Goal: Task Accomplishment & Management: Use online tool/utility

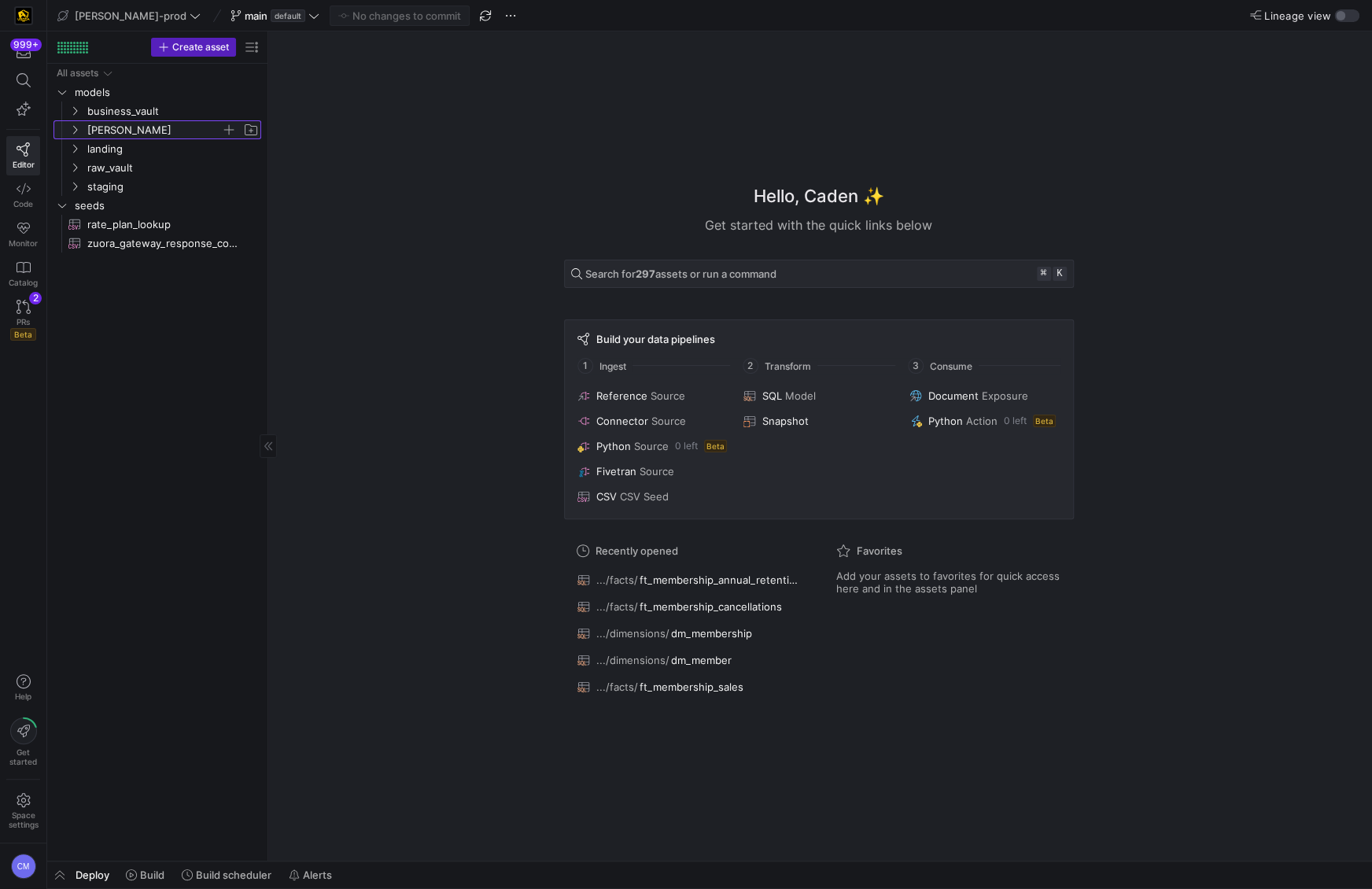
click at [181, 134] on span "[PERSON_NAME]" at bounding box center [154, 130] width 134 height 18
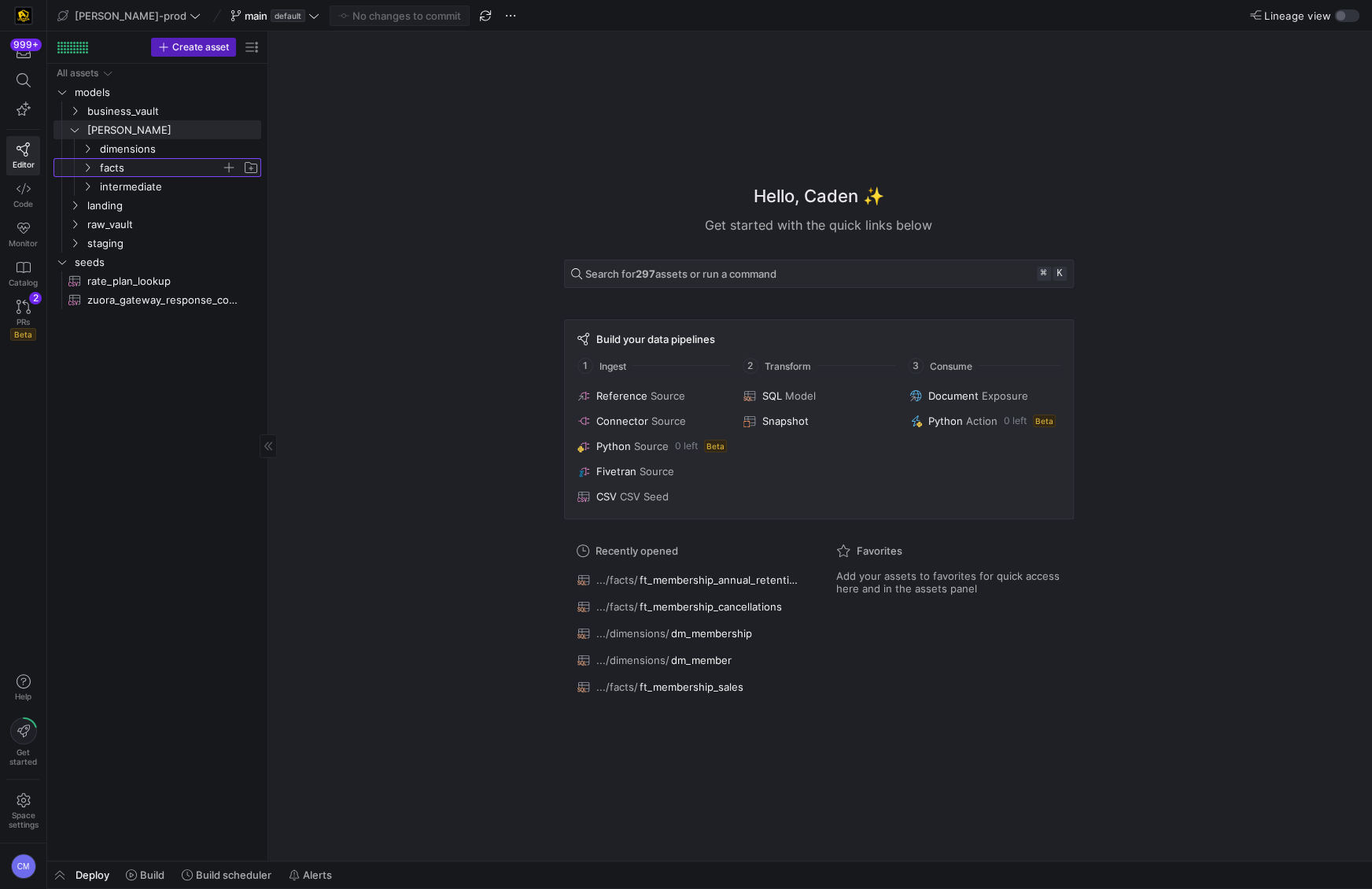
click at [143, 160] on span "facts" at bounding box center [160, 167] width 121 height 18
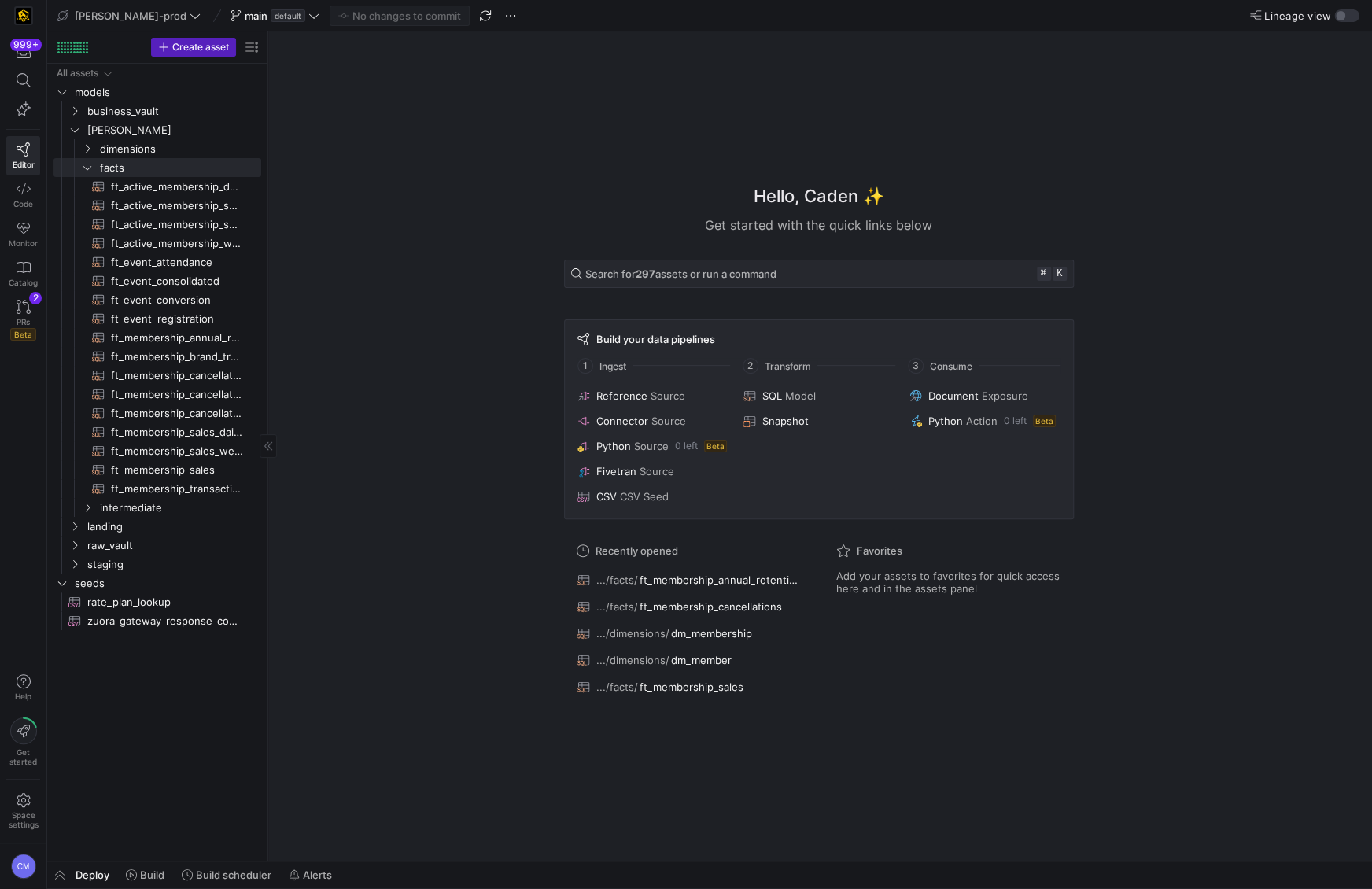
click at [265, 208] on div "All assets models business_vault [PERSON_NAME] landing raw_vault staging seeds …" at bounding box center [157, 462] width 221 height 797
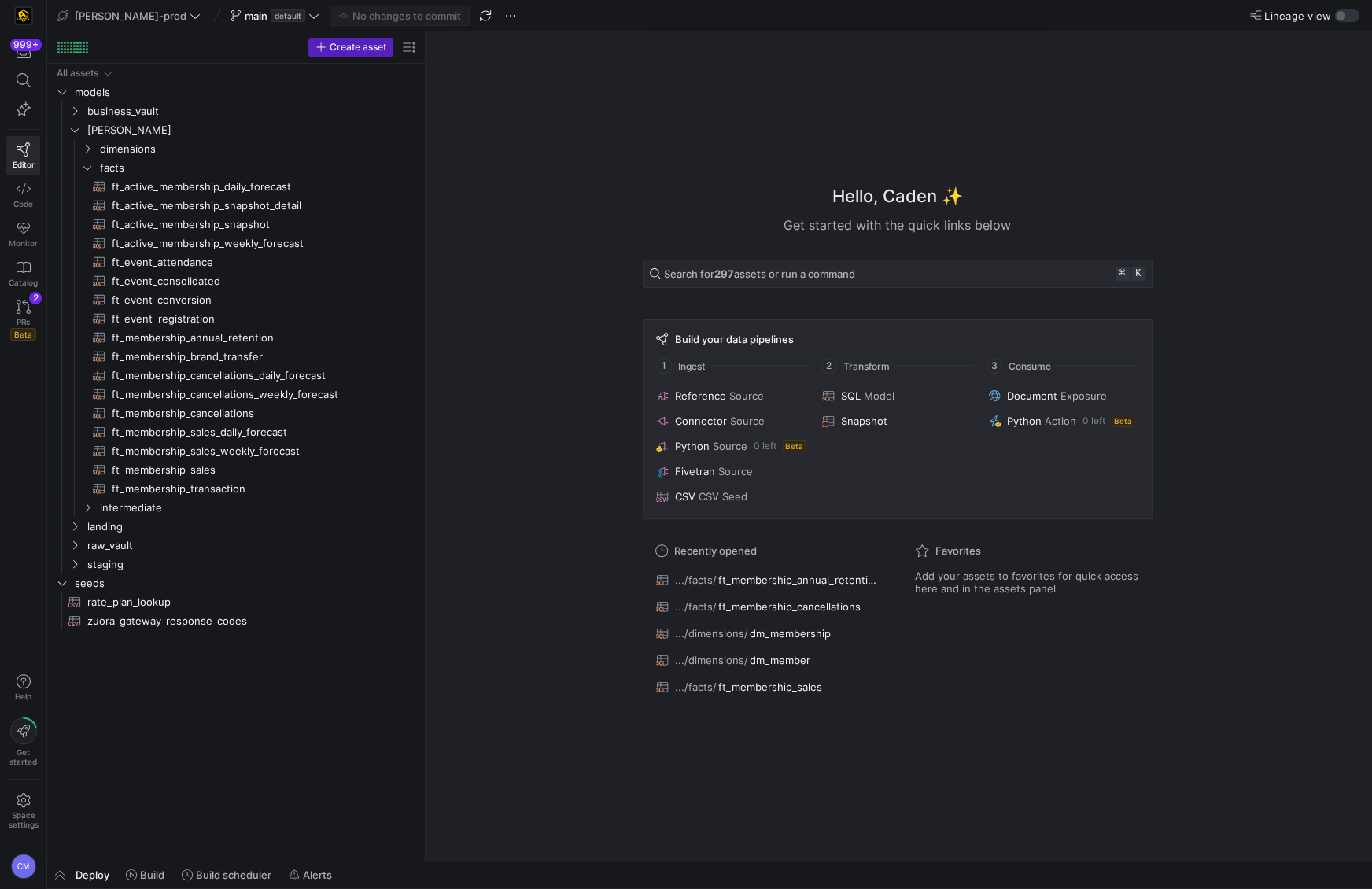
drag, startPoint x: 267, startPoint y: 208, endPoint x: 574, endPoint y: 223, distance: 307.4
click at [308, 341] on span "ft_membership_annual_retention​​​​​​​​​​" at bounding box center [256, 337] width 288 height 18
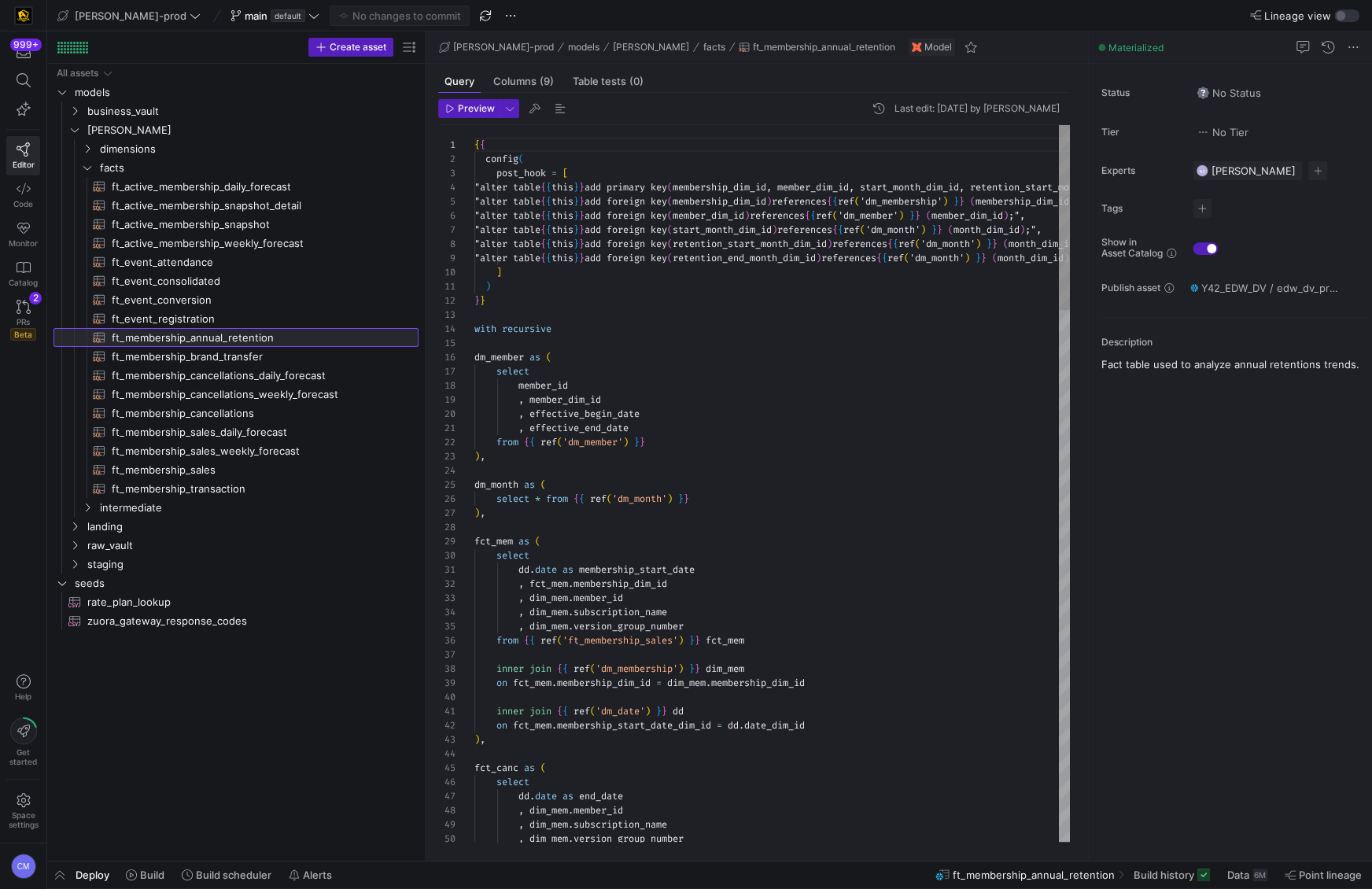
scroll to position [85, 0]
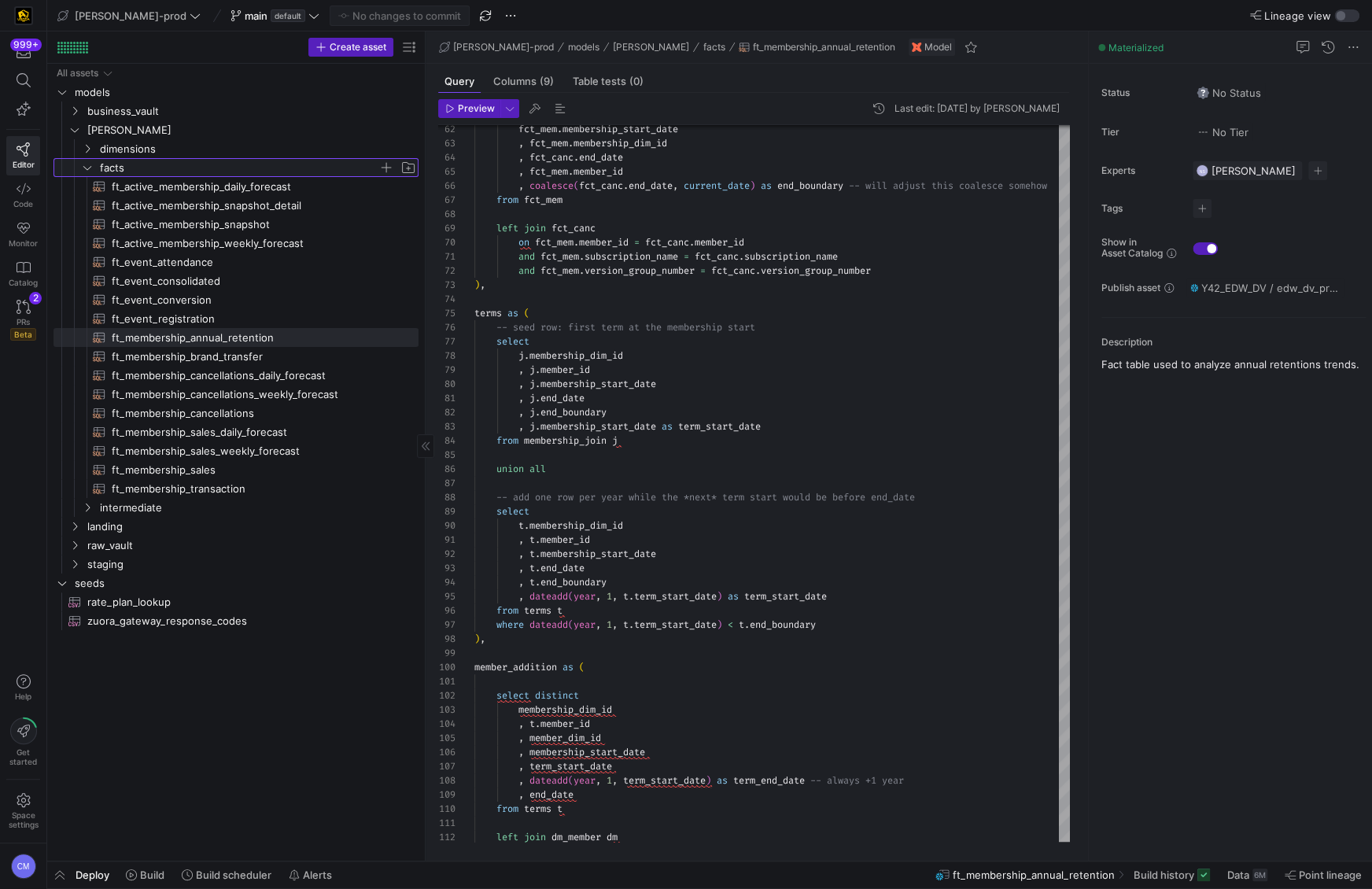
click at [230, 168] on span "facts" at bounding box center [240, 167] width 279 height 18
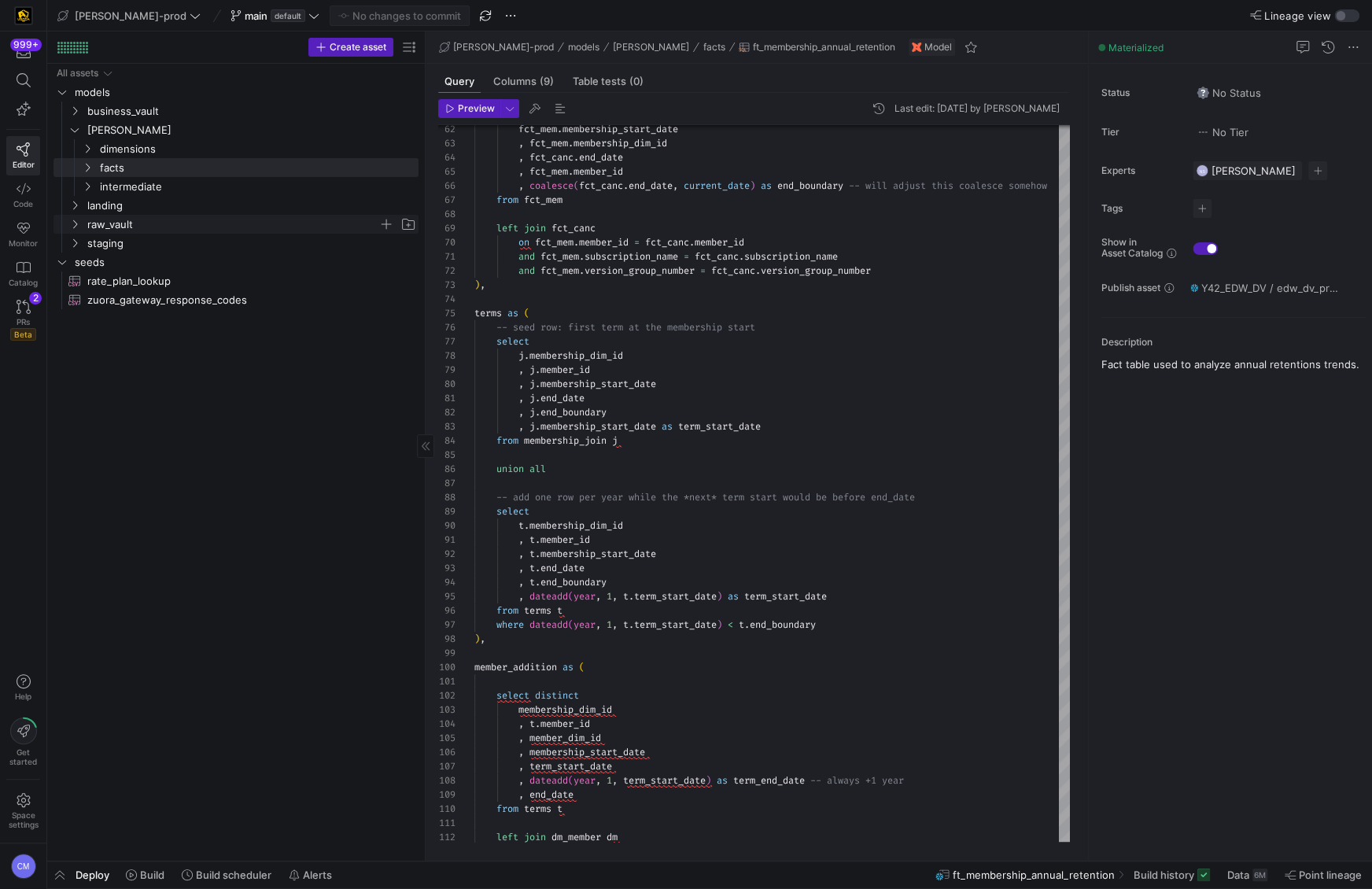
click at [141, 227] on span "raw_vault" at bounding box center [232, 224] width 291 height 18
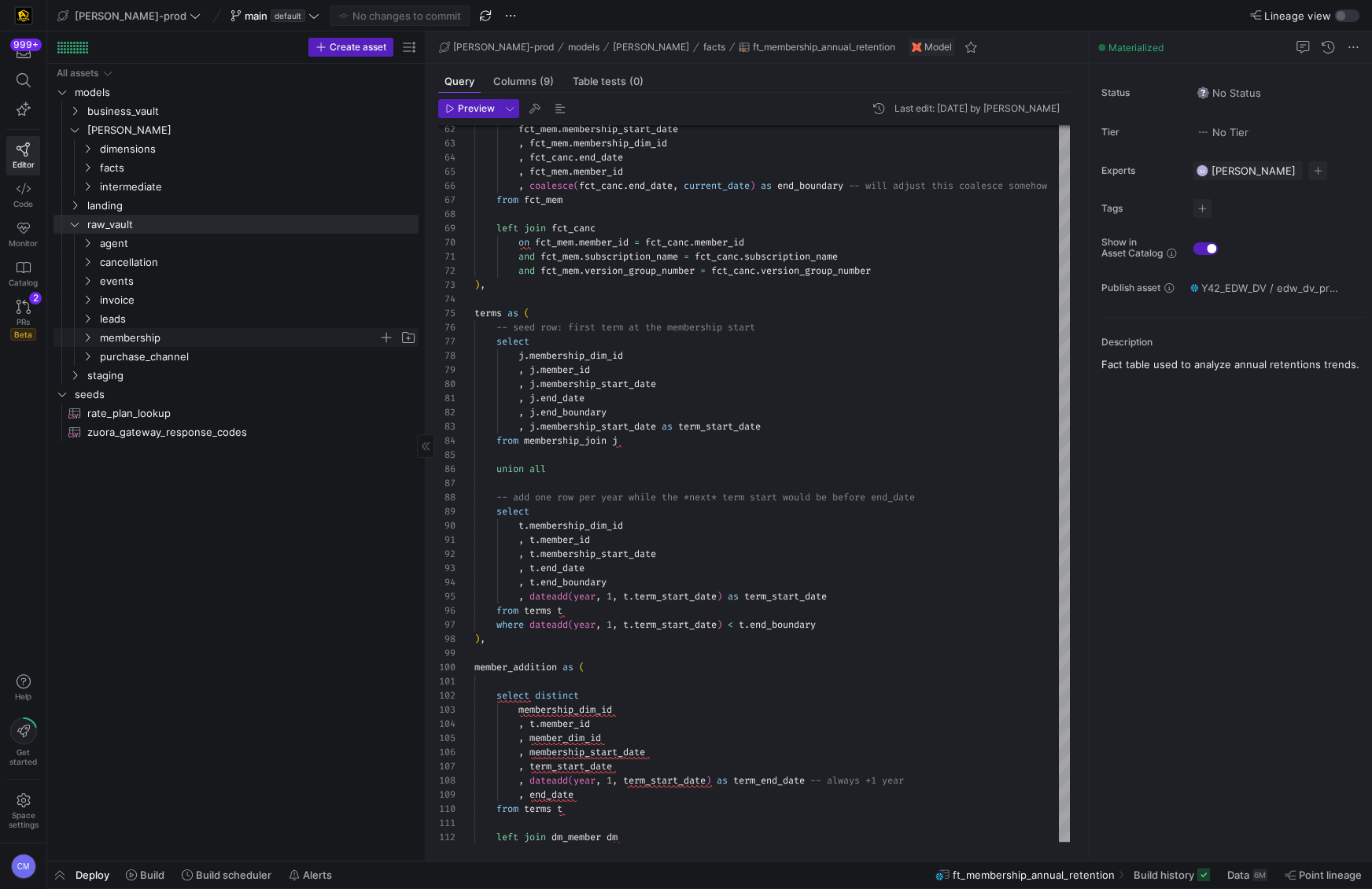
click at [163, 343] on span "membership" at bounding box center [240, 337] width 279 height 18
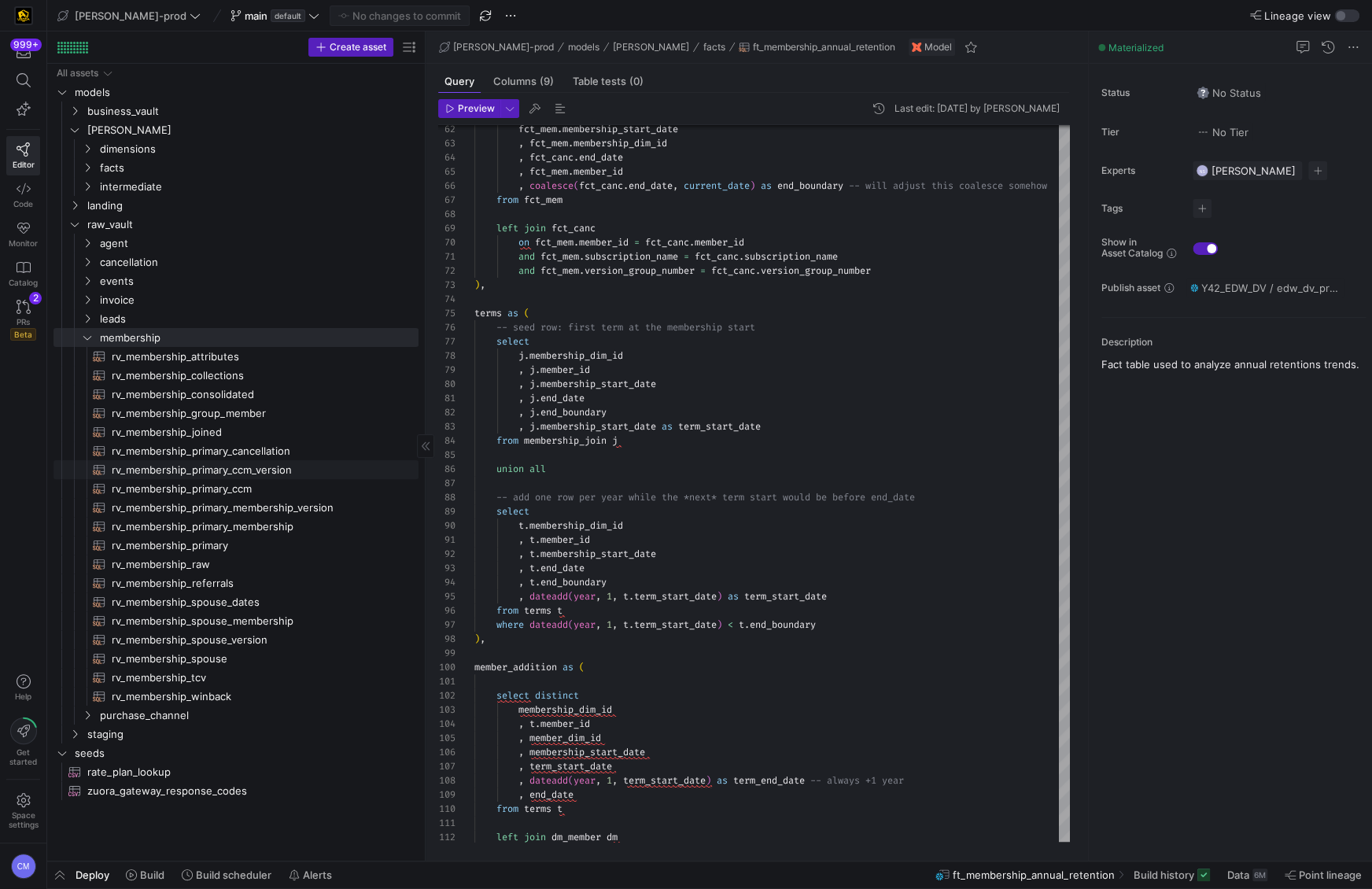
click at [261, 467] on span "rv_membership_primary_ccm_version​​​​​​​​​​" at bounding box center [256, 470] width 288 height 18
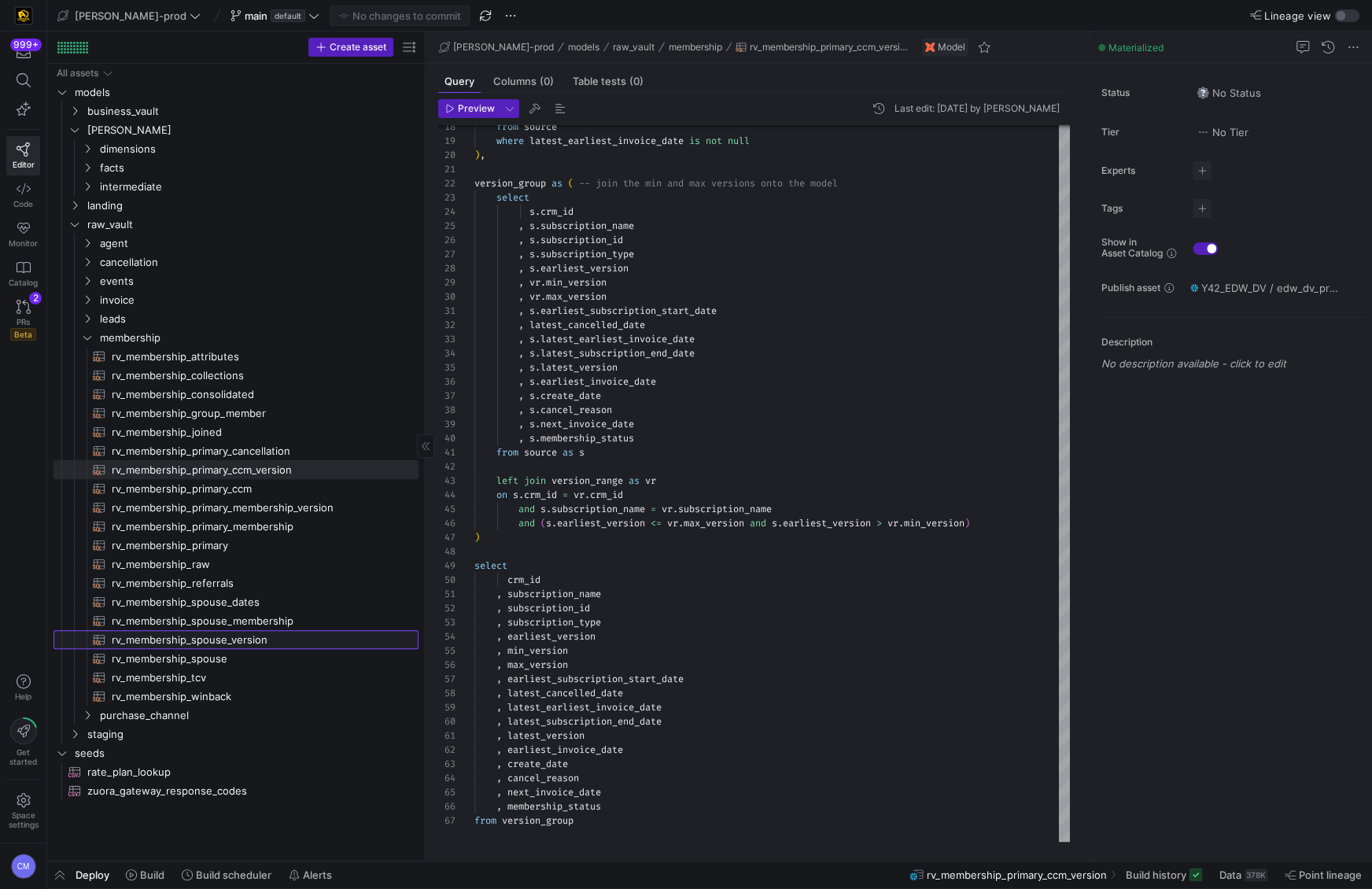
click at [255, 639] on span "rv_membership_spouse_version​​​​​​​​​​" at bounding box center [256, 640] width 288 height 18
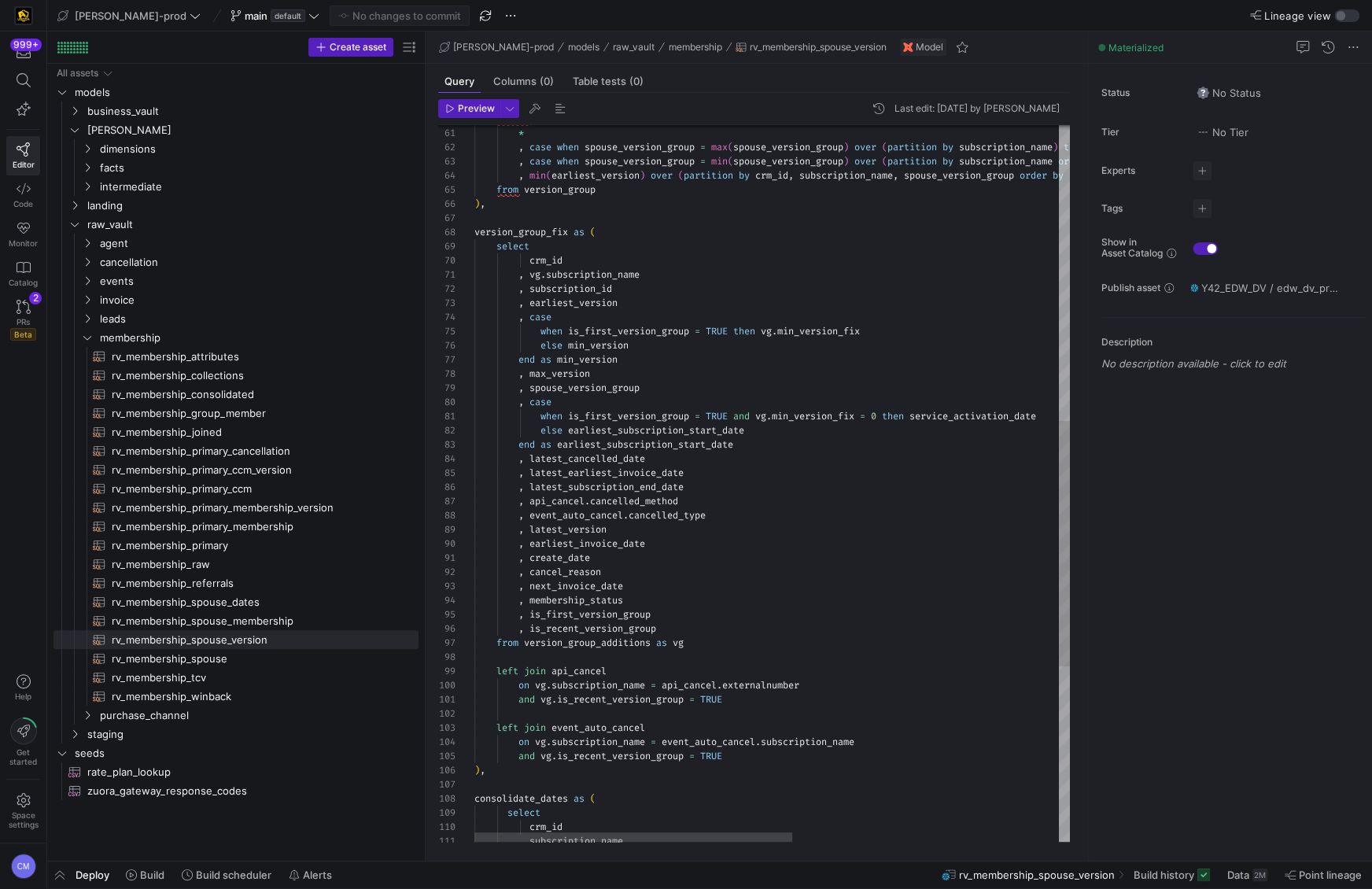
click at [601, 387] on div "from version_group_additions as vg left join api_cancel on vg . subscription_na…" at bounding box center [1021, 308] width 1092 height 2089
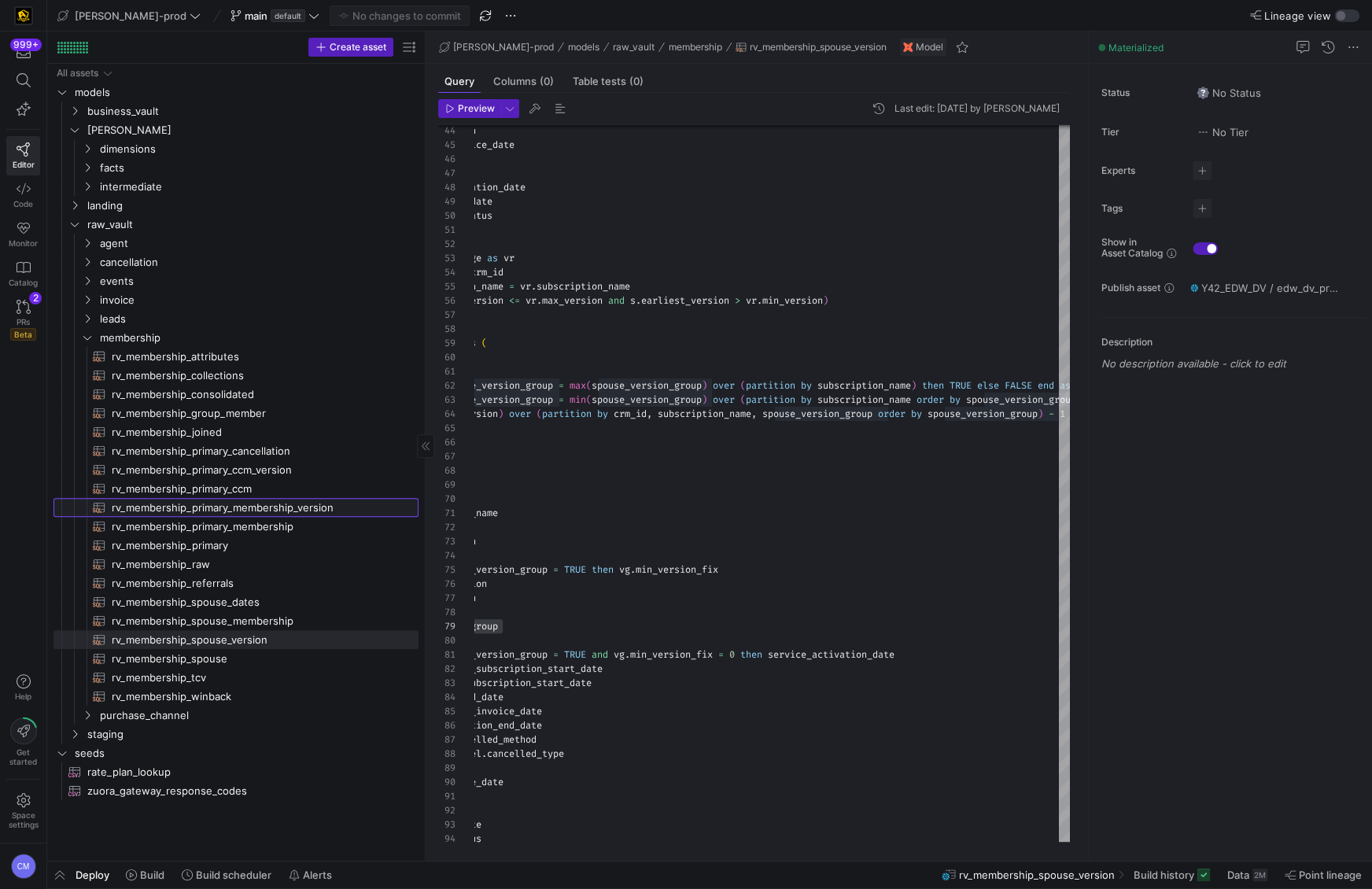
click at [235, 504] on span "rv_membership_primary_membership_version​​​​​​​​​​" at bounding box center [256, 507] width 288 height 18
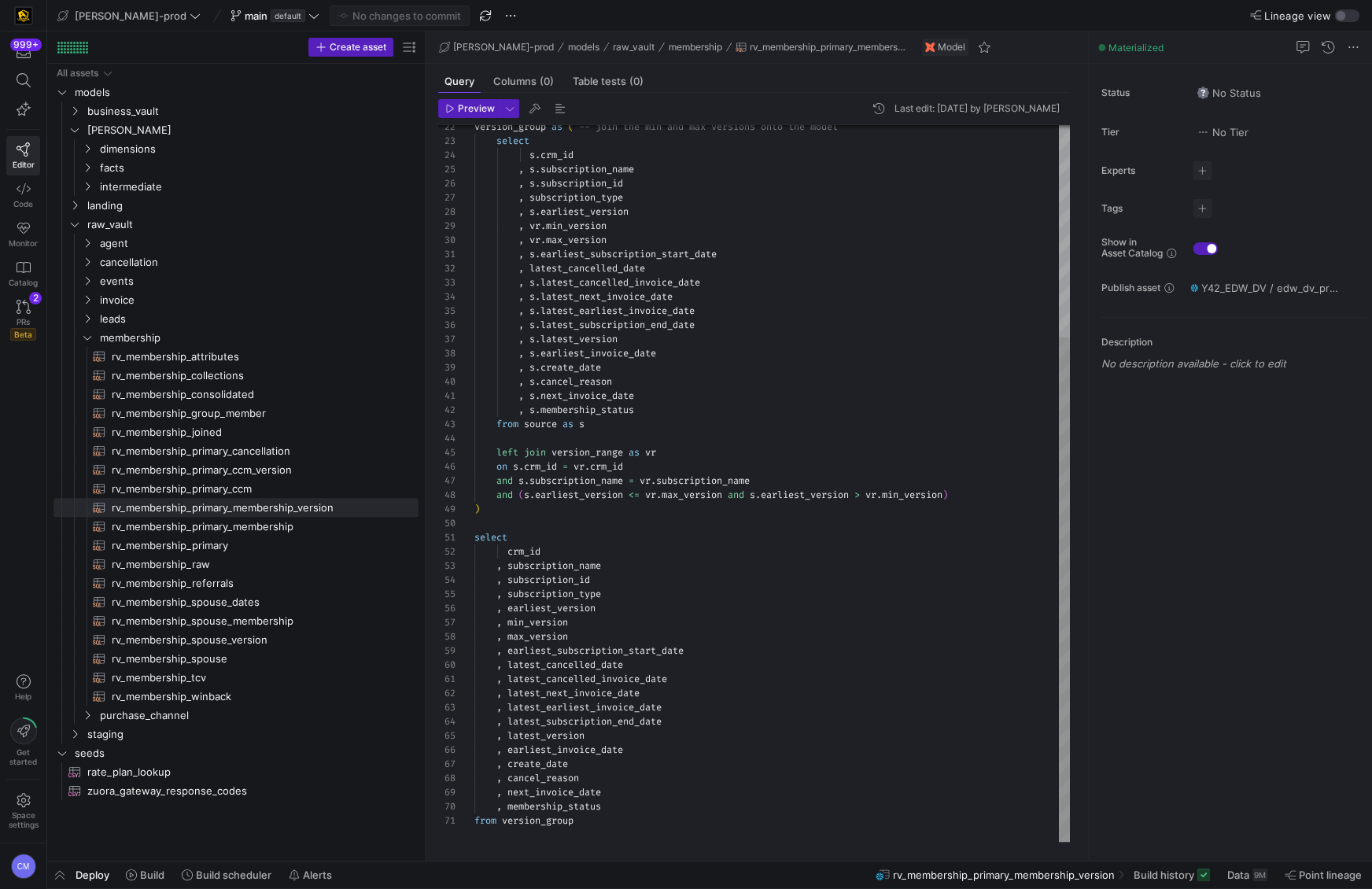
click at [713, 497] on div "select s . crm_id , s . subscription_name , s . subscription_id , subscription_…" at bounding box center [772, 332] width 596 height 1018
click at [871, 243] on div "select s . crm_id , s . subscription_name , s . subscription_id , subscription_…" at bounding box center [772, 332] width 596 height 1018
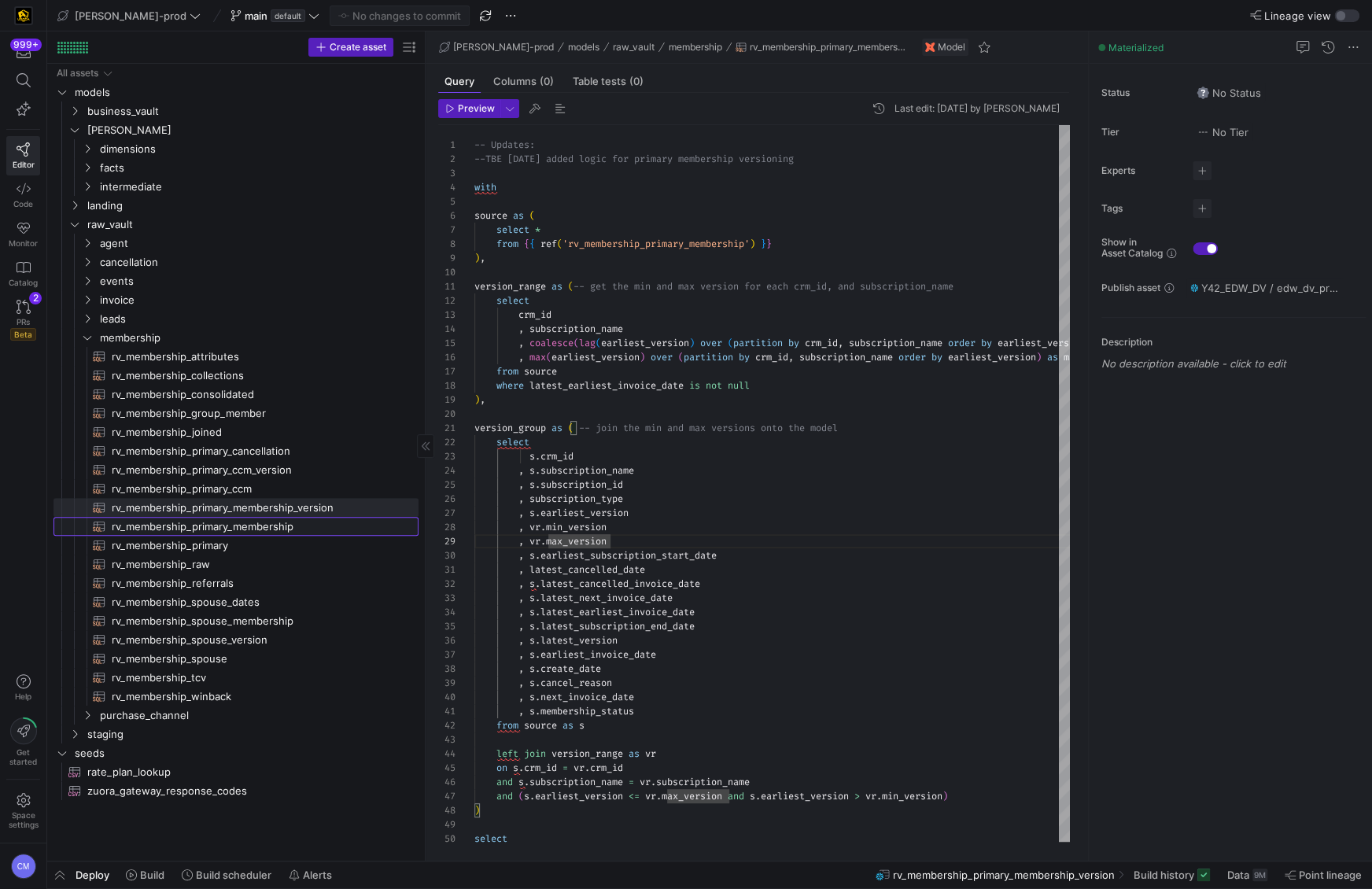
click at [339, 521] on span "rv_membership_primary_membership​​​​​​​​​​" at bounding box center [256, 526] width 288 height 18
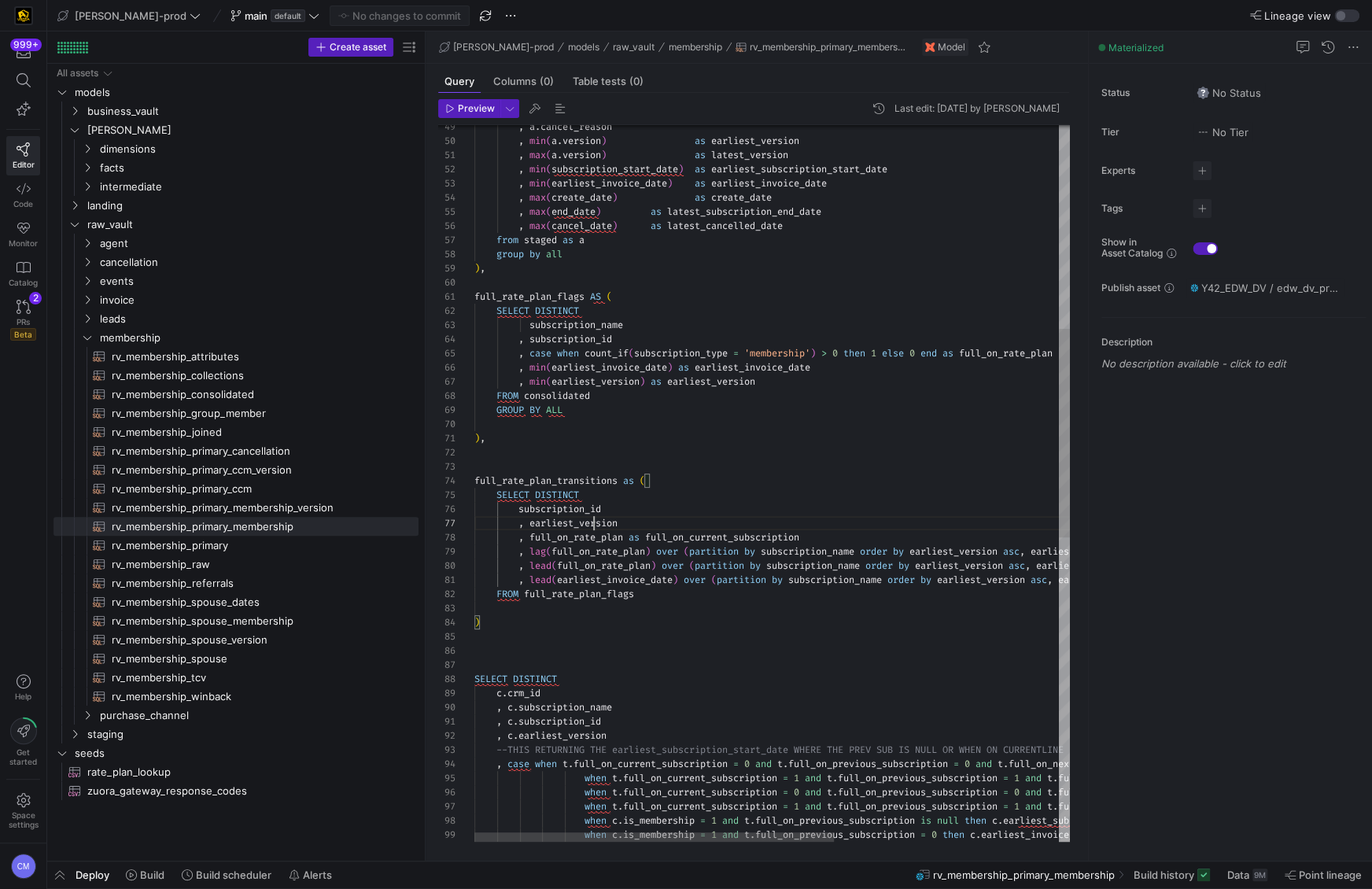
click at [591, 520] on div "when c . is_membership = 1 and t . full_on_previous_subscription = 0 then c . e…" at bounding box center [958, 656] width 967 height 2458
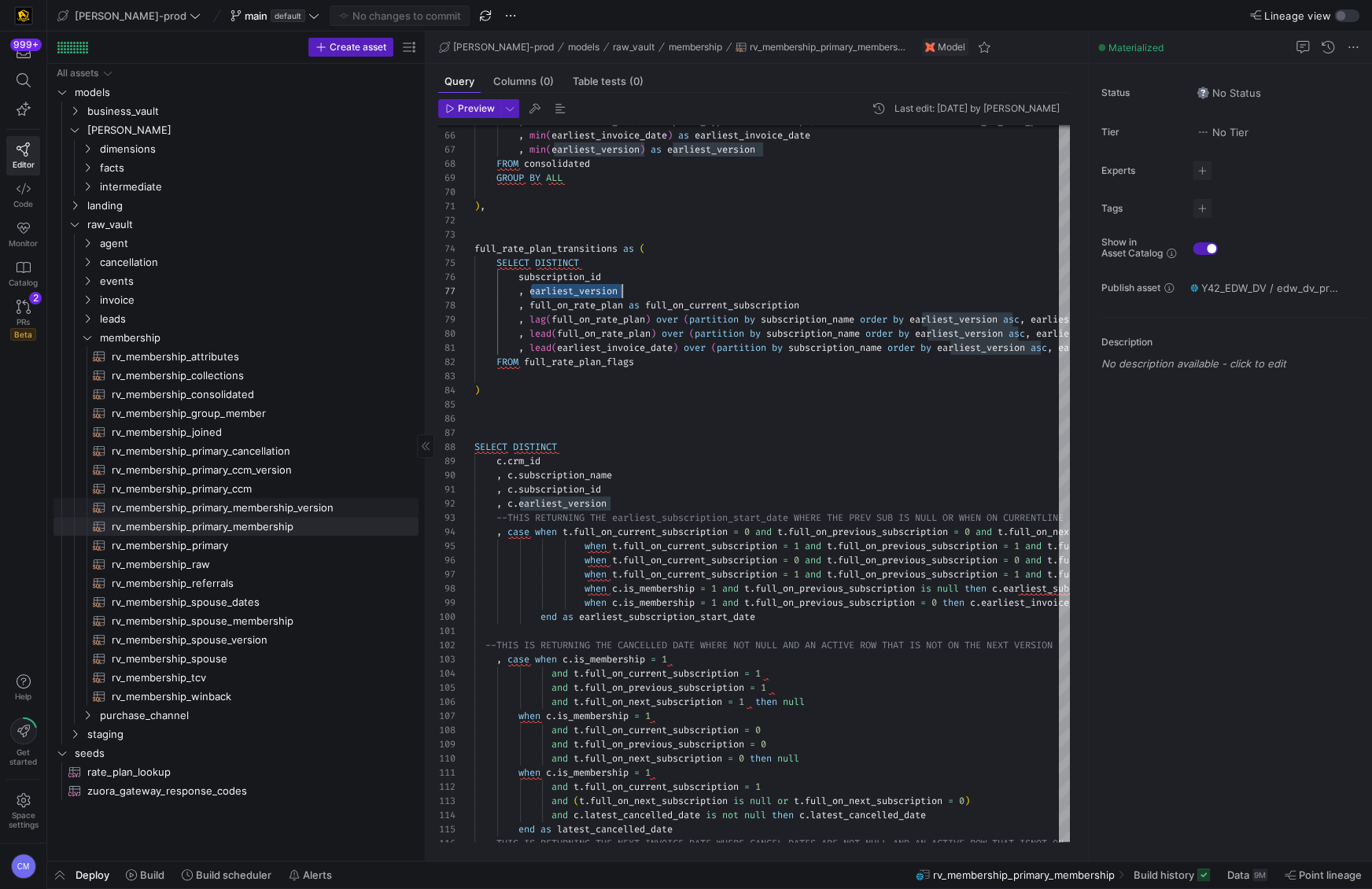
click at [305, 510] on span "rv_membership_primary_membership_version​​​​​​​​​​" at bounding box center [256, 507] width 288 height 18
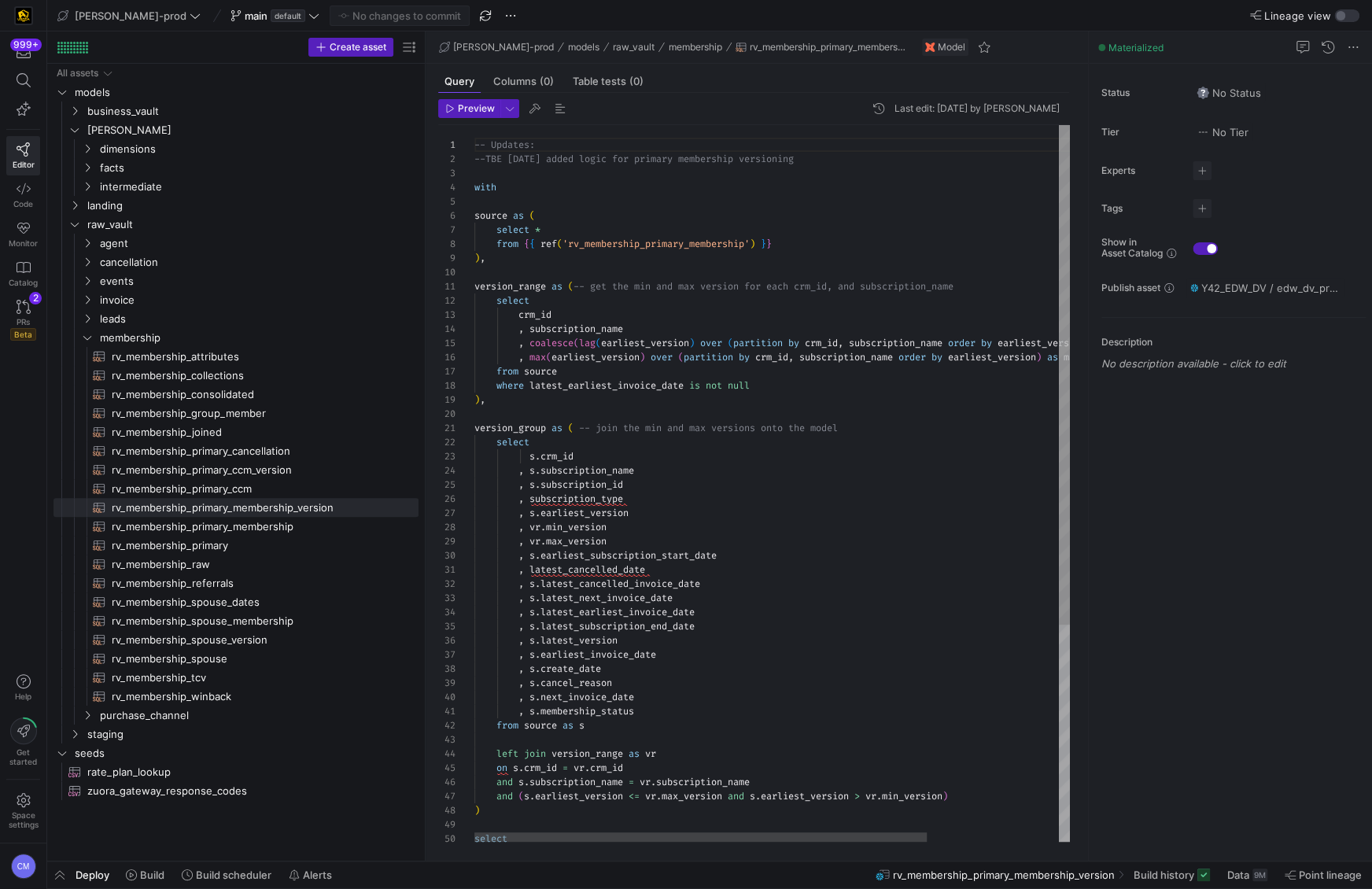
click at [627, 345] on div "select s . crm_id , s . subscription_name , s . subscription_id , subscription_…" at bounding box center [859, 639] width 770 height 1027
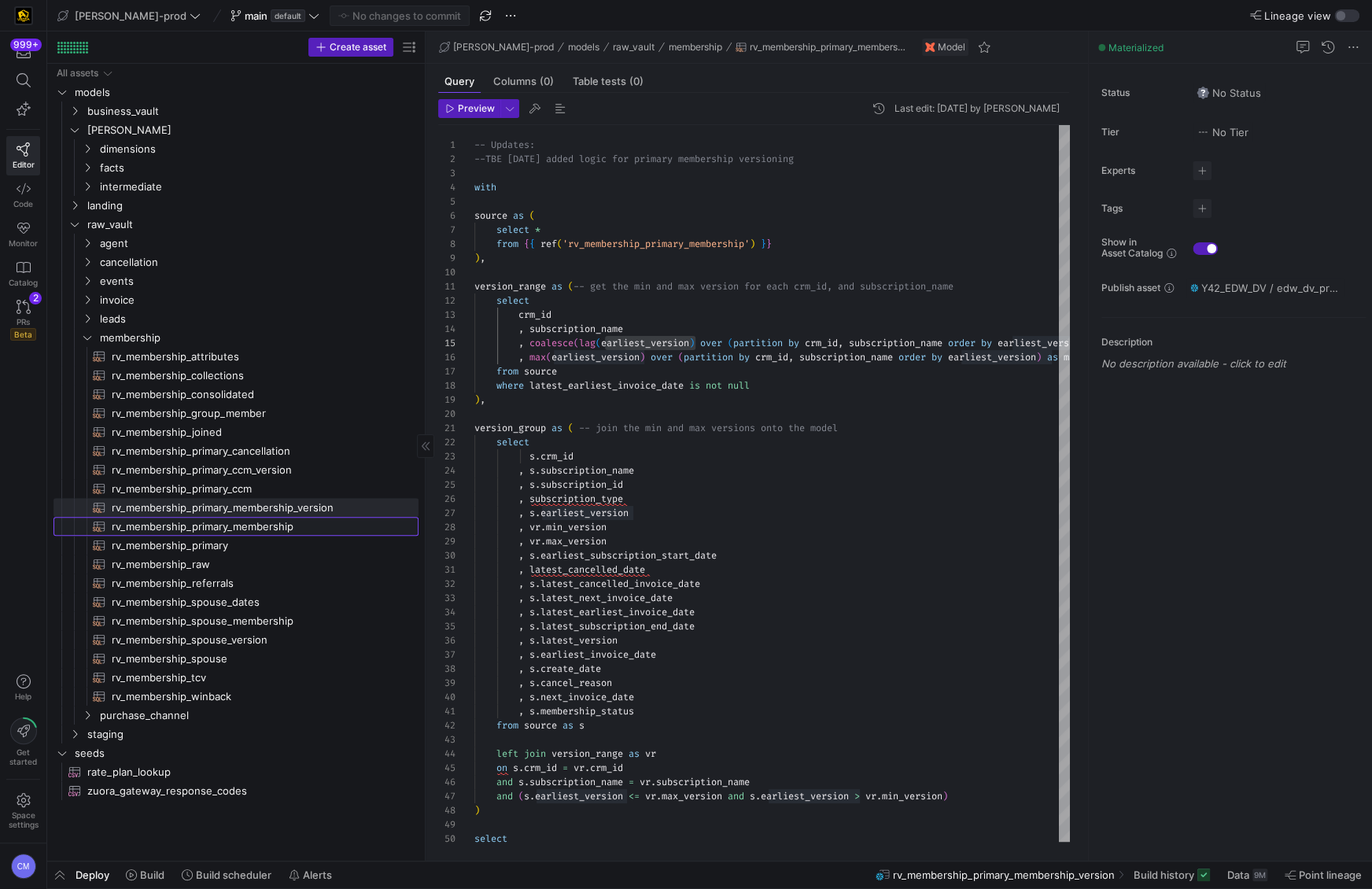
click at [260, 532] on span "rv_membership_primary_membership​​​​​​​​​​" at bounding box center [256, 526] width 288 height 18
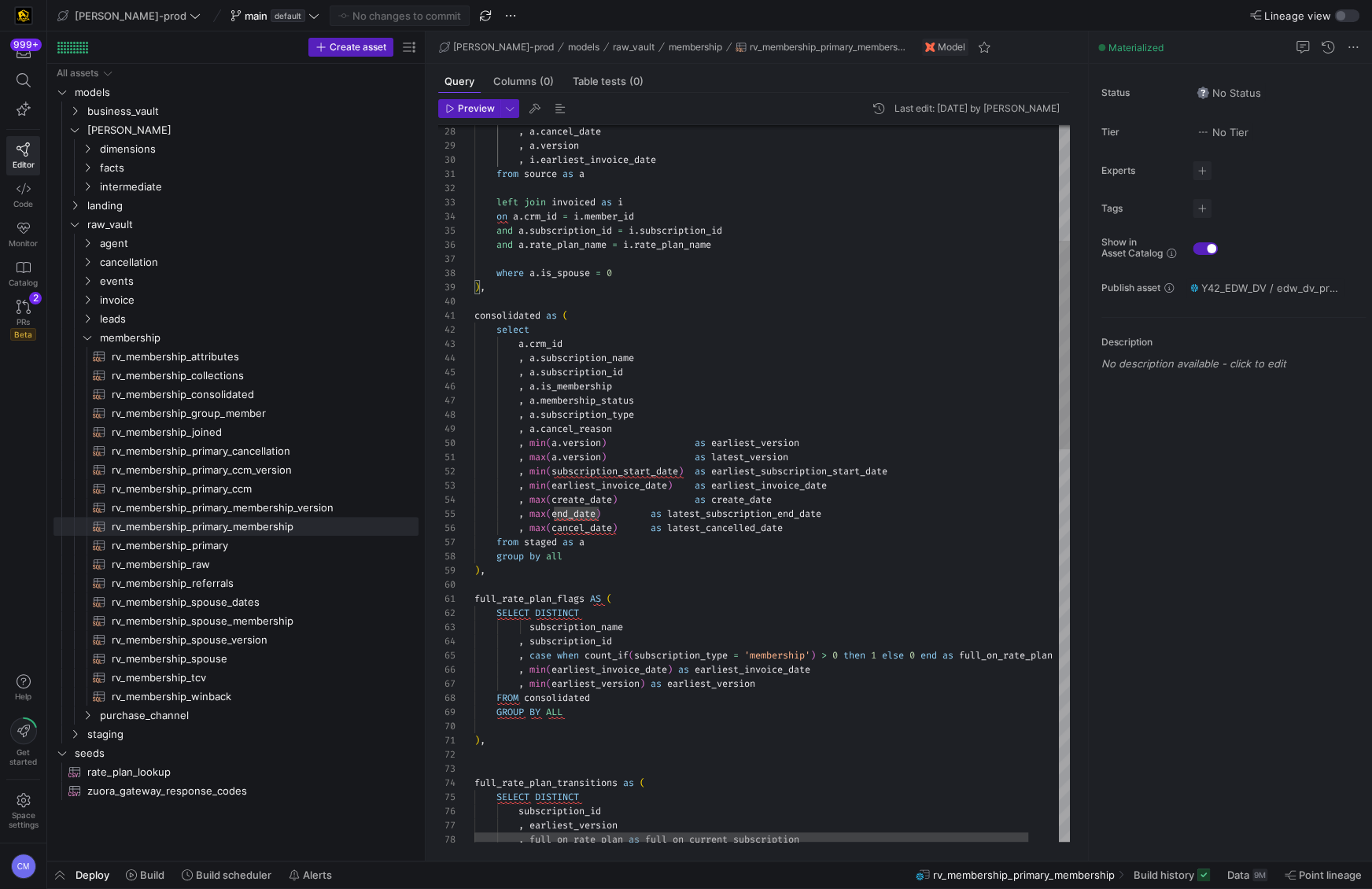
type textarea "consolidated as ( select a.crm_id , a.subscription_name , a.subscription_id , […"
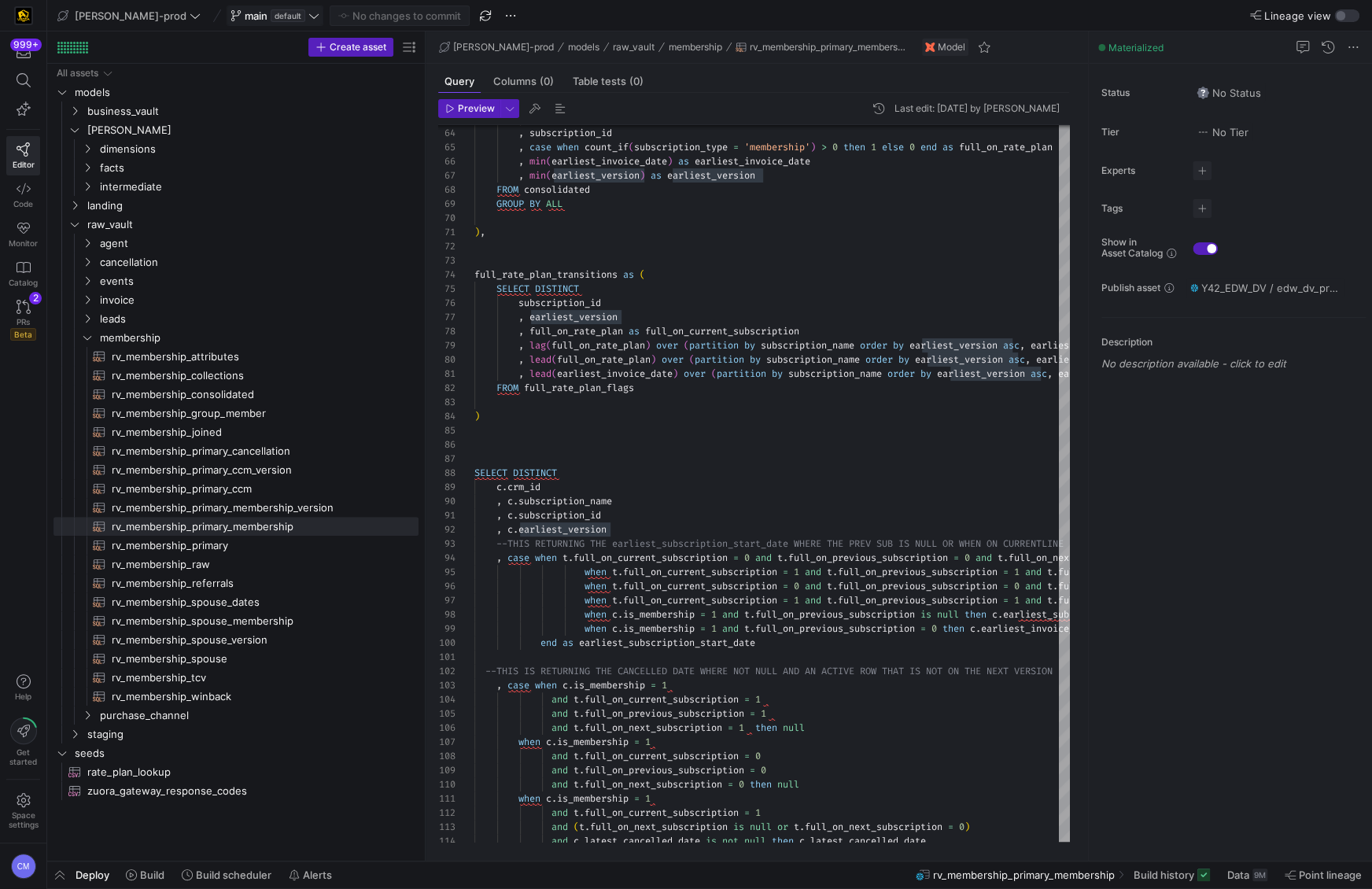
click at [244, 18] on span "main" at bounding box center [256, 15] width 23 height 12
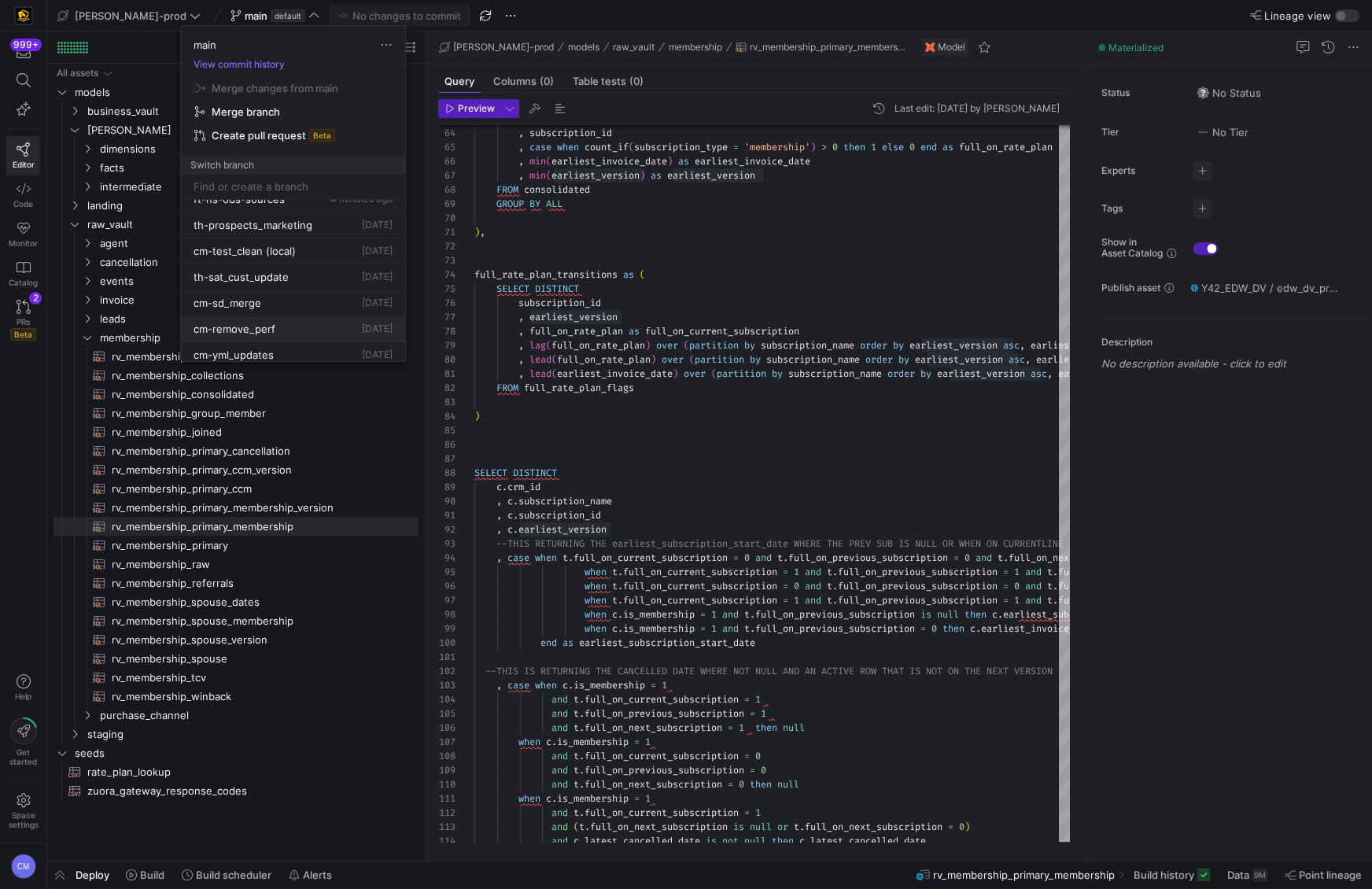
scroll to position [75, 0]
click at [286, 295] on div "cm-sd_merge [DATE]" at bounding box center [293, 292] width 199 height 12
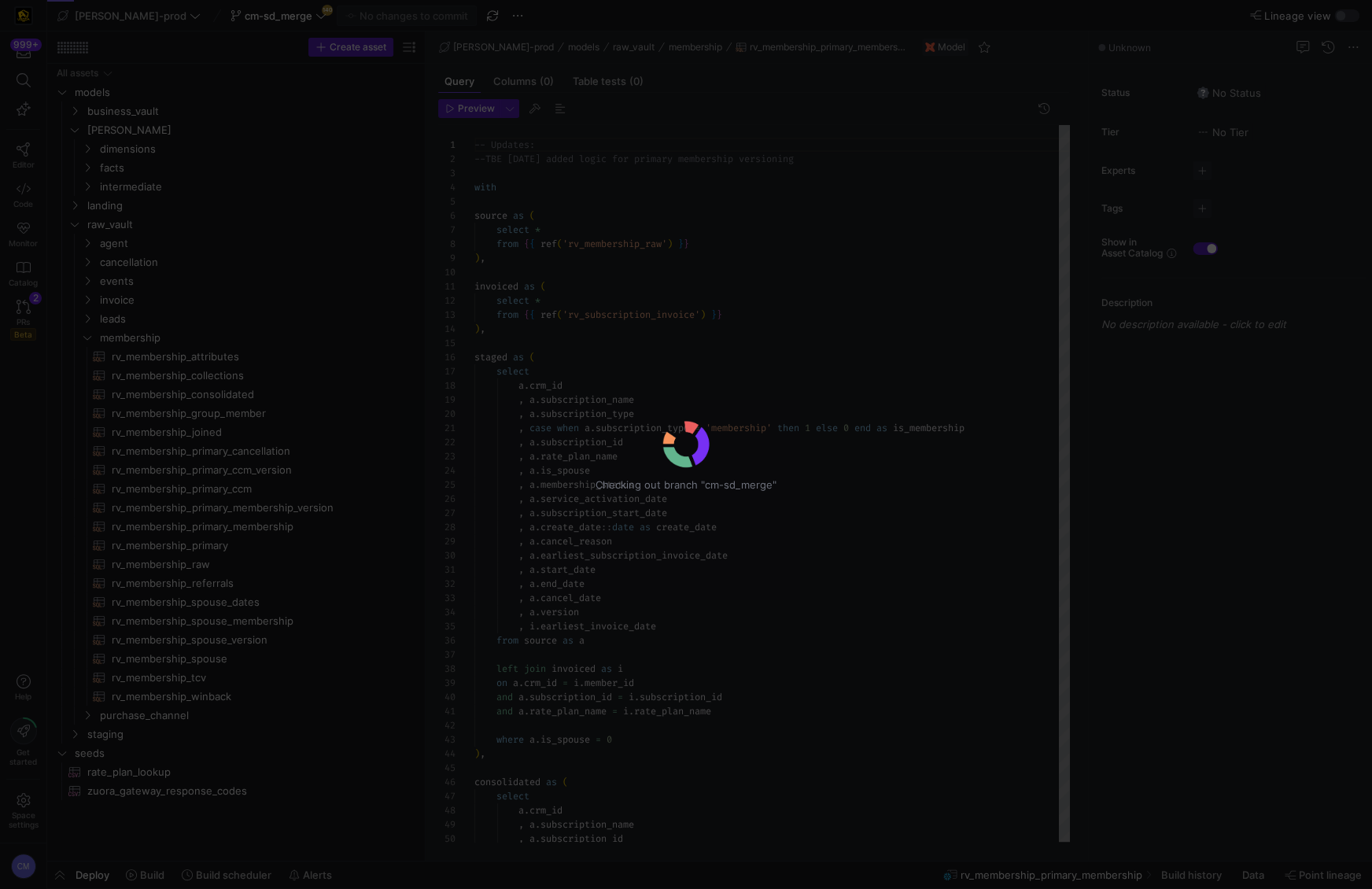
scroll to position [141, 0]
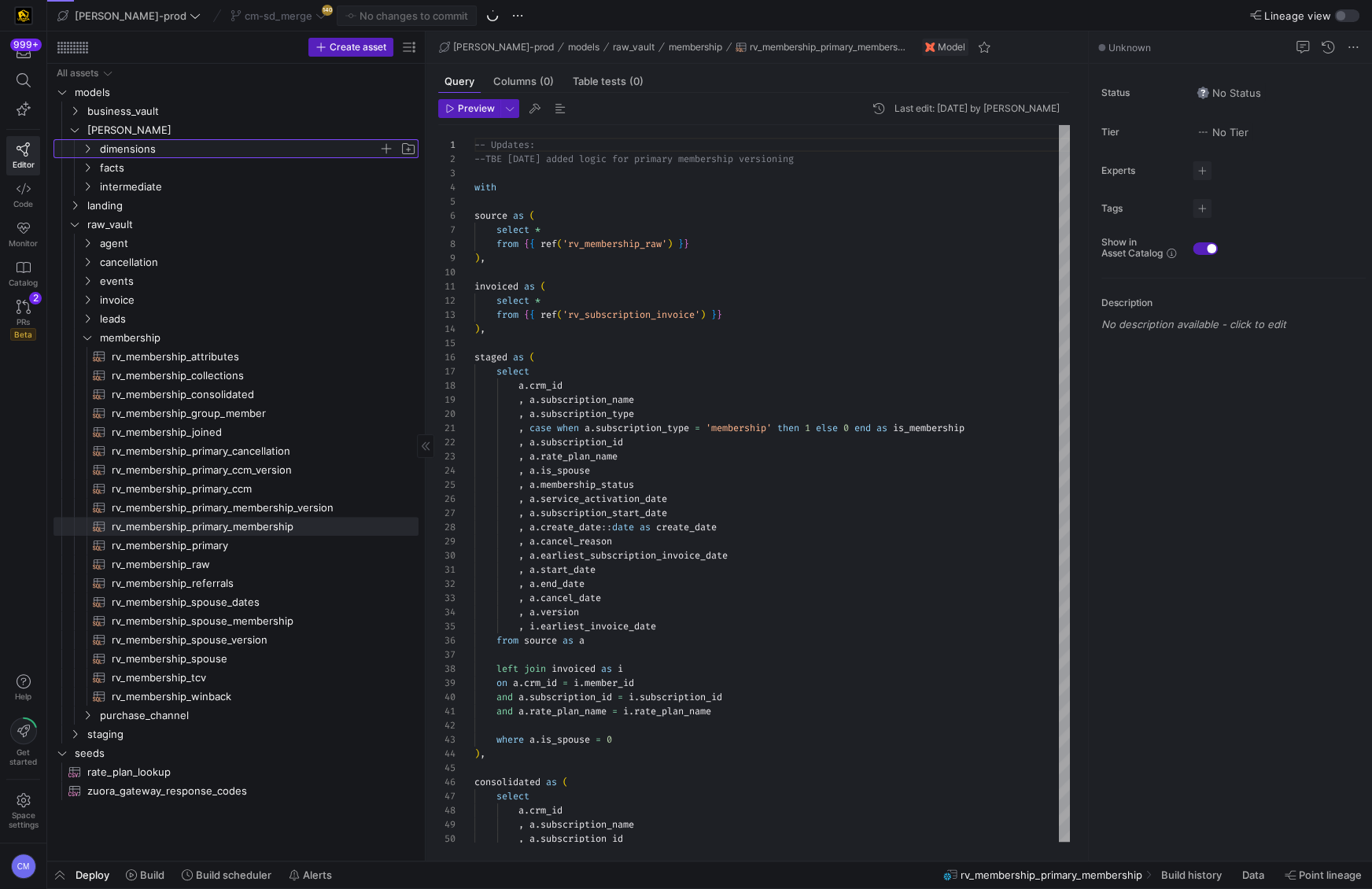
click at [158, 151] on span "dimensions" at bounding box center [240, 149] width 279 height 18
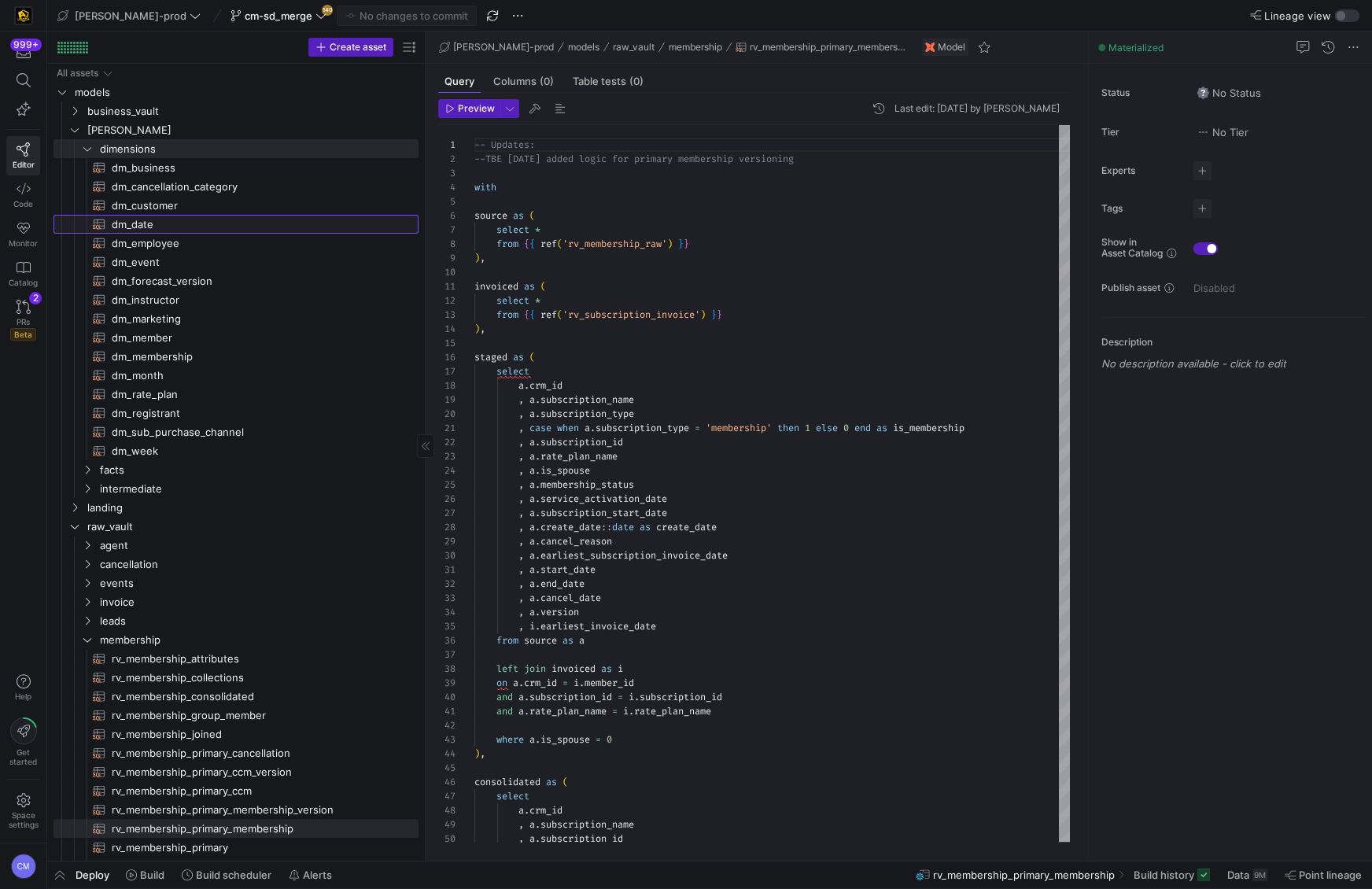
click at [185, 223] on span "dm_date​​​​​​​​​​" at bounding box center [256, 224] width 288 height 18
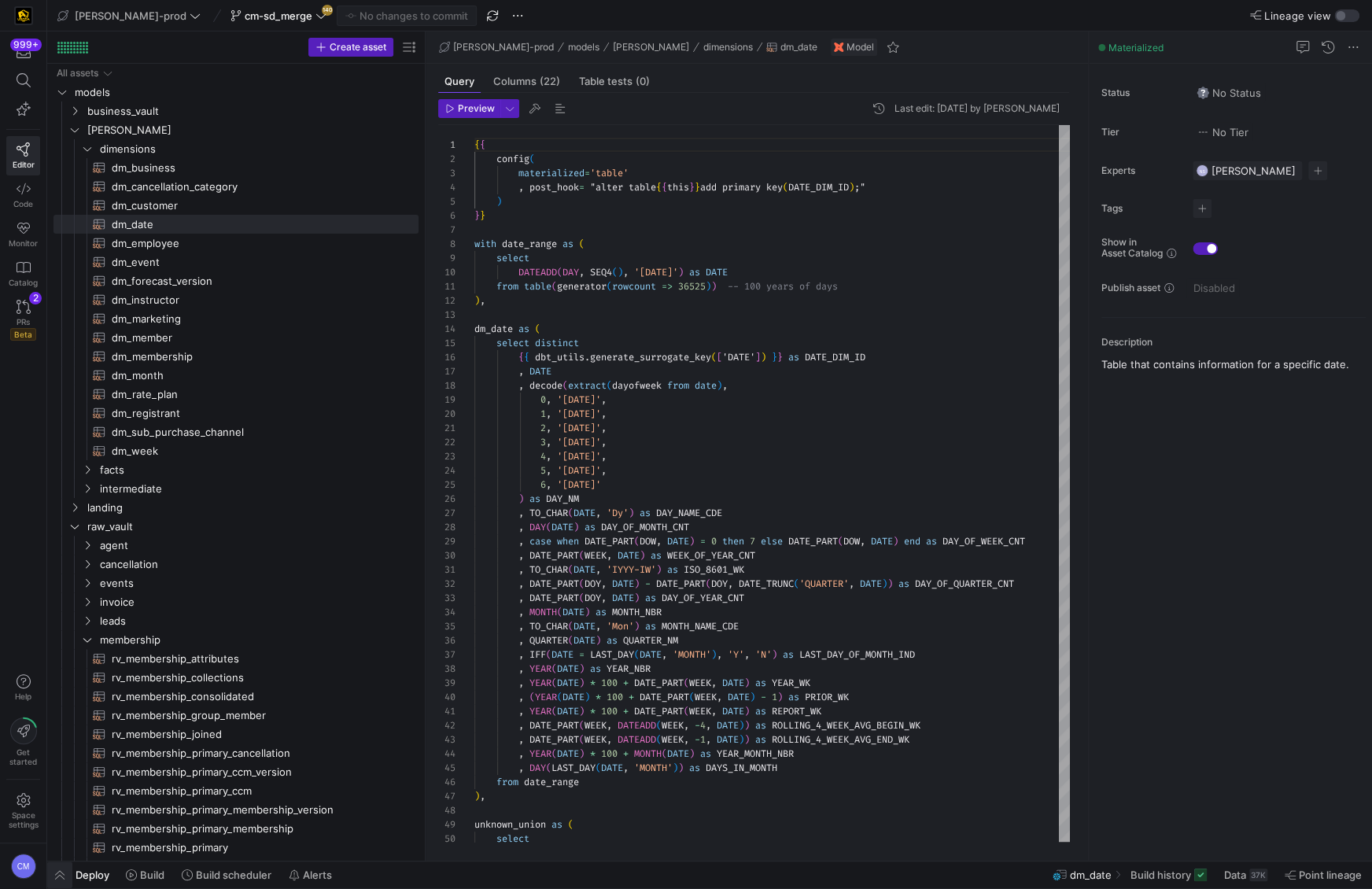
click at [58, 870] on span "button" at bounding box center [59, 875] width 25 height 27
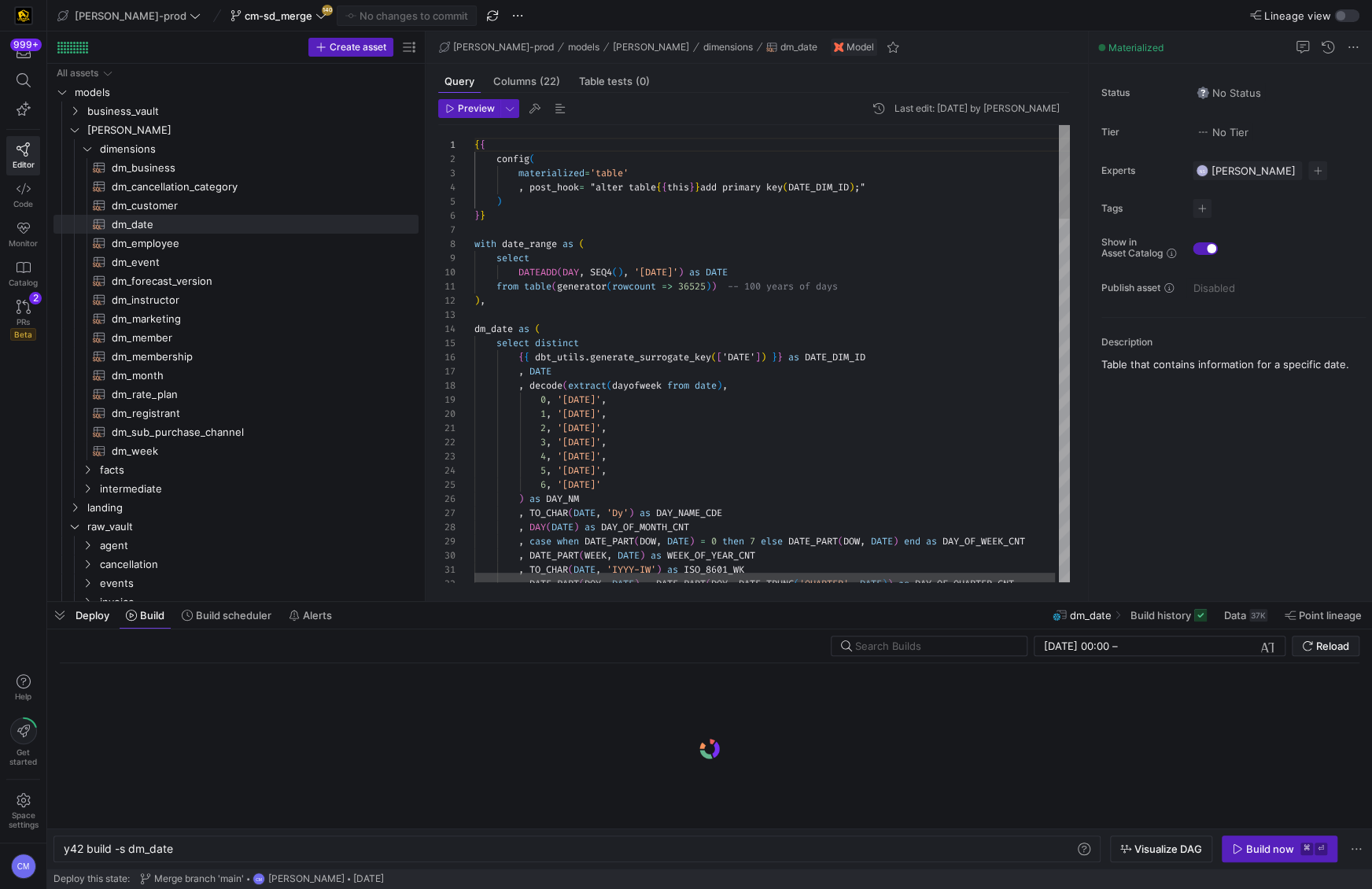
scroll to position [0, 110]
click at [1265, 846] on div "Build now" at bounding box center [1270, 848] width 48 height 12
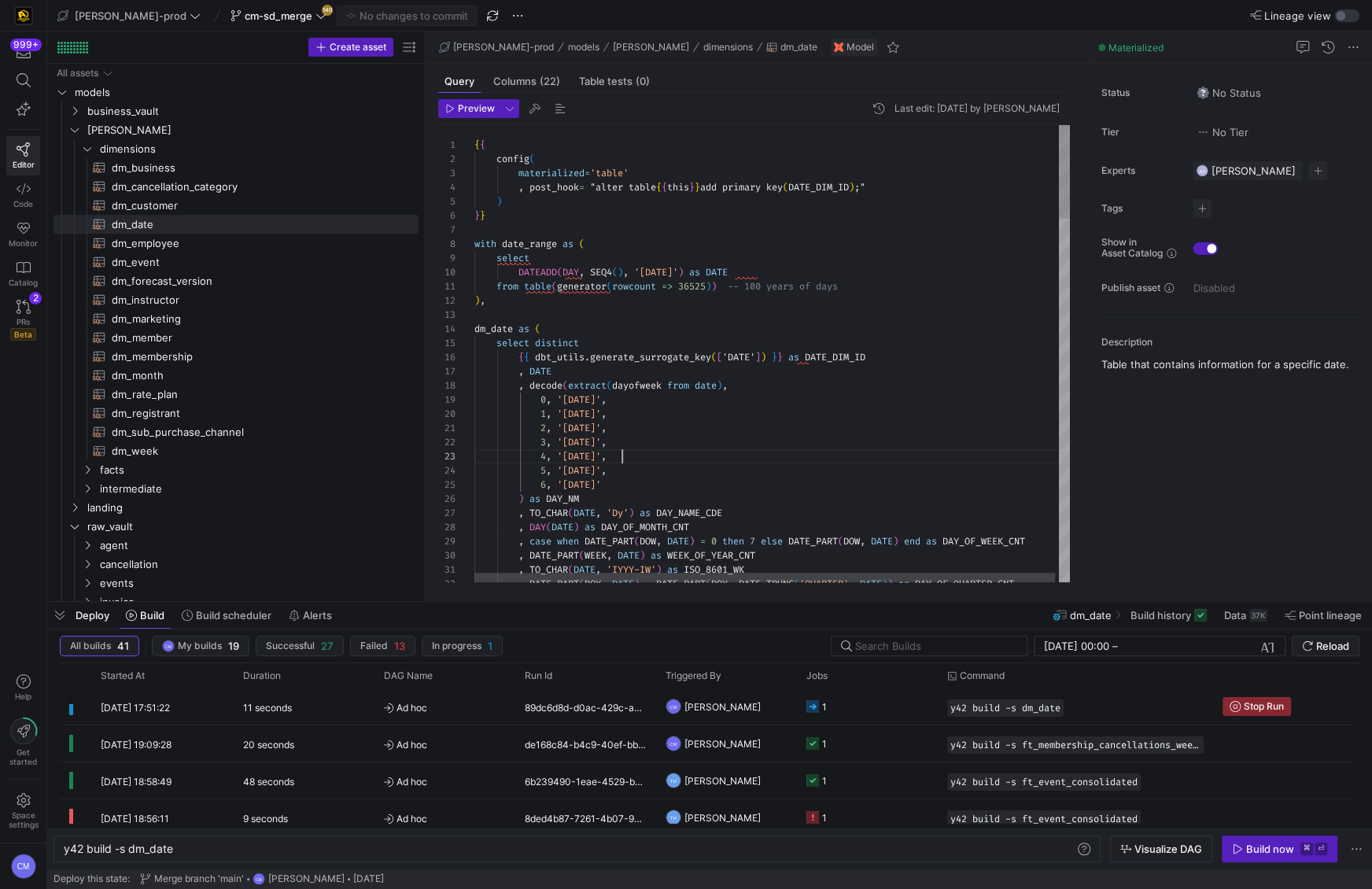
scroll to position [29, 147]
click at [833, 454] on div "4 , '[DATE]' ," at bounding box center [774, 455] width 600 height 14
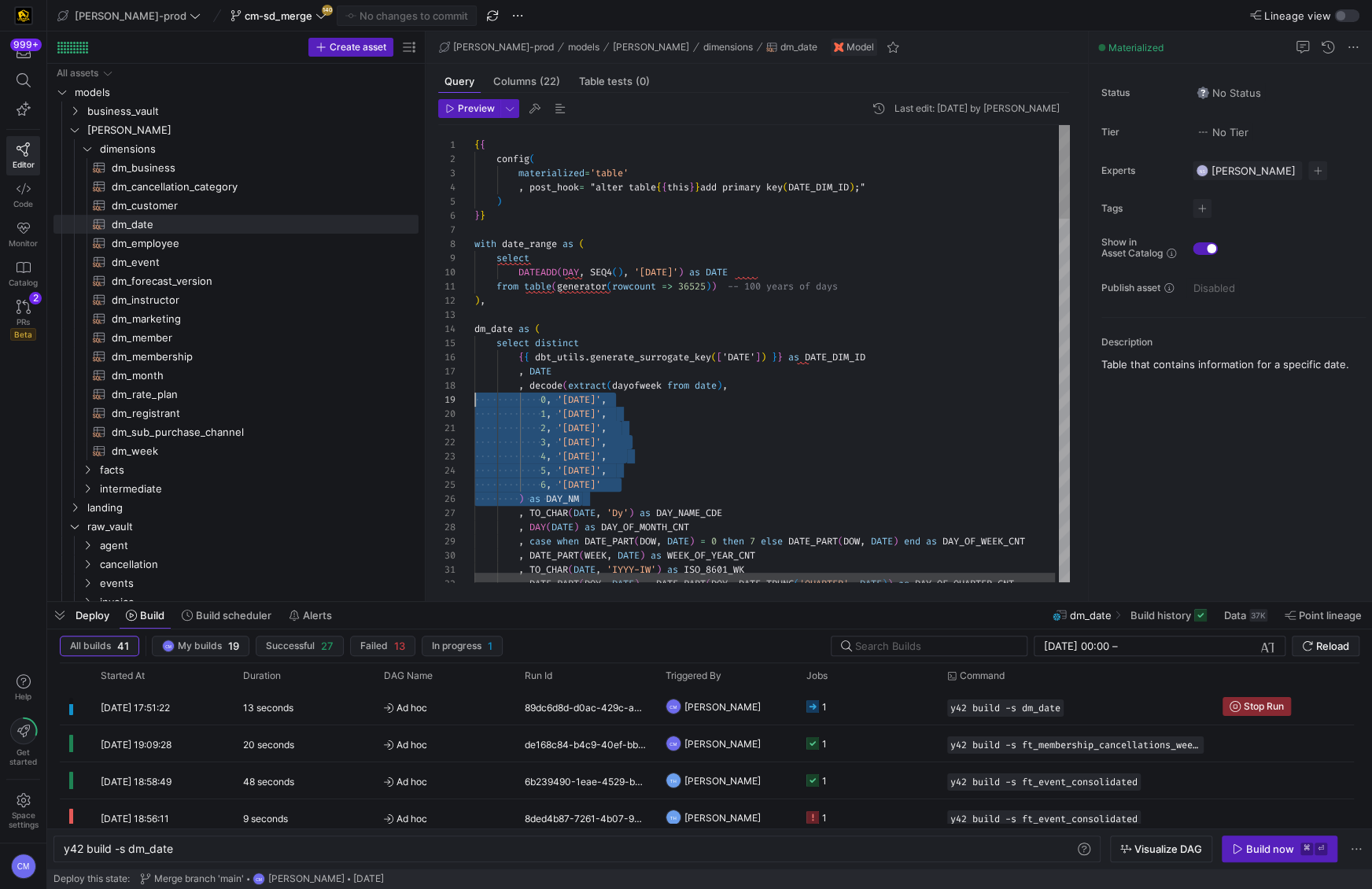
scroll to position [99, 0]
drag, startPoint x: 632, startPoint y: 495, endPoint x: 403, endPoint y: 385, distance: 254.0
type textarea "2, '[DATE]', 3, '[DATE]', 4, '[DATE]', 5, '[DATE]', 6, '[DATE]' ) as DAY_NM , T…"
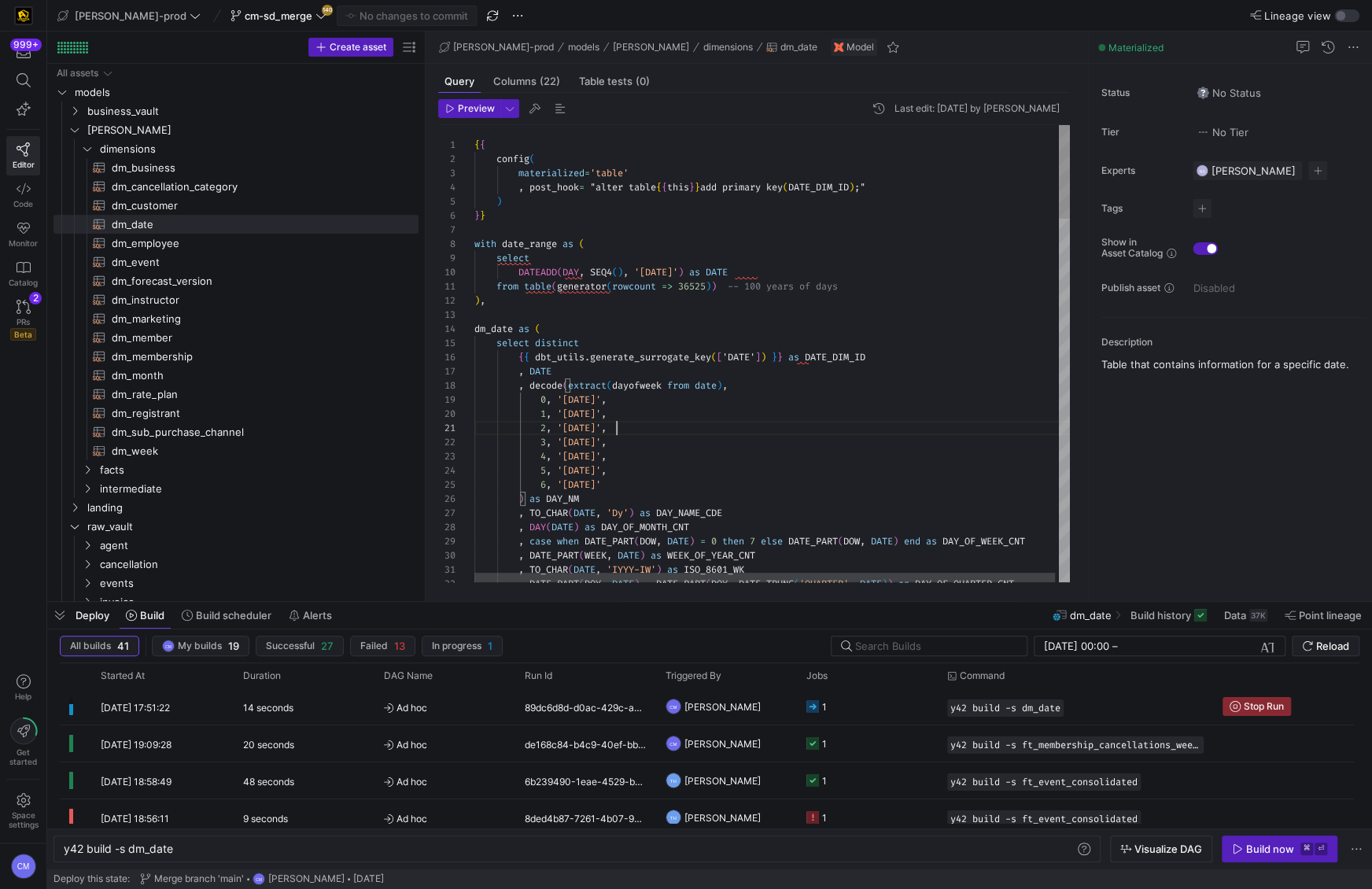
scroll to position [0, 141]
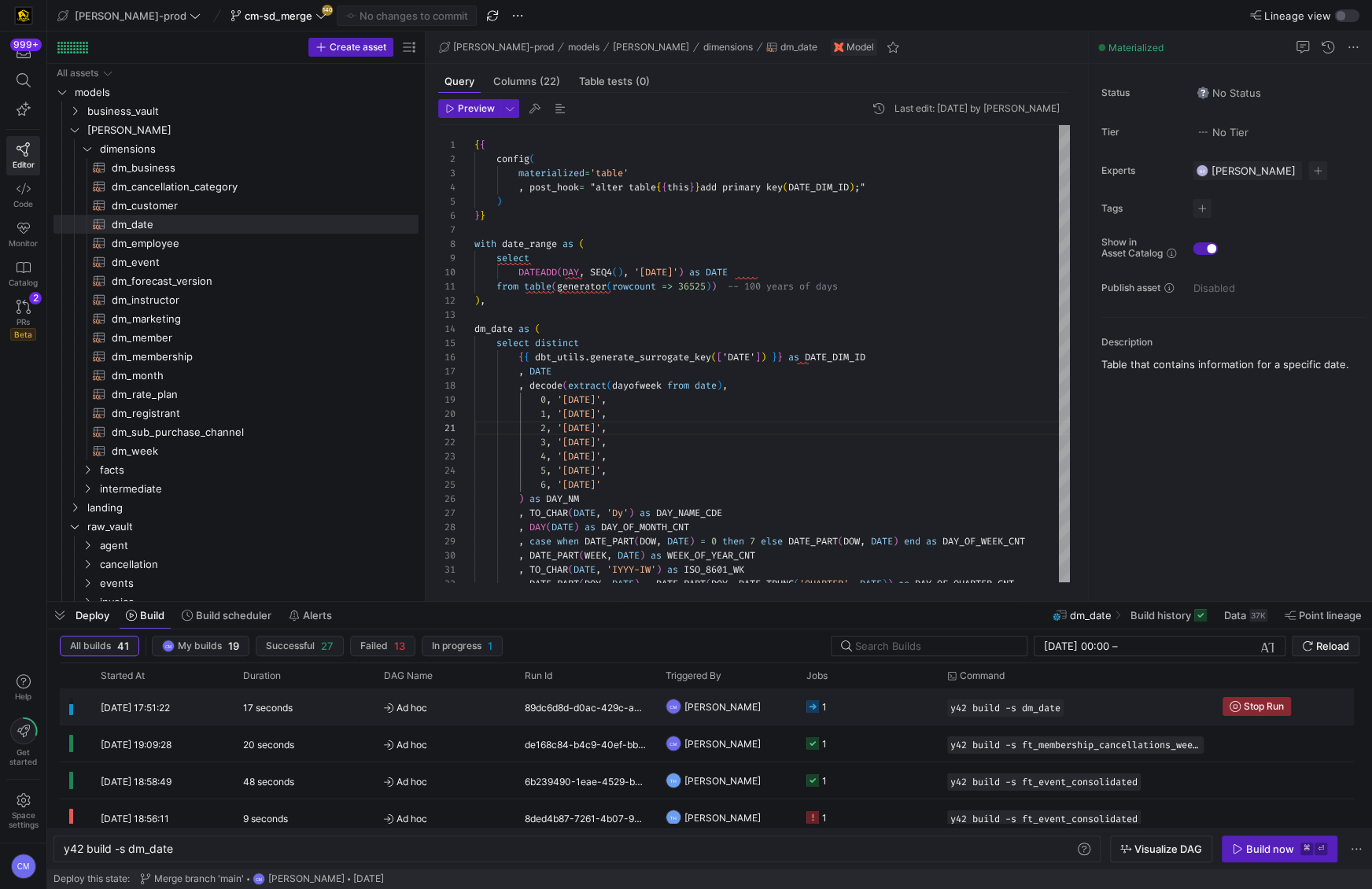
click at [837, 709] on y42-job-status-cell-renderer "1" at bounding box center [867, 707] width 122 height 34
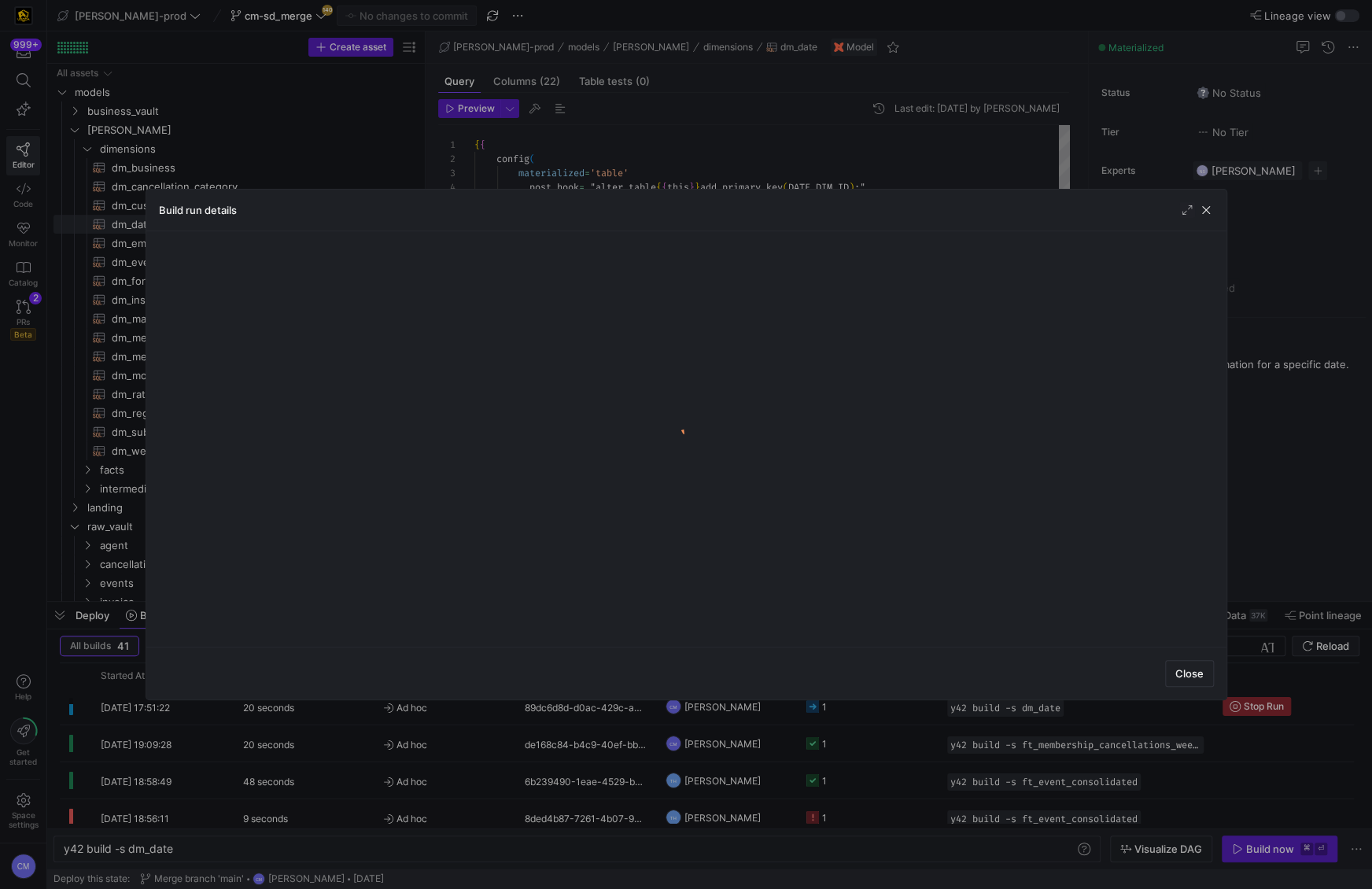
click at [837, 709] on div at bounding box center [686, 444] width 1372 height 889
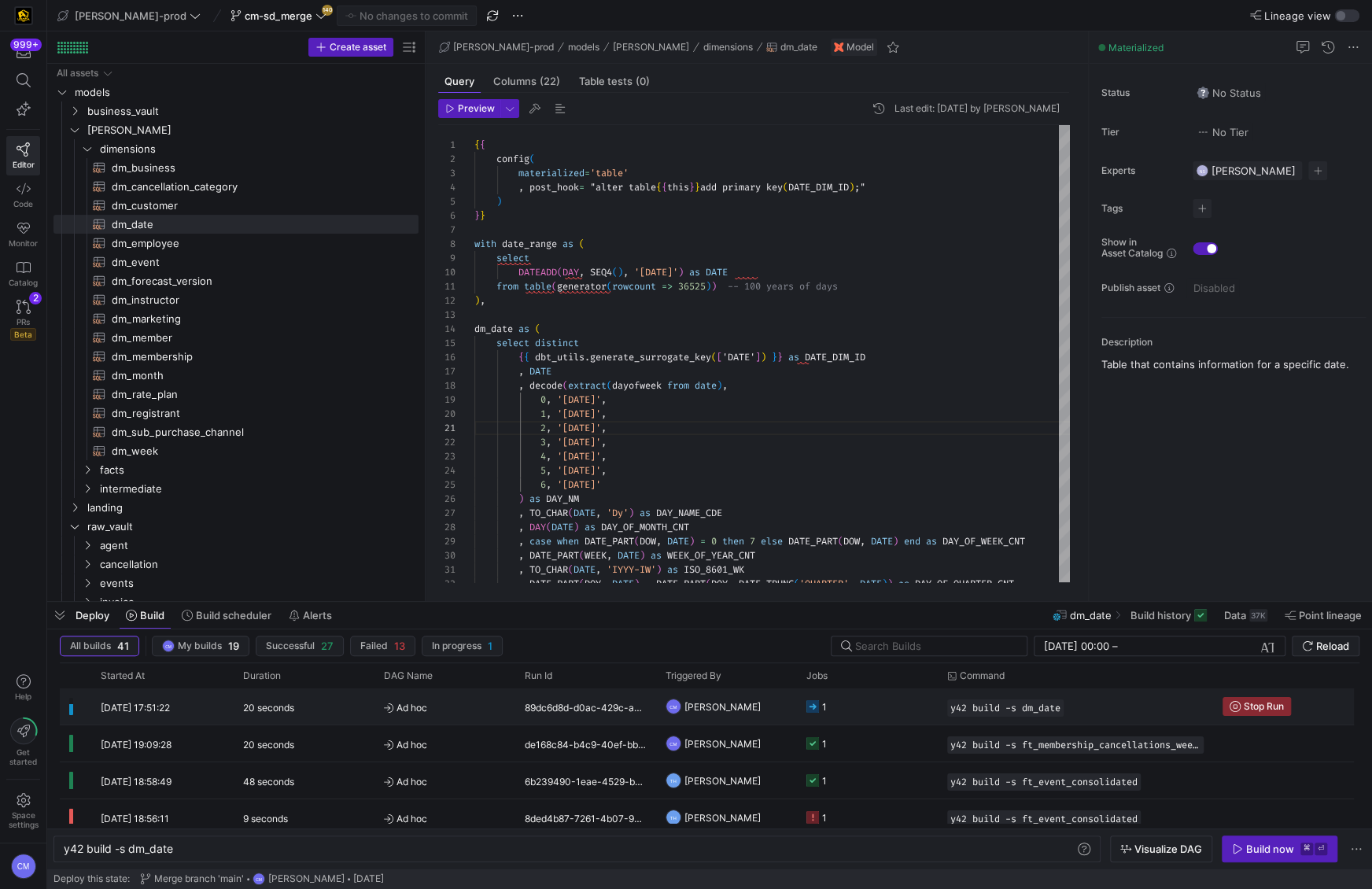
click at [837, 709] on y42-job-status-cell-renderer "1" at bounding box center [867, 707] width 122 height 34
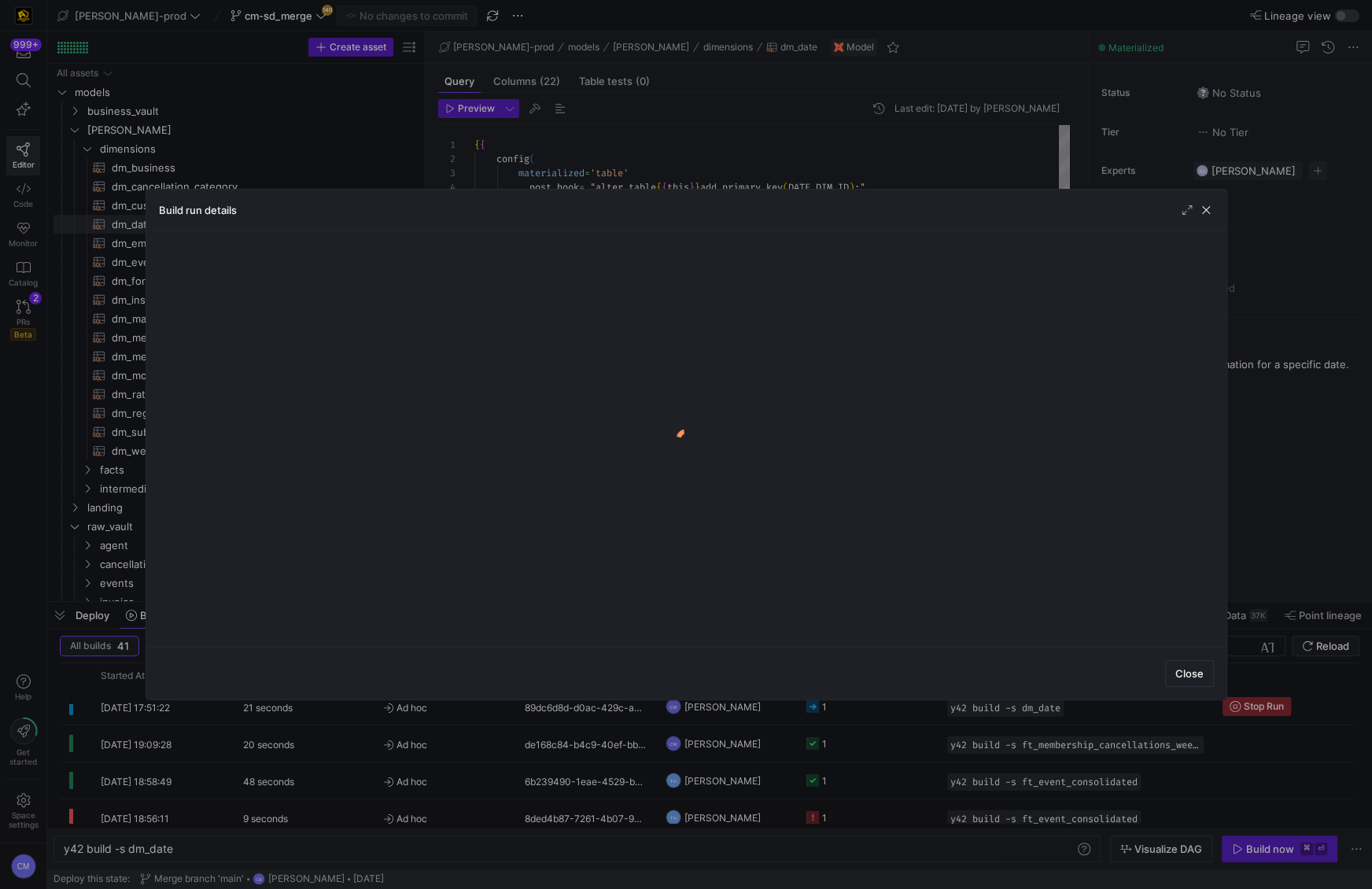
click at [837, 709] on div at bounding box center [686, 444] width 1372 height 889
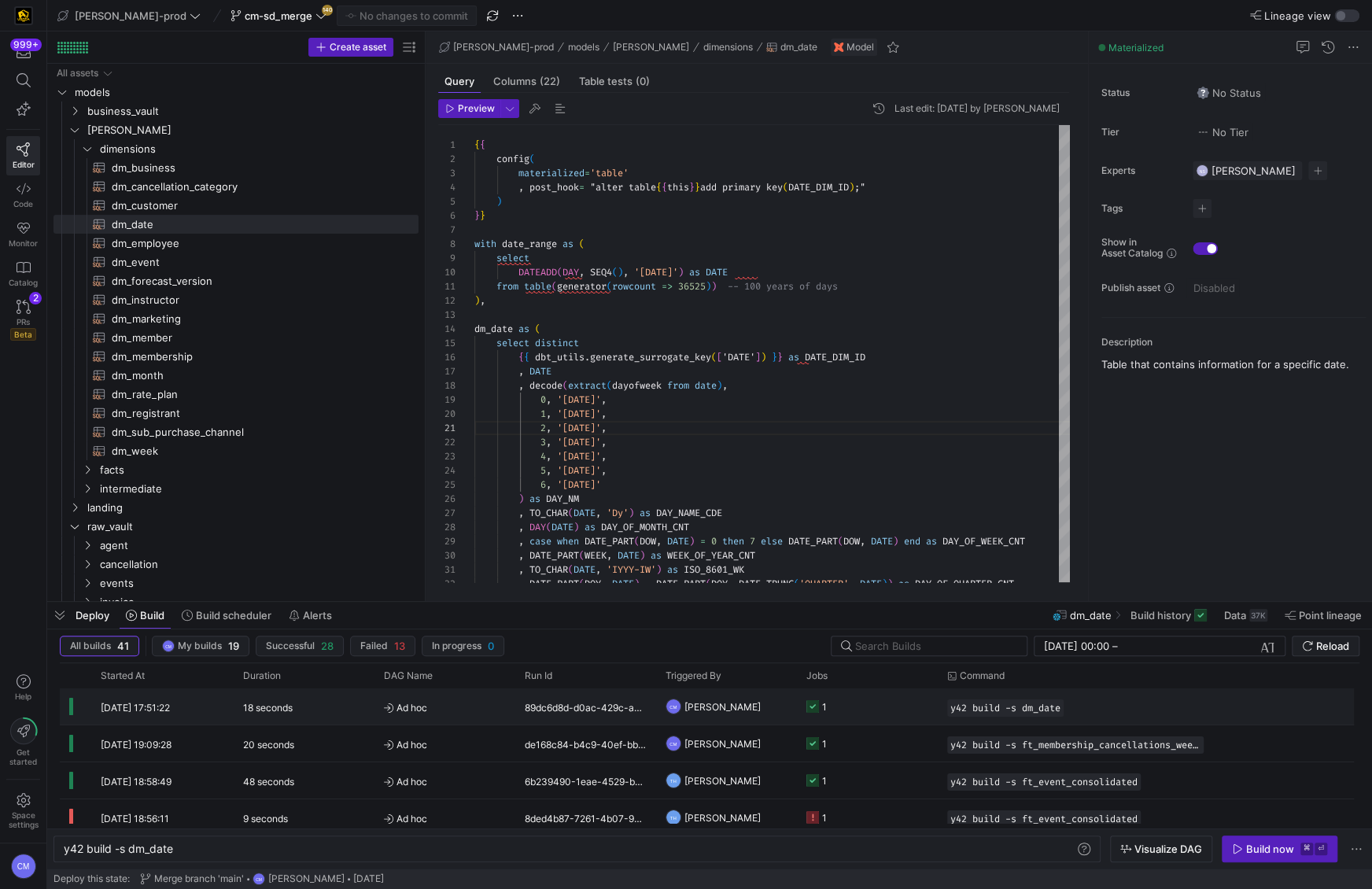
click at [837, 709] on y42-job-status-cell-renderer "1" at bounding box center [867, 707] width 122 height 34
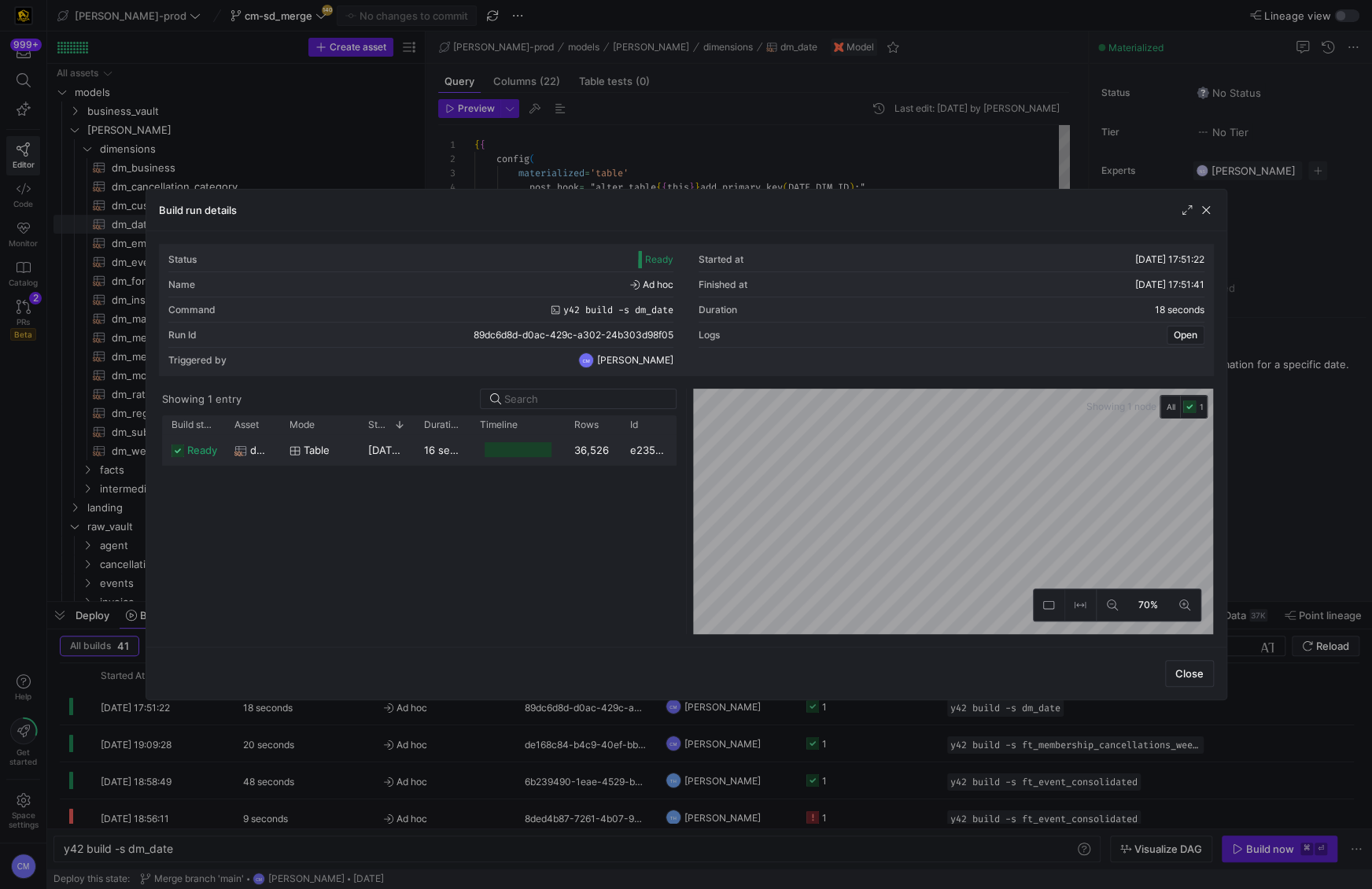
click at [574, 446] on div "36,526" at bounding box center [592, 450] width 55 height 31
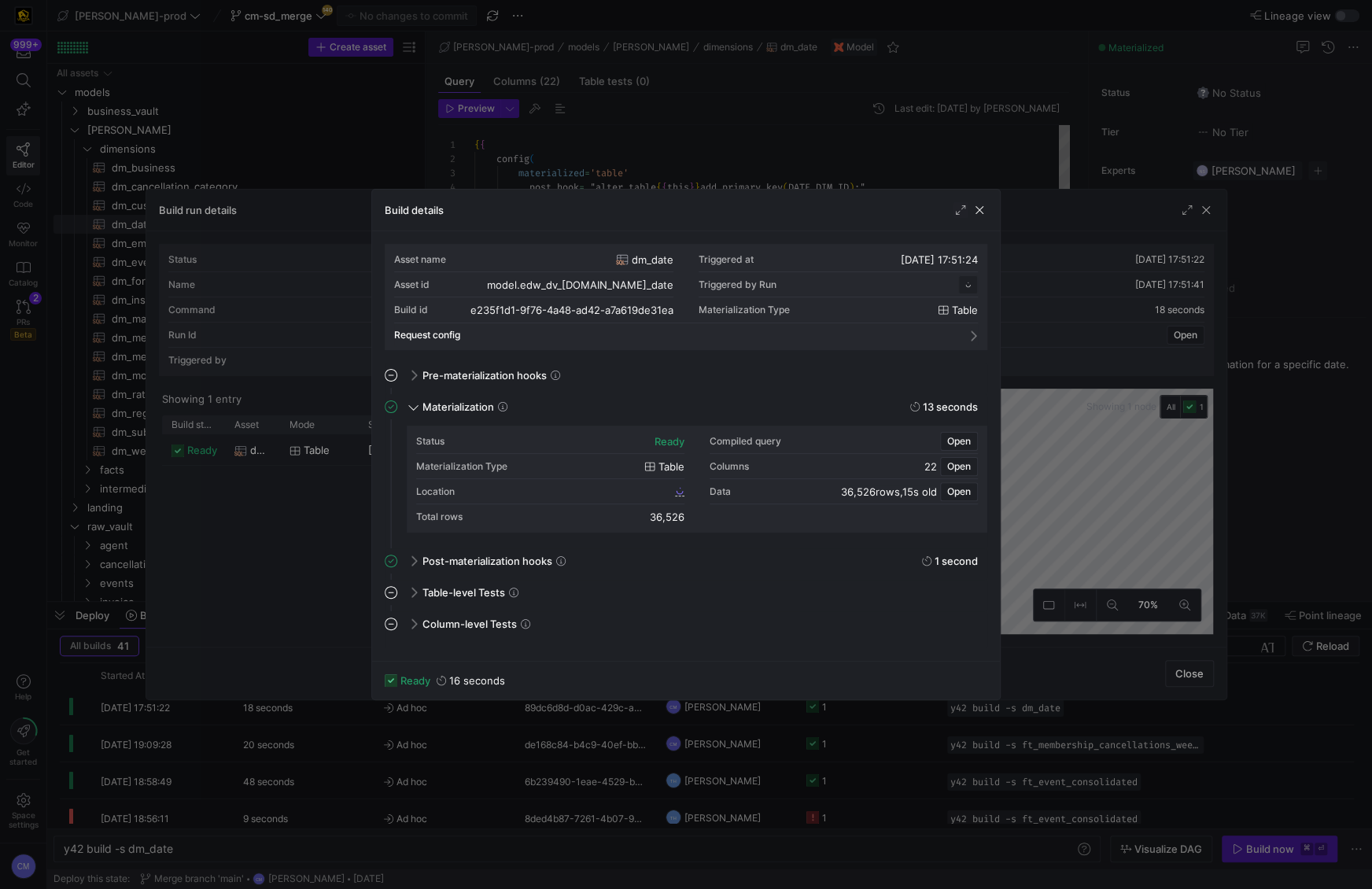
scroll to position [141, 0]
click at [589, 486] on span "e235f1d1_9f76_4a48_ad42_a7a619de31ea" at bounding box center [580, 491] width 185 height 11
click at [649, 77] on div at bounding box center [686, 444] width 1372 height 889
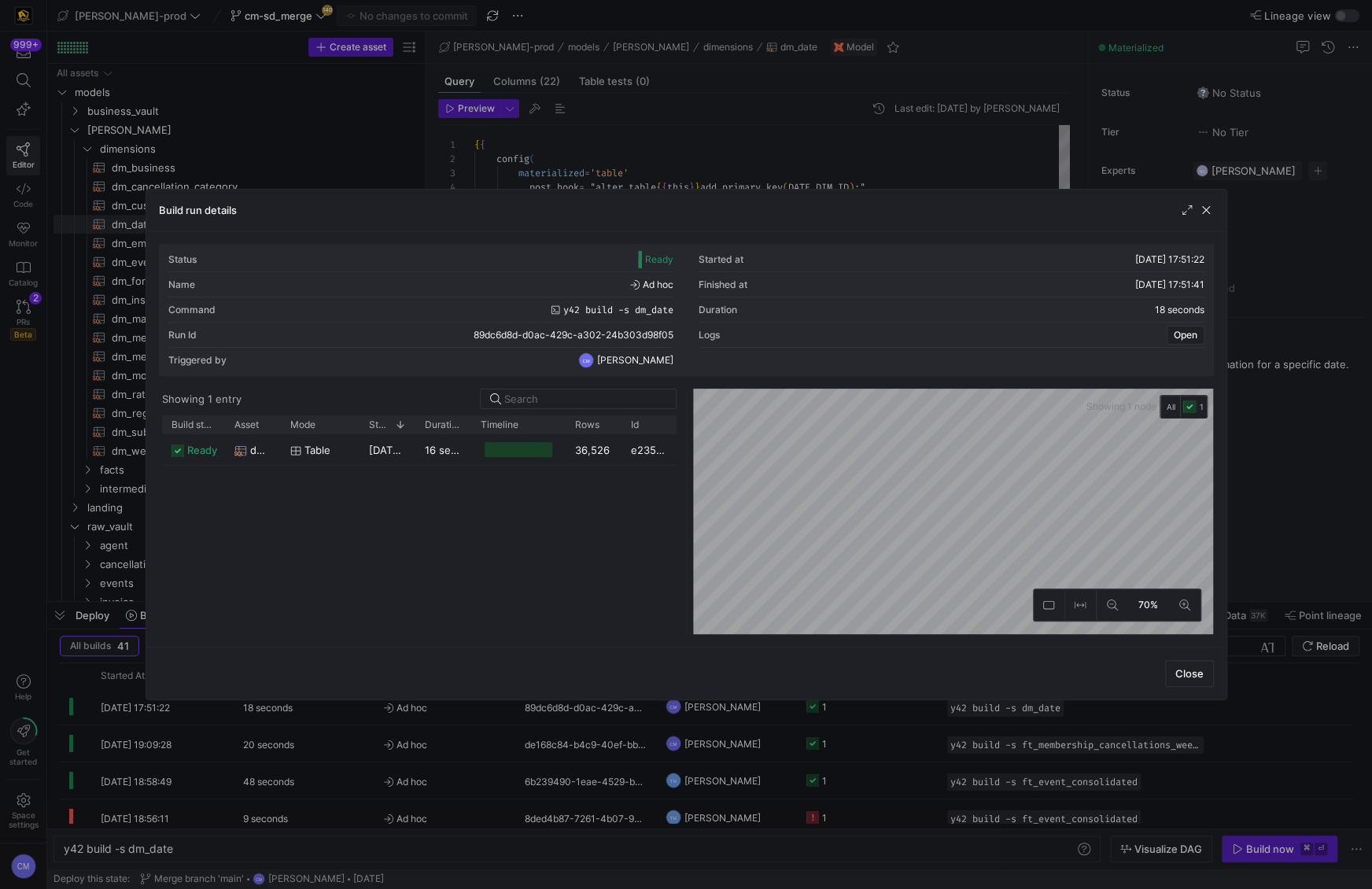
click at [648, 105] on div at bounding box center [686, 444] width 1372 height 889
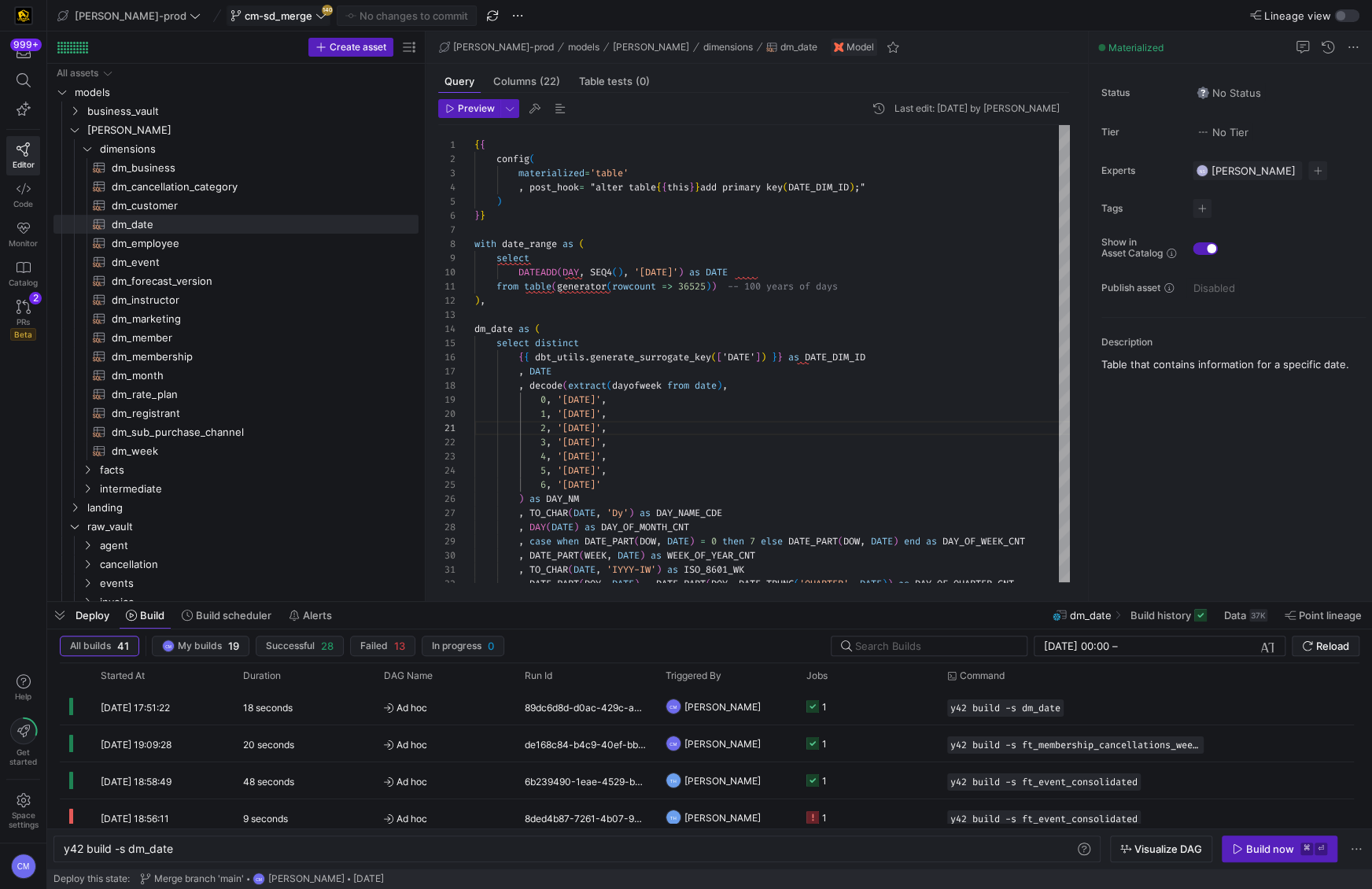
click at [244, 18] on span "cm-sd_merge" at bounding box center [278, 15] width 68 height 12
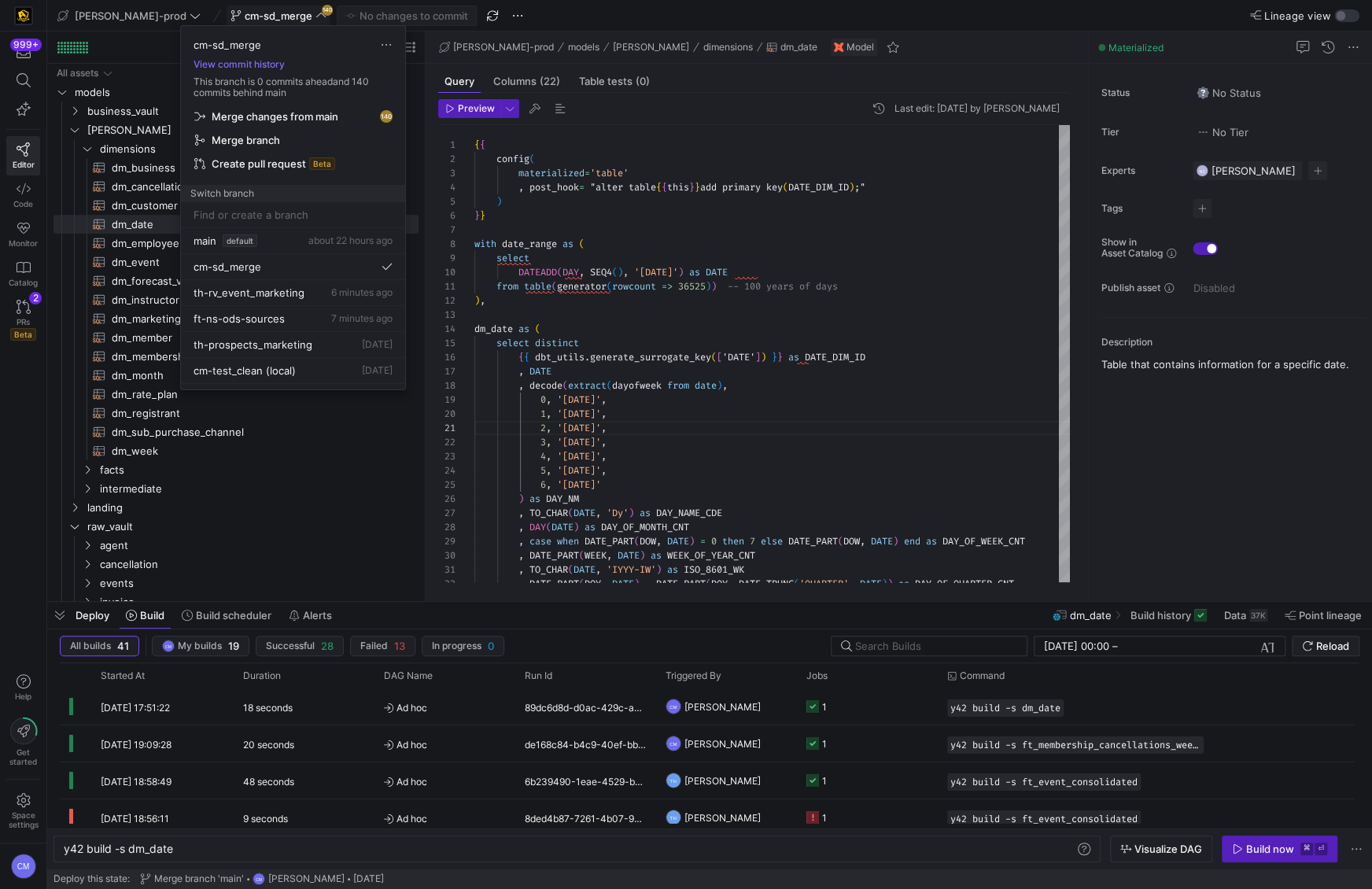
click at [242, 18] on div at bounding box center [686, 444] width 1372 height 889
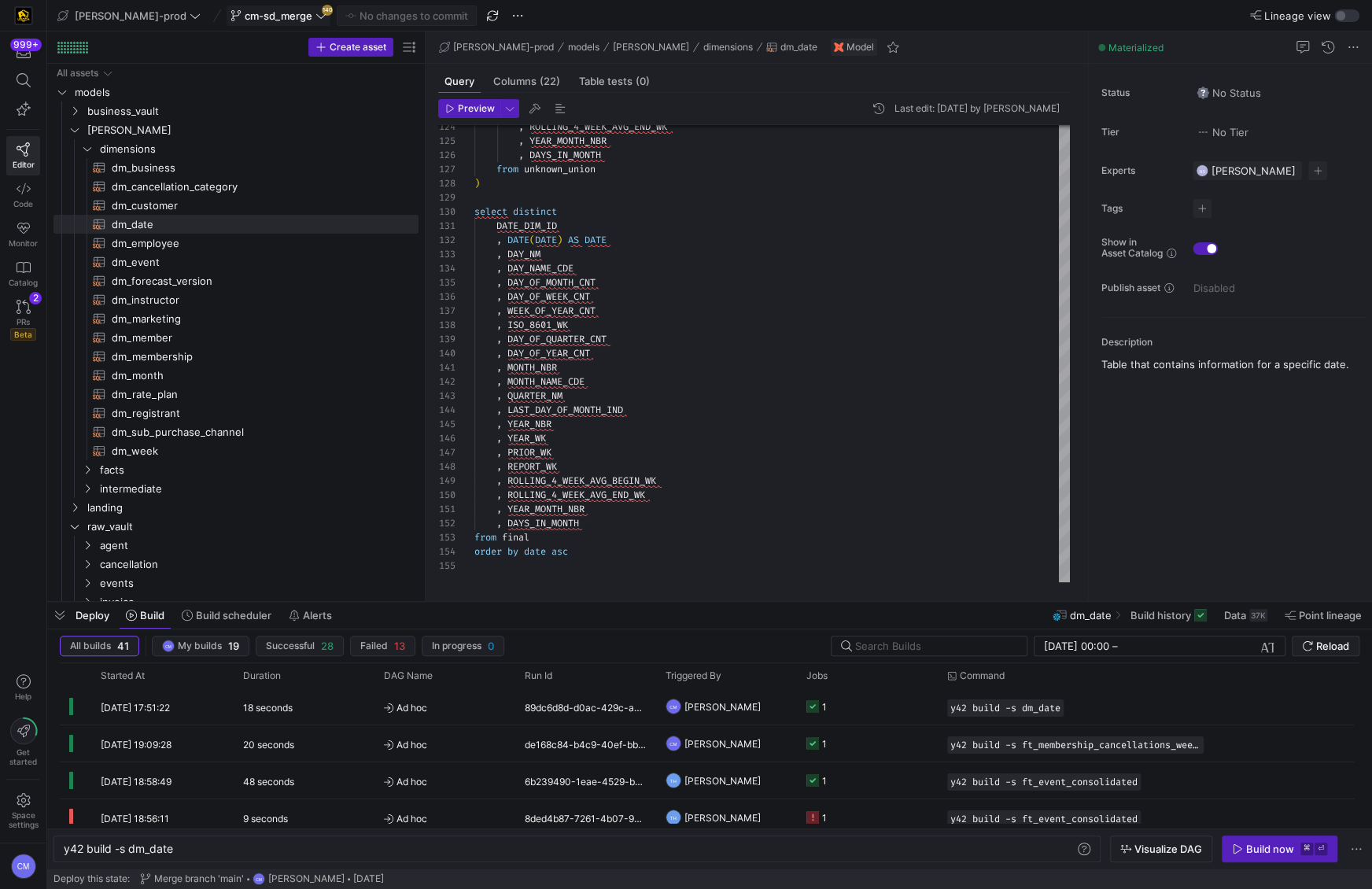
click at [244, 21] on span "cm-sd_merge" at bounding box center [278, 15] width 68 height 12
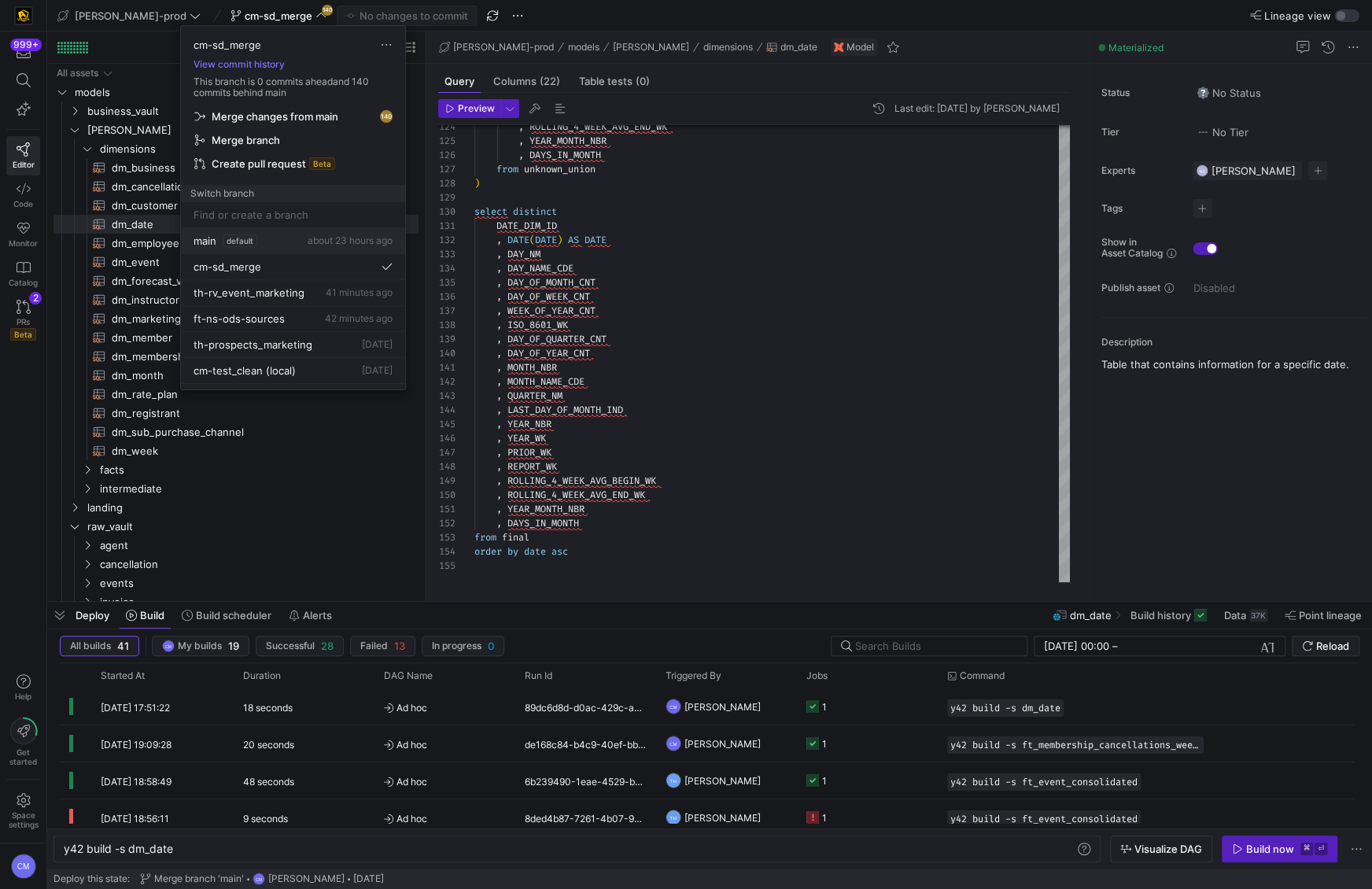
click at [294, 239] on div "main default about 23 hours ago" at bounding box center [293, 240] width 199 height 12
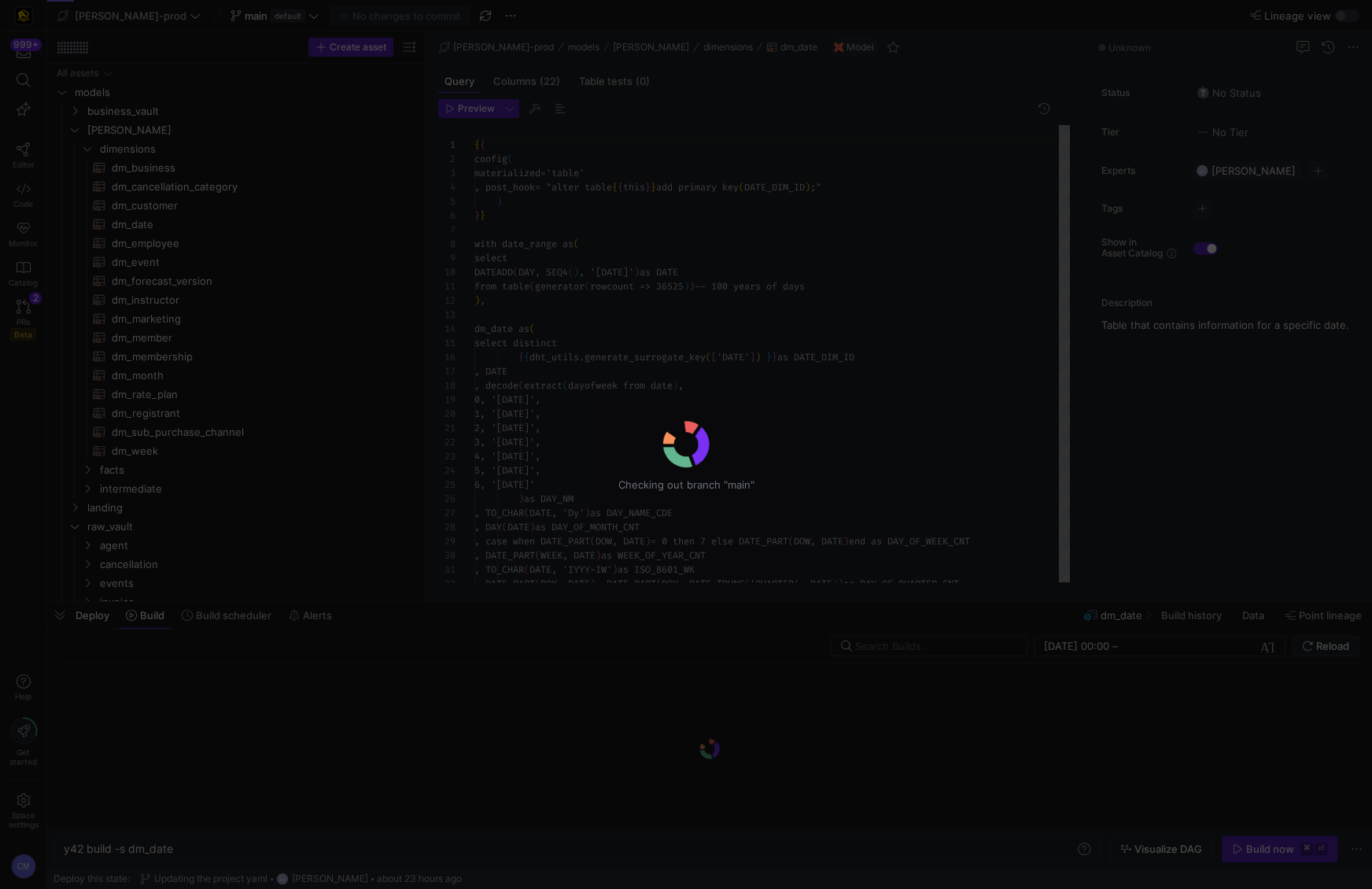
scroll to position [141, 0]
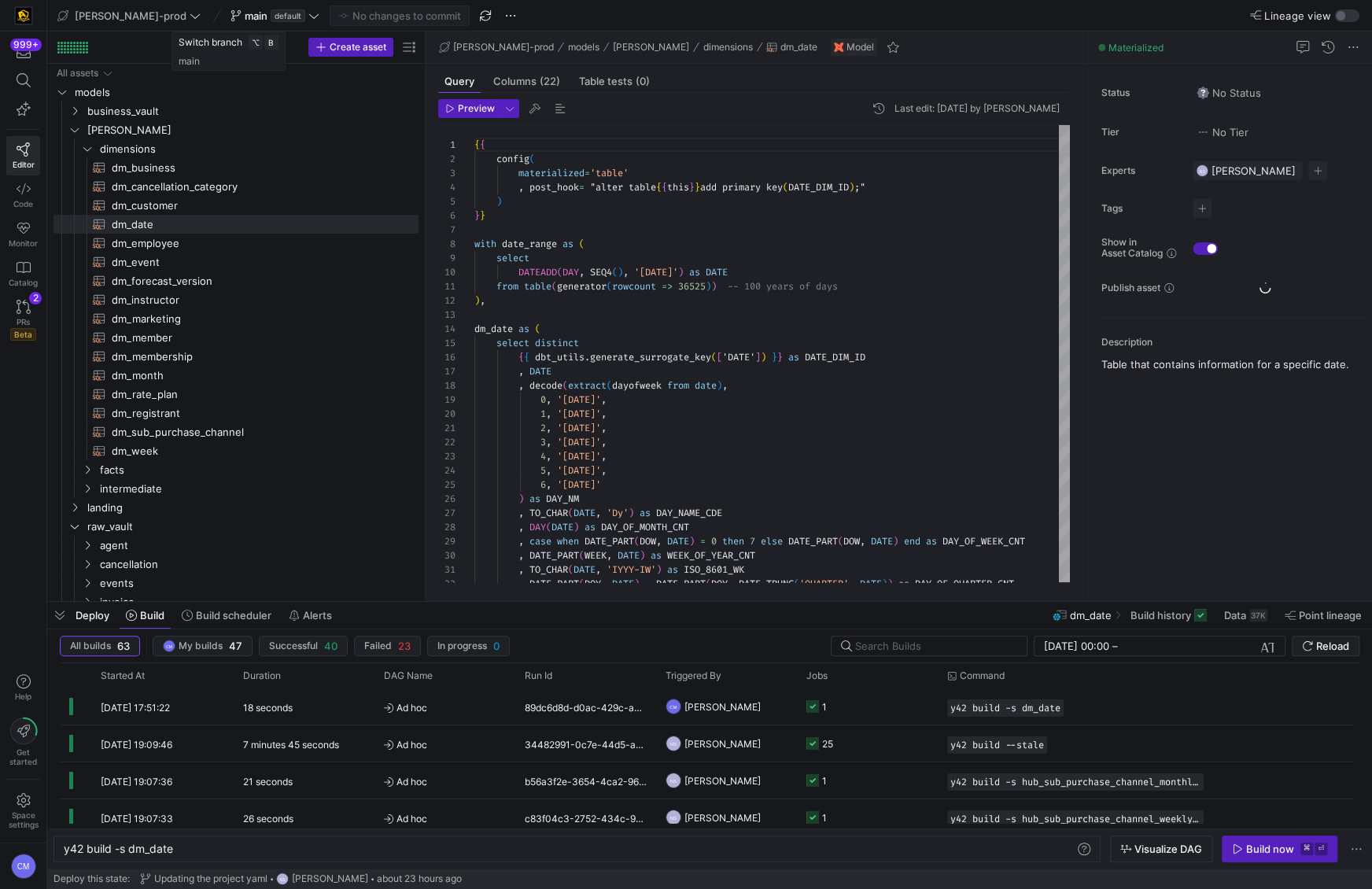
click at [244, 15] on span "main" at bounding box center [256, 15] width 23 height 12
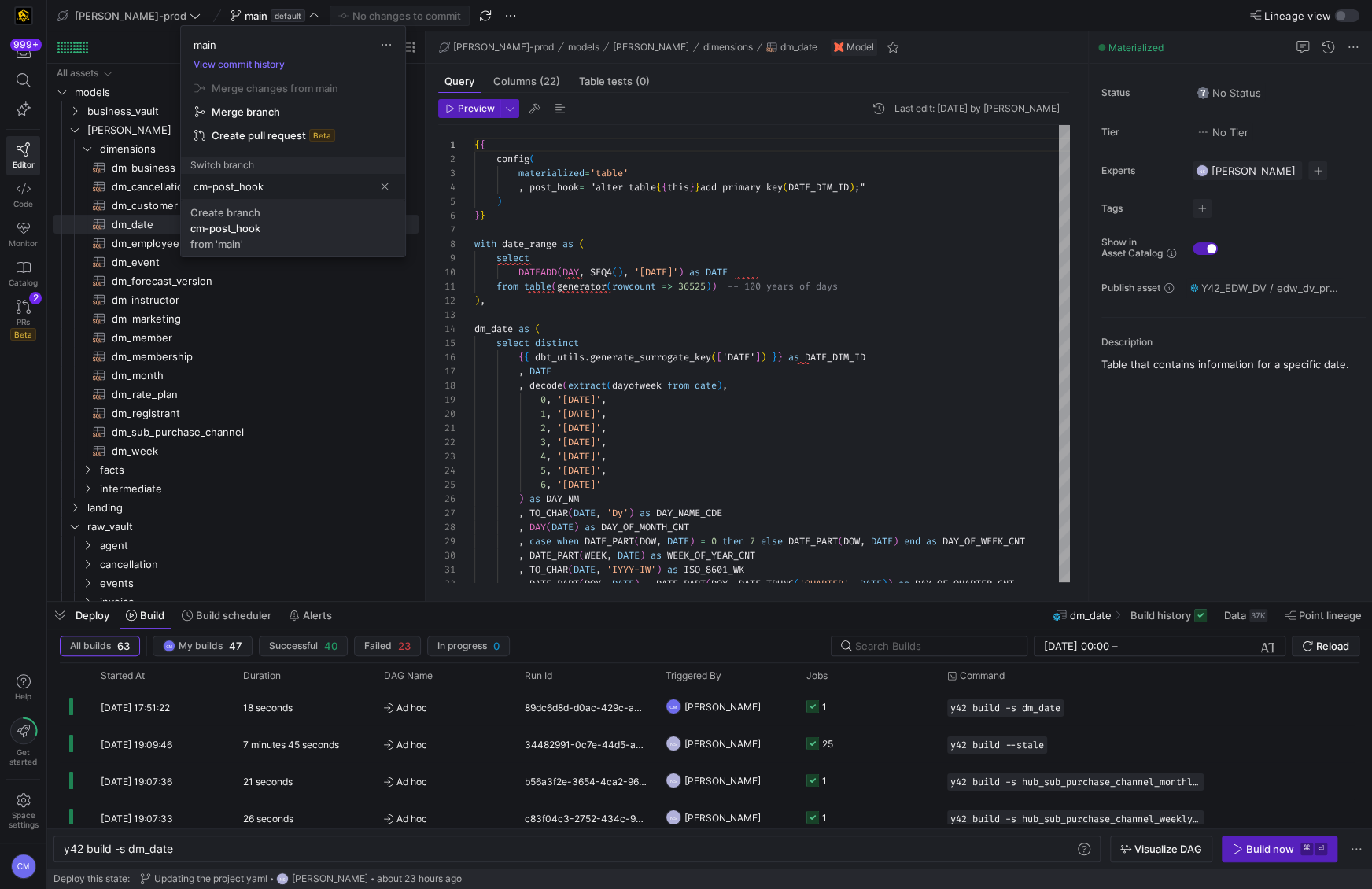
type input "cm-post_hook"
click at [285, 223] on span "Create branch cm-post_hook from 'main'" at bounding box center [292, 228] width 205 height 44
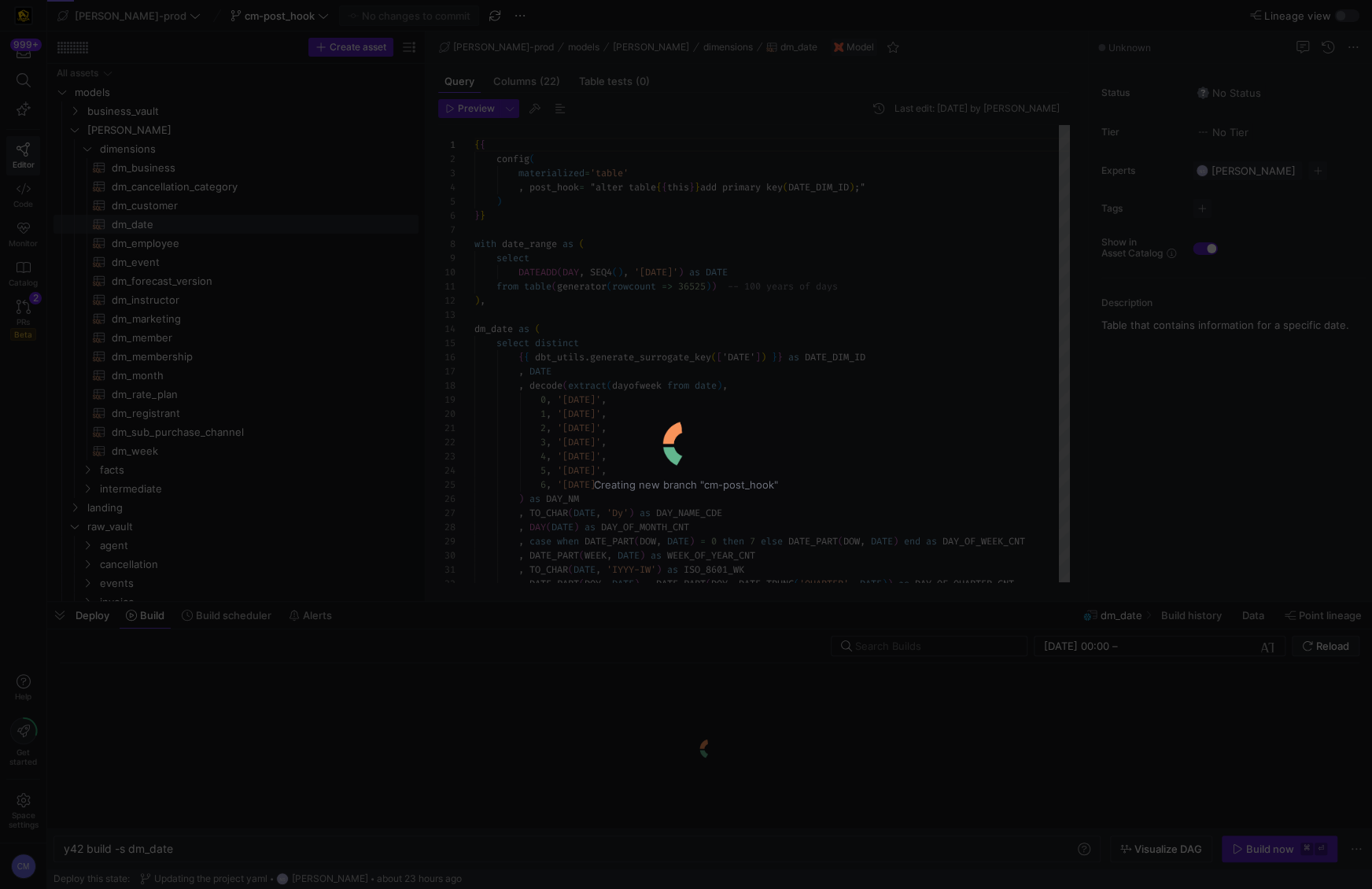
scroll to position [141, 0]
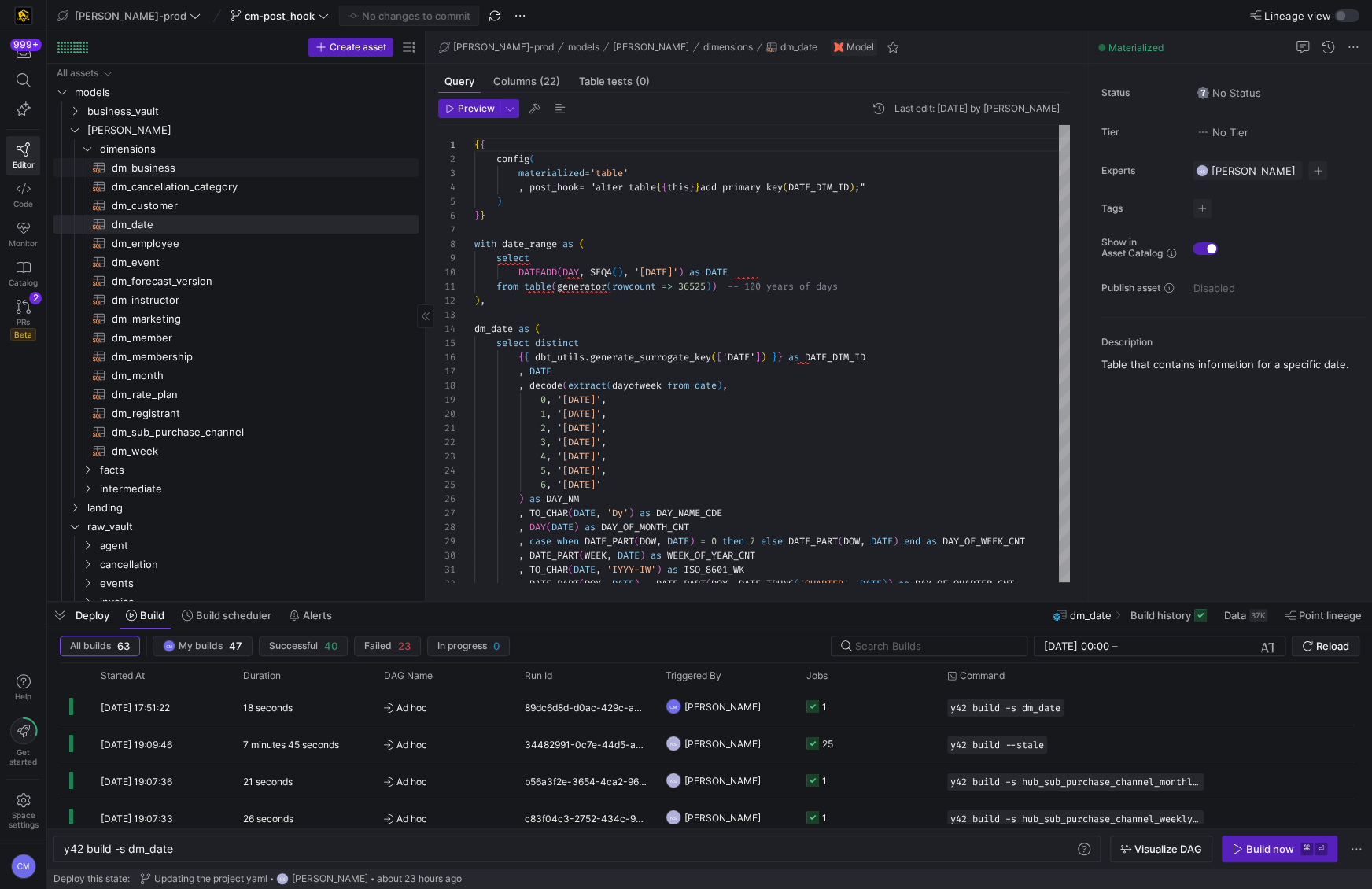
click at [165, 163] on span "dm_business​​​​​​​​​​" at bounding box center [256, 167] width 288 height 18
type textarea "y42 build -s dm_business"
type textarea "{{ config( materialized='table' , post_hook= "alter table {{ this }} add primar…"
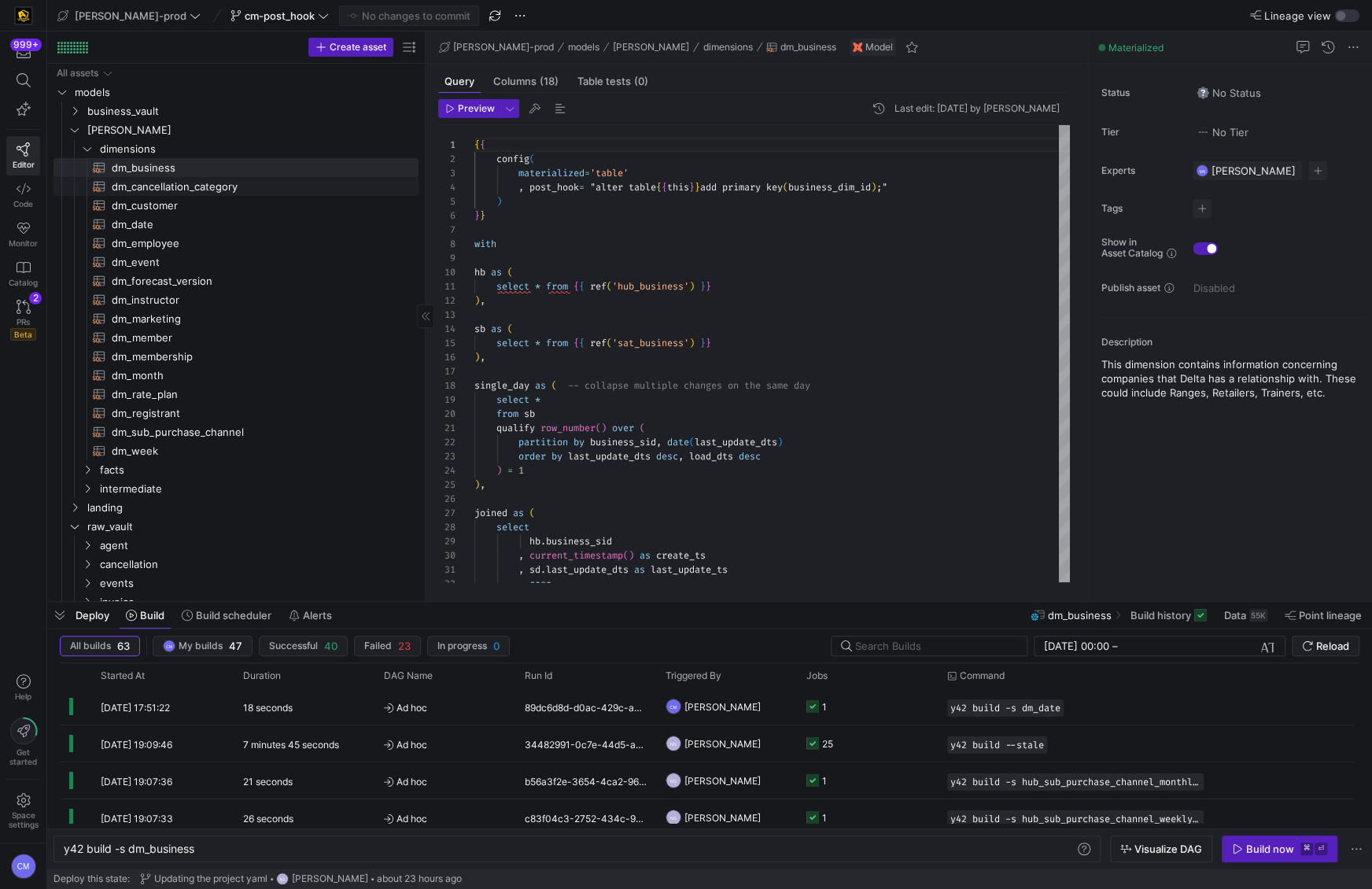
click at [203, 189] on span "dm_cancellation_category​​​​​​​​​​" at bounding box center [256, 186] width 288 height 18
type textarea "y42 build -s dm_cancellation_category"
type textarea "{{ config( materialized='table' , post_hook= "alter table {{ this }} add primar…"
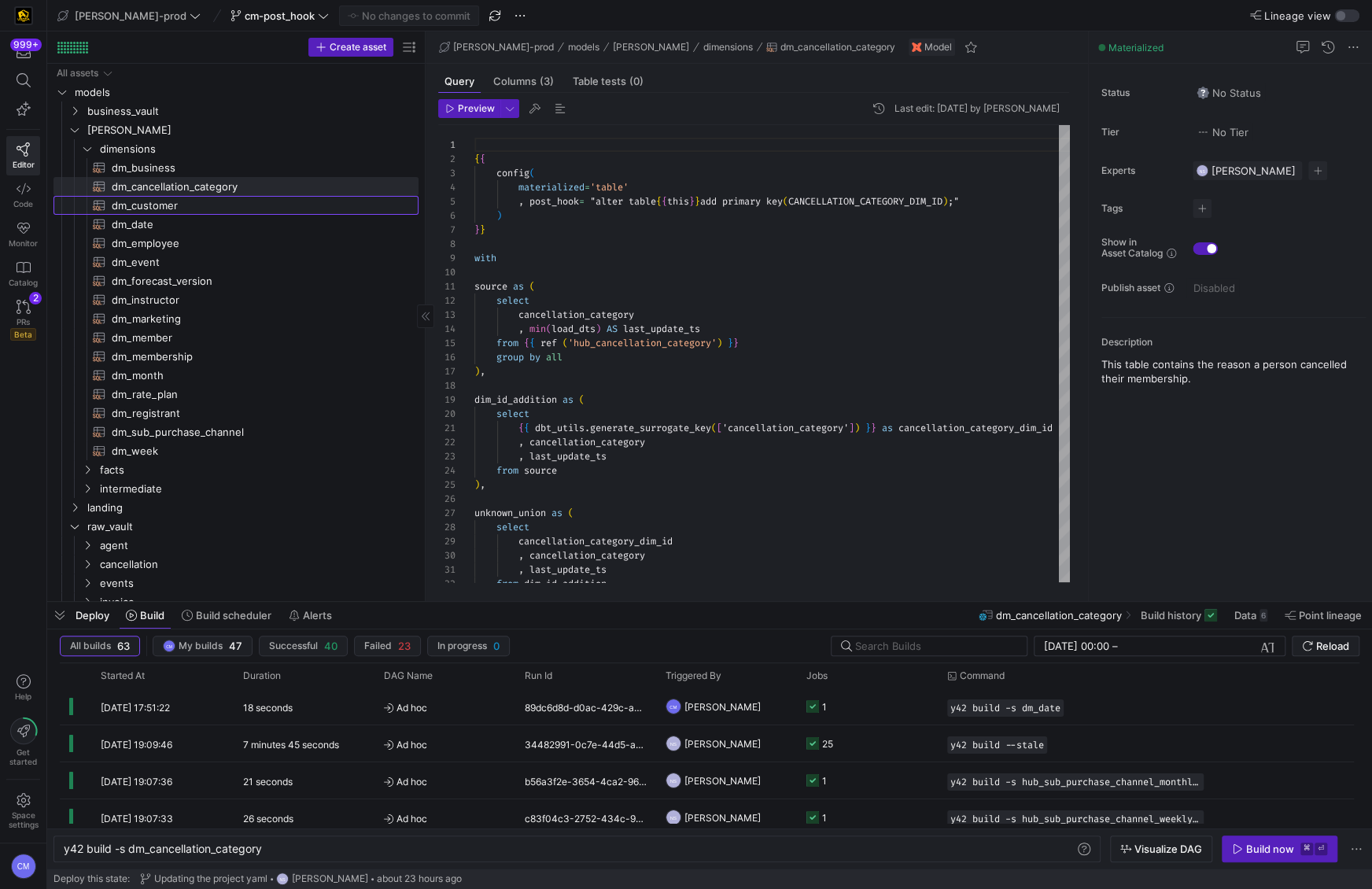
click at [189, 207] on span "dm_customer​​​​​​​​​​" at bounding box center [256, 205] width 288 height 18
type textarea "y42 build -s dm_customer"
type textarea "{{ config( materialized = 'table' , post_hook = "alter table {{ this }} add pri…"
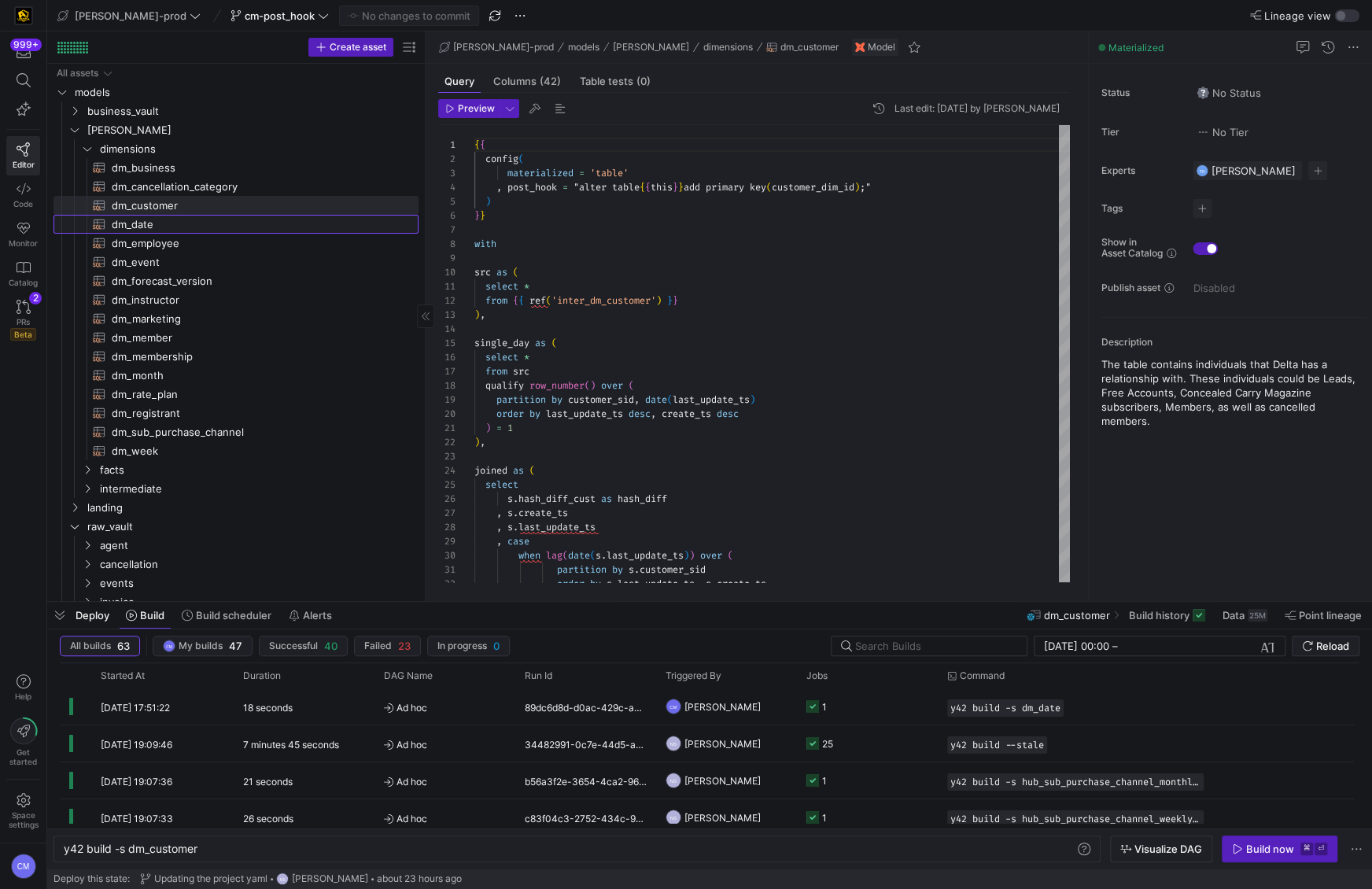
click at [188, 222] on span "dm_date​​​​​​​​​​" at bounding box center [256, 224] width 288 height 18
type textarea "y42 build -s dm_date"
type textarea "{{ config( materialized='table' , post_hook= "alter table {{ this }} add primar…"
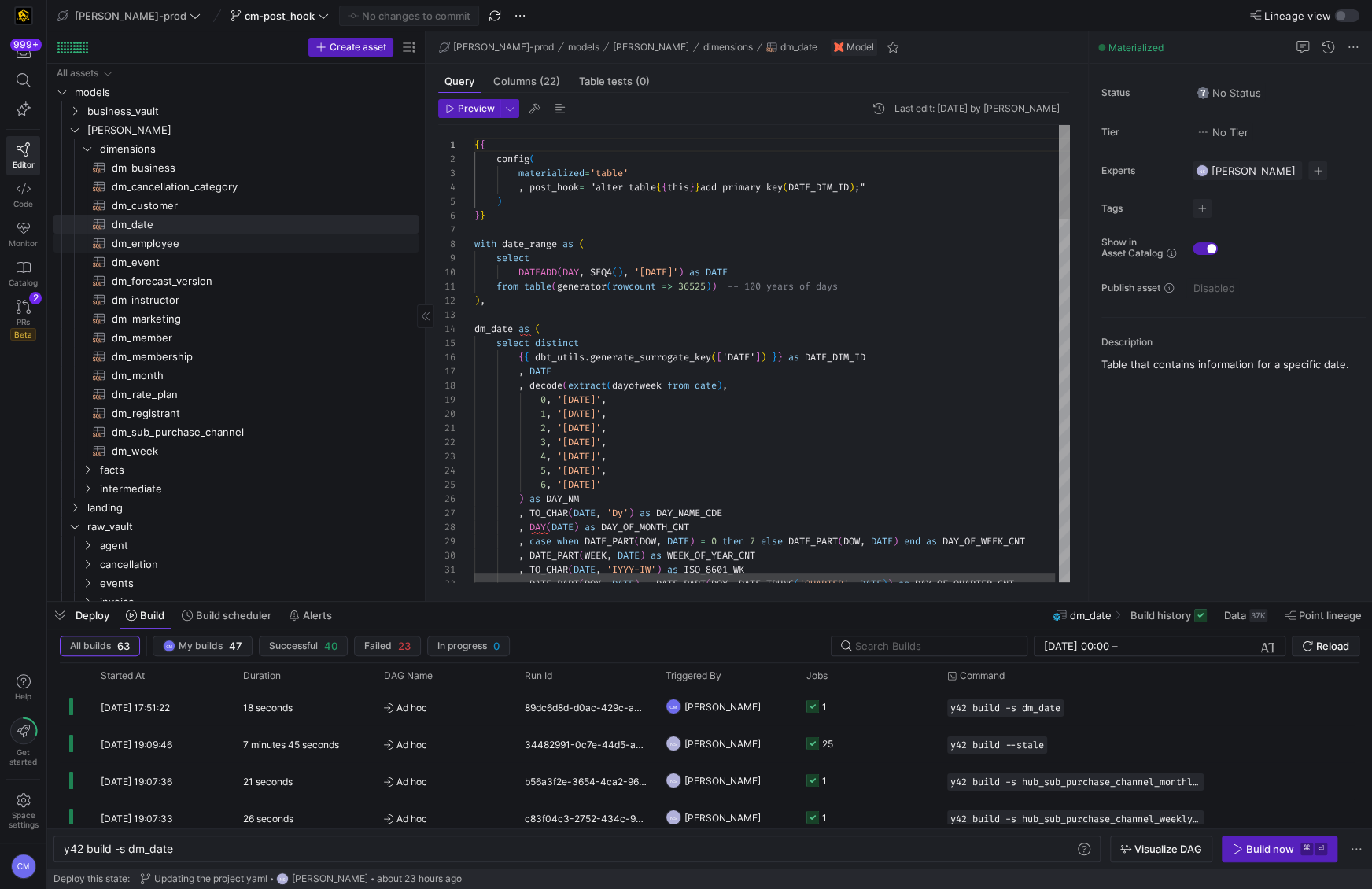
click at [195, 241] on span "dm_employee​​​​​​​​​​" at bounding box center [256, 243] width 288 height 18
type textarea "y42 build -s dm_employee"
type textarea "{{ config( materialized='table' , post_hook= "alter table {{ this }} add primar…"
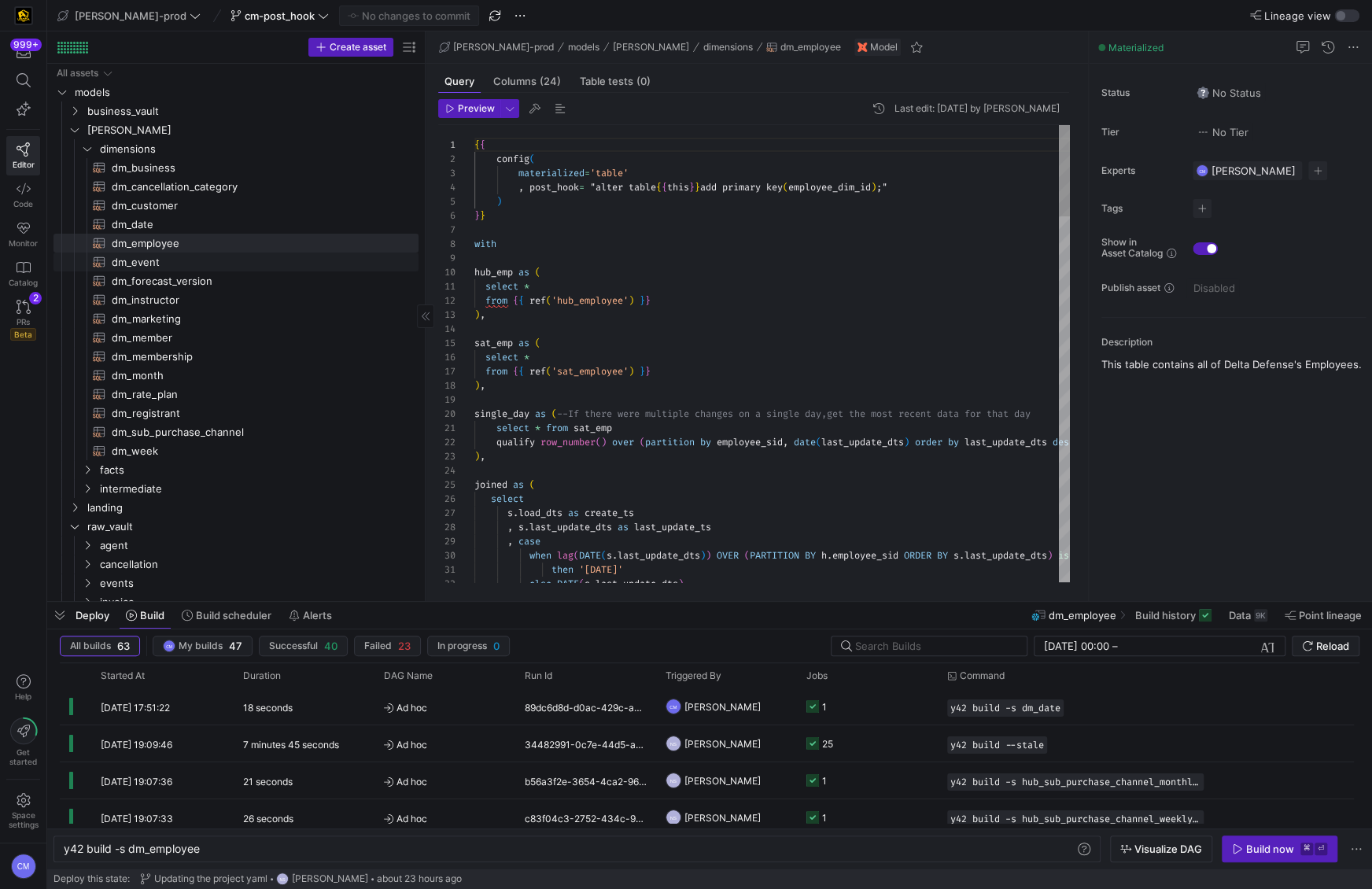
click at [198, 255] on span "dm_event​​​​​​​​​​" at bounding box center [256, 262] width 288 height 18
type textarea "y42 build -s dm_event"
type textarea "{{ config( materialized = 'table' , post_hook = "alter table {{ this }} add pri…"
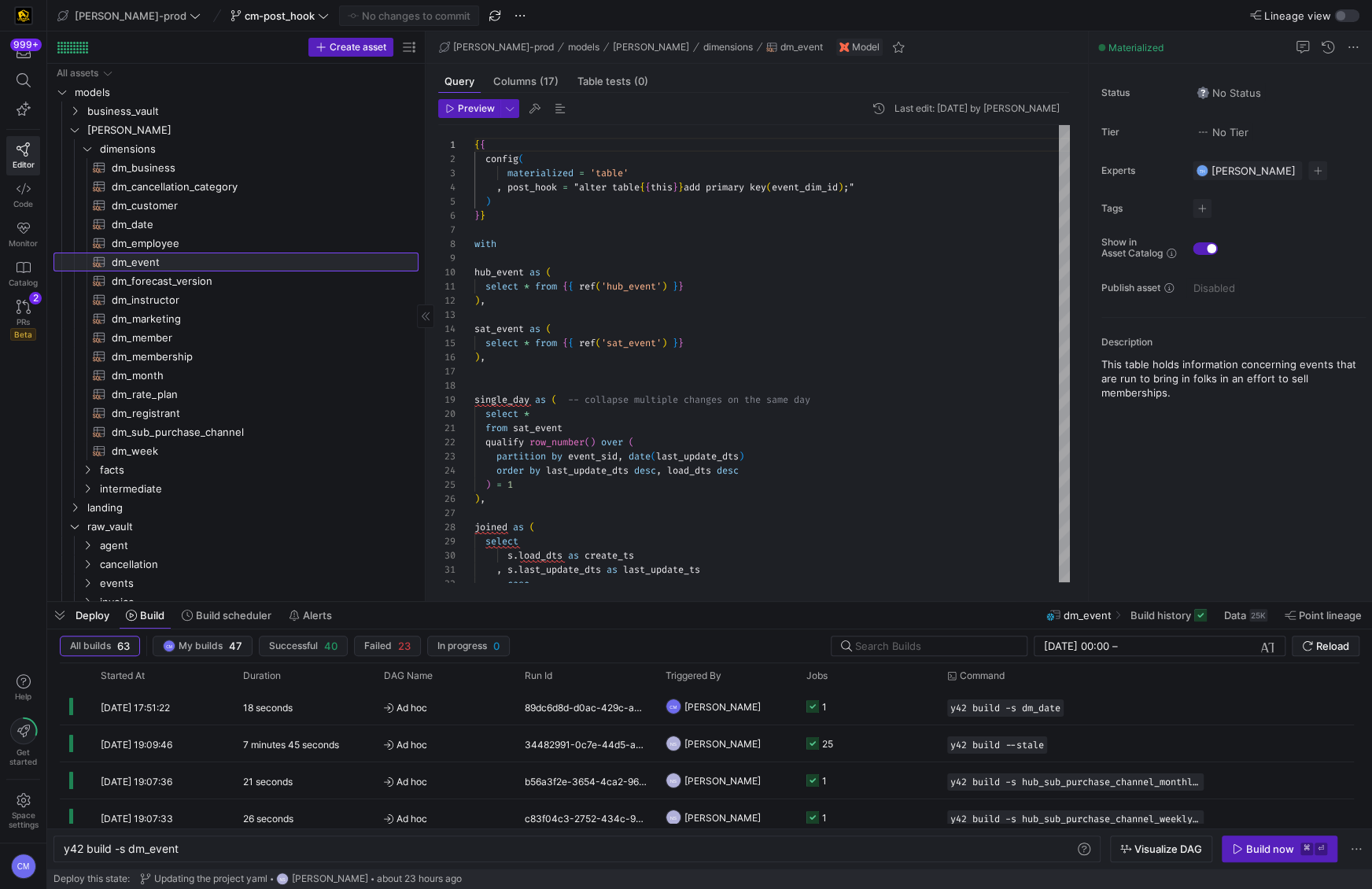
click at [195, 266] on span "dm_event​​​​​​​​​​" at bounding box center [256, 262] width 288 height 18
click at [198, 275] on span "dm_forecast_version​​​​​​​​​​" at bounding box center [256, 281] width 288 height 18
type textarea "y42 build -s dm_forecast_version"
type textarea "{{ config( materialized='table' , post_hook= "alter table {{ this }} add primar…"
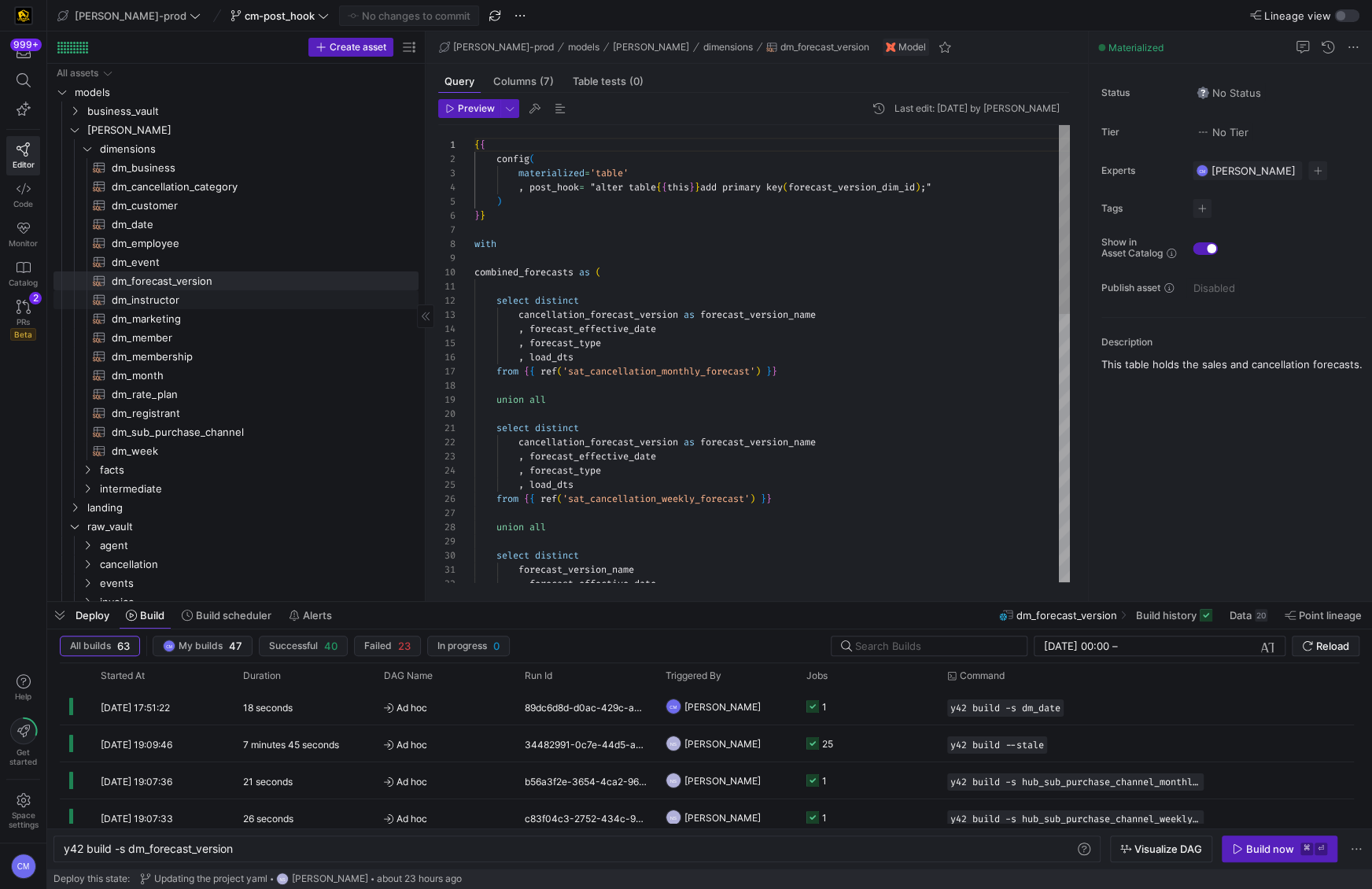
click at [197, 294] on span "dm_instructor​​​​​​​​​​" at bounding box center [256, 300] width 288 height 18
type textarea "y42 build -s dm_instructor"
type textarea "{{ config( materialized = 'table' , post_hook = "alter table {{ this }} add pri…"
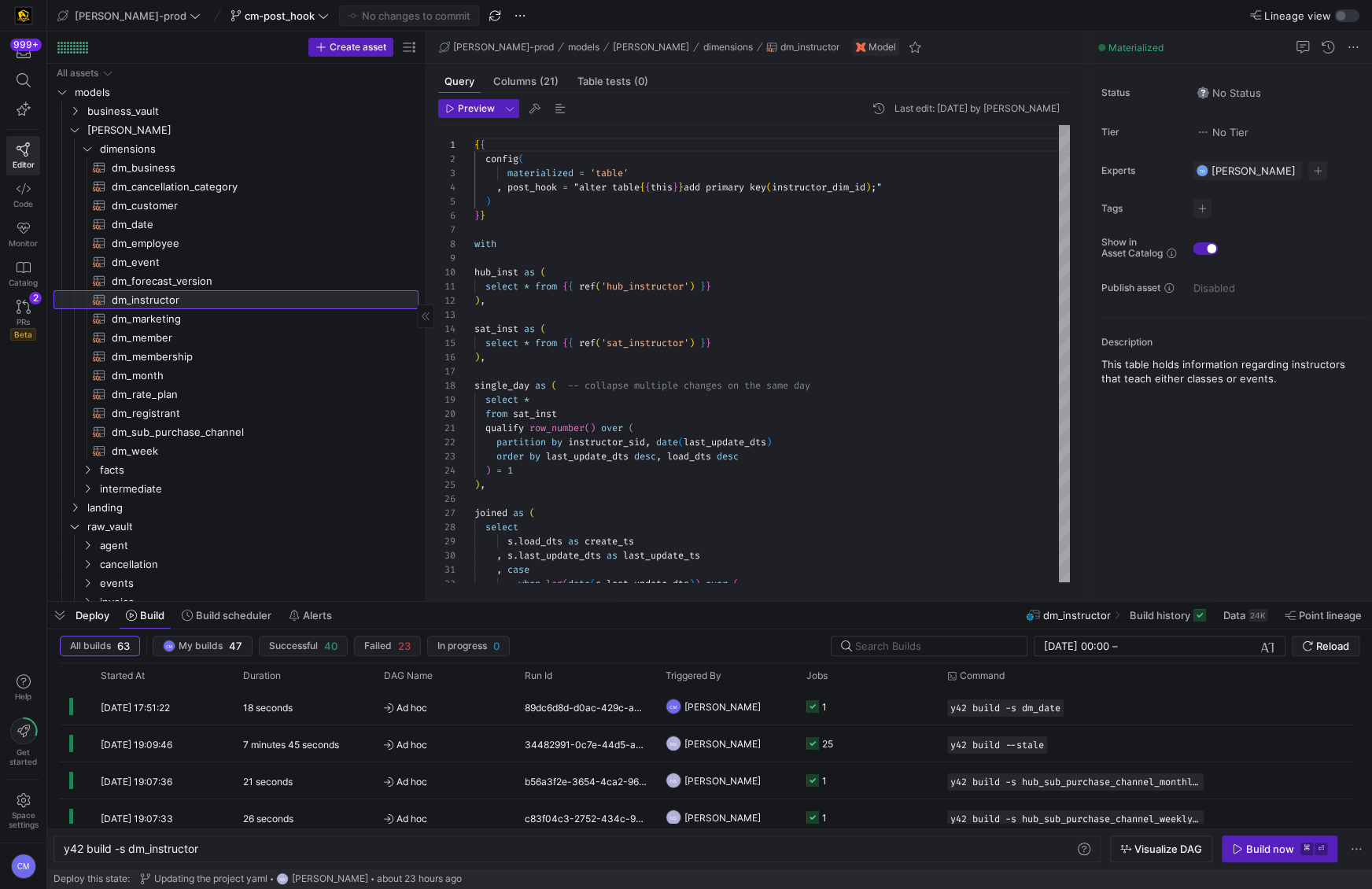
click at [198, 307] on link "dm_instructor​​​​​​​​​​" at bounding box center [236, 300] width 365 height 19
click at [200, 321] on span "dm_marketing​​​​​​​​​​" at bounding box center [256, 319] width 288 height 18
type textarea "y42 build -s dm_marketing"
type textarea "{{ config( materialized='table' , post_hook = "alter table {{ this }} add prima…"
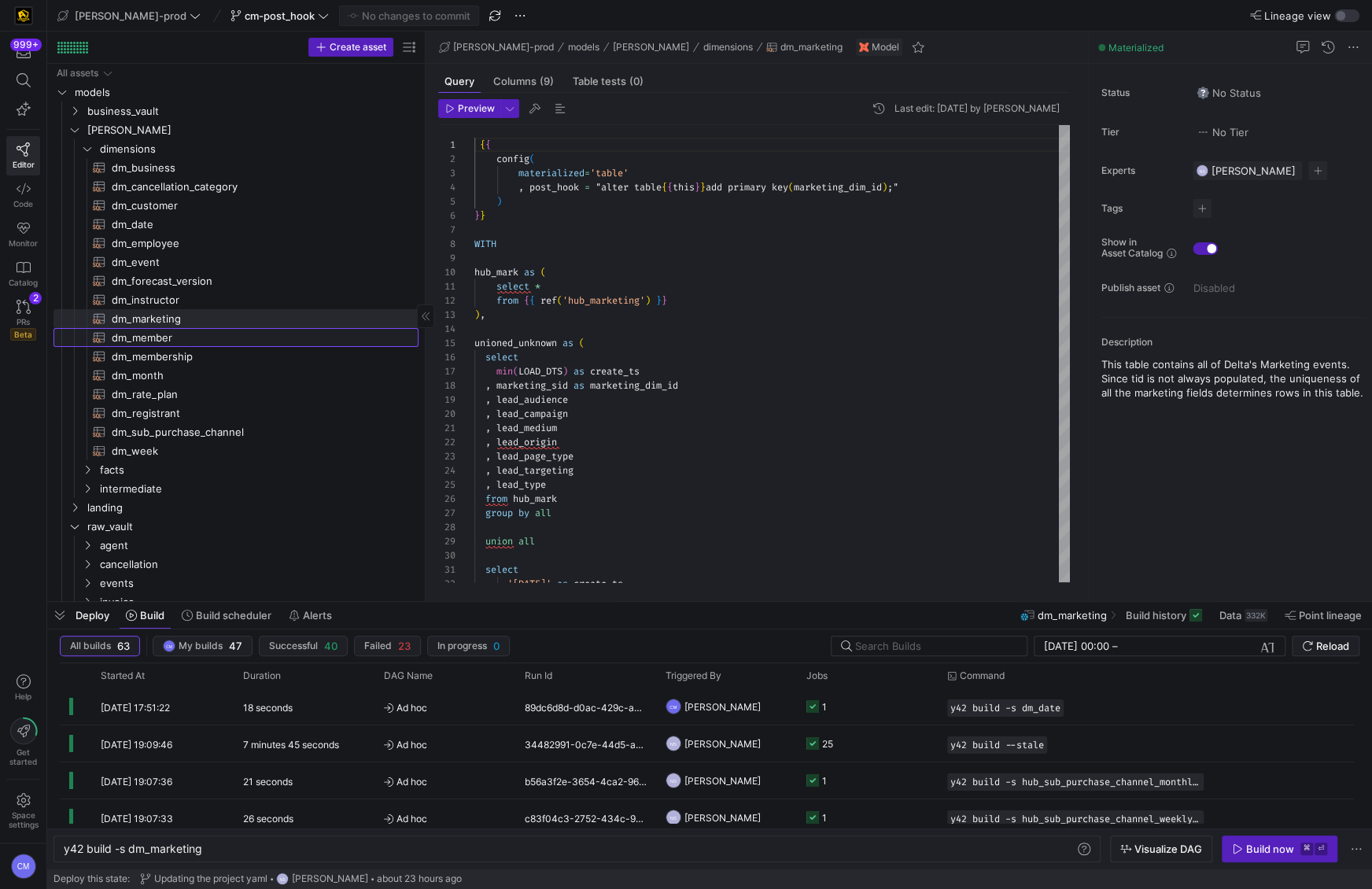
click at [207, 336] on span "dm_member​​​​​​​​​​" at bounding box center [256, 337] width 288 height 18
type textarea "y42 build -s dm_member"
type textarea "{{ config( materialized='table' , post_hook = "alter table {{ this }} add prima…"
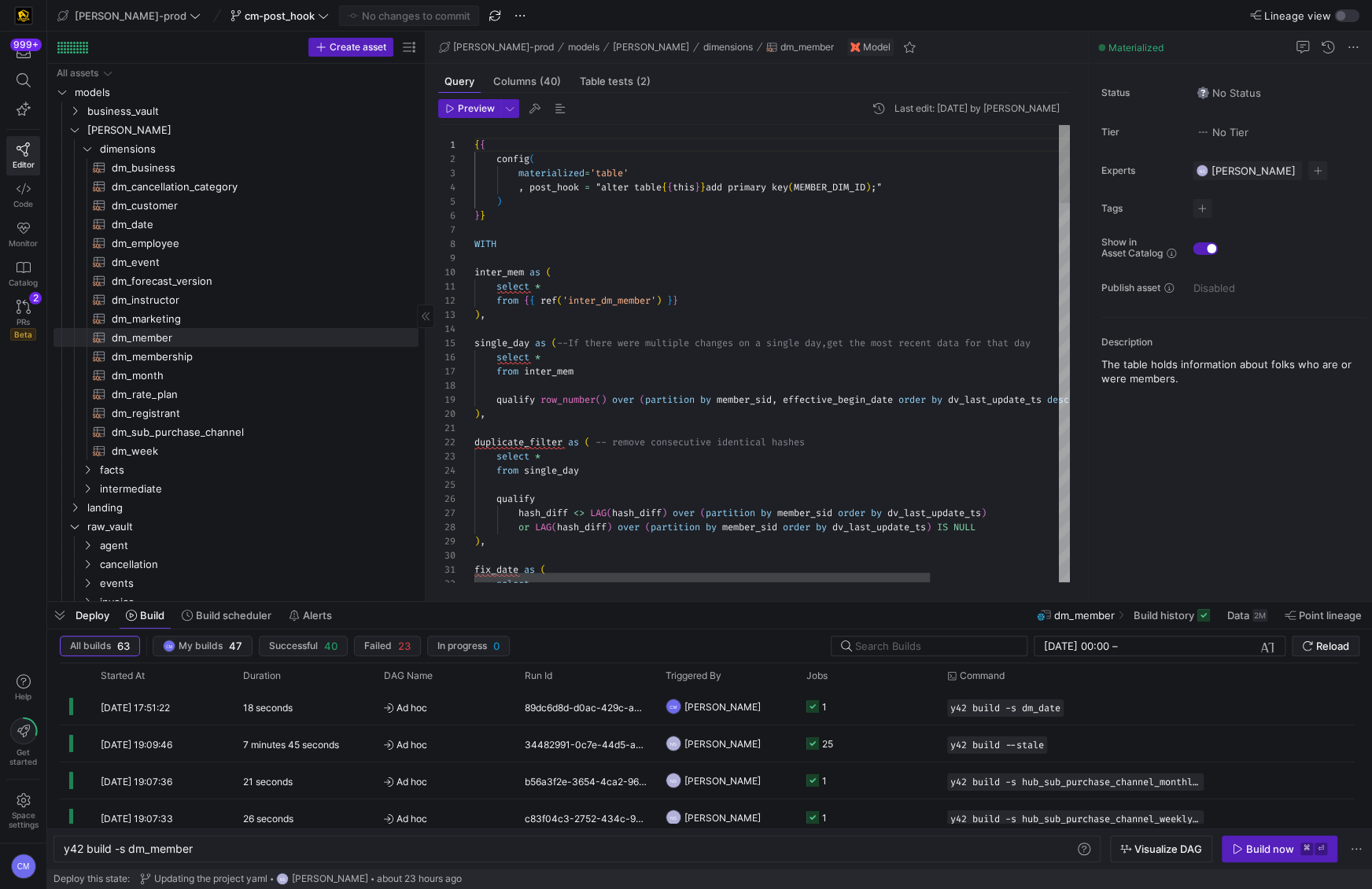
click at [207, 350] on span "dm_membership​​​​​​​​​​" at bounding box center [256, 356] width 288 height 18
type textarea "y42 build -s dm_membership"
type textarea "{{ config( materialized='table' , post_hook = "alter table {{ this }} add prima…"
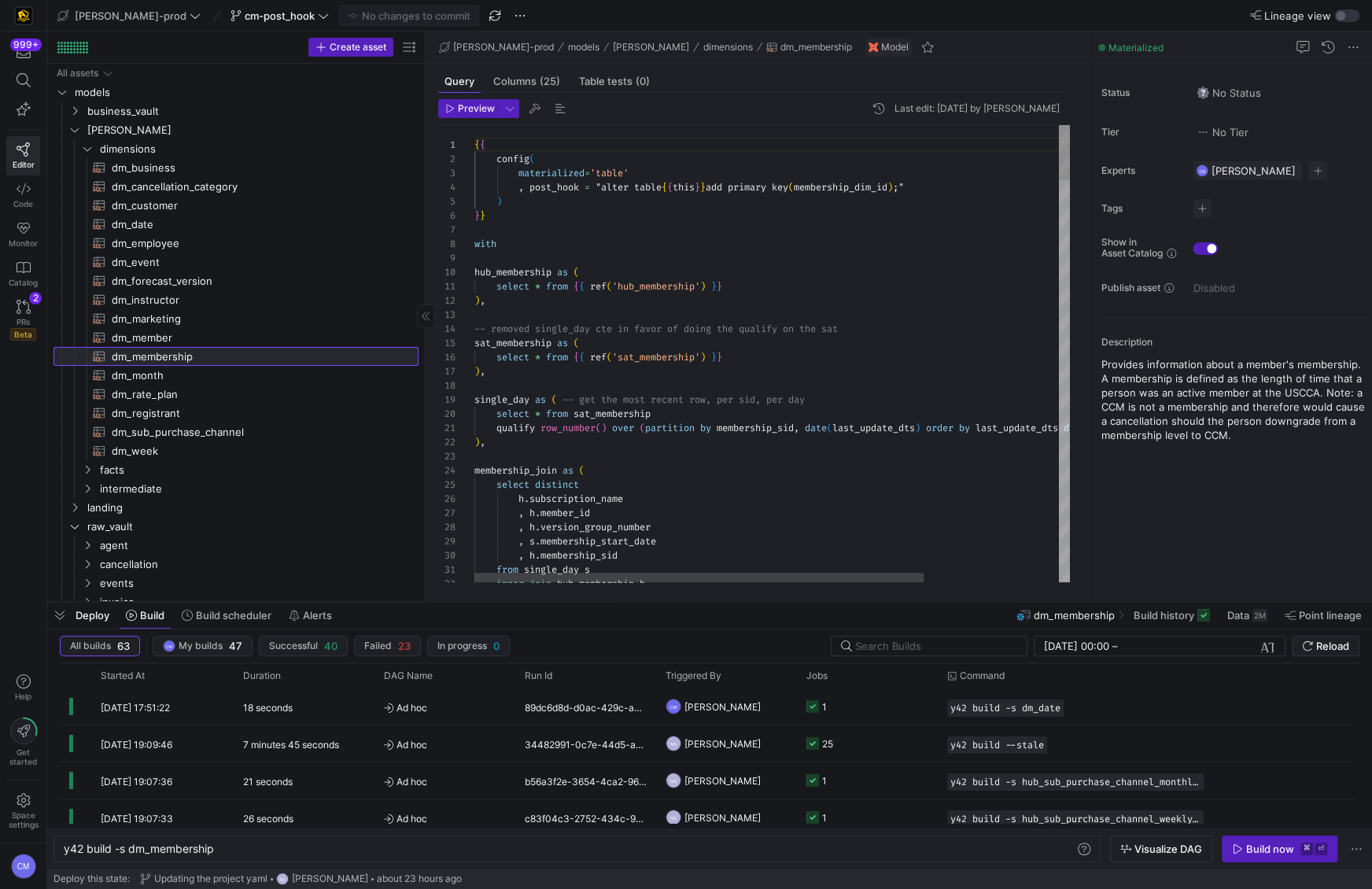
click at [214, 364] on span "dm_membership​​​​​​​​​​" at bounding box center [256, 356] width 288 height 18
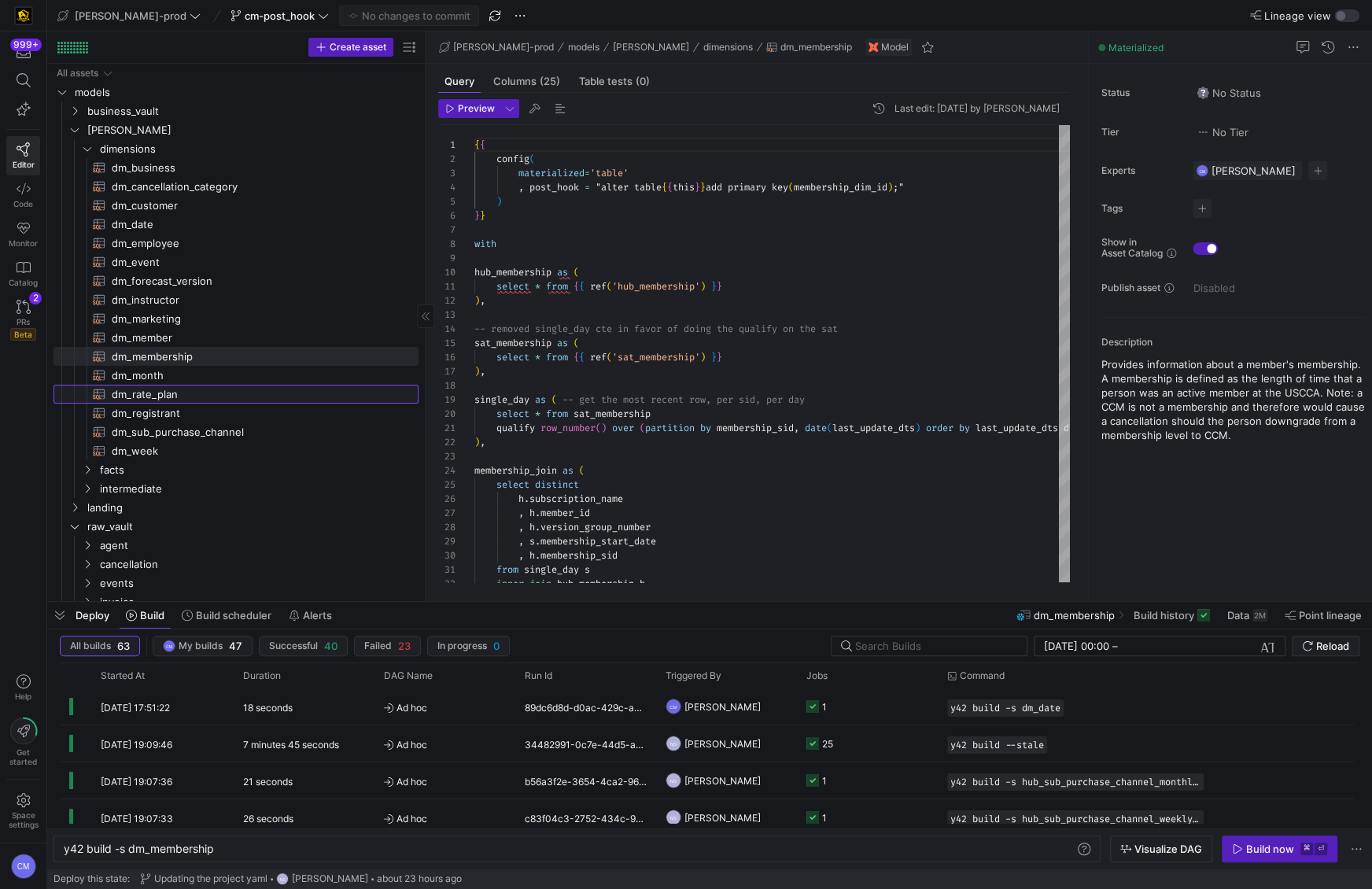
click at [214, 386] on span "dm_rate_plan​​​​​​​​​​" at bounding box center [256, 394] width 288 height 18
type textarea "y42 build -s dm_rate_plan"
type textarea "{{ config( materialized='table' , post_hook= "alter table {{ this }} add primar…"
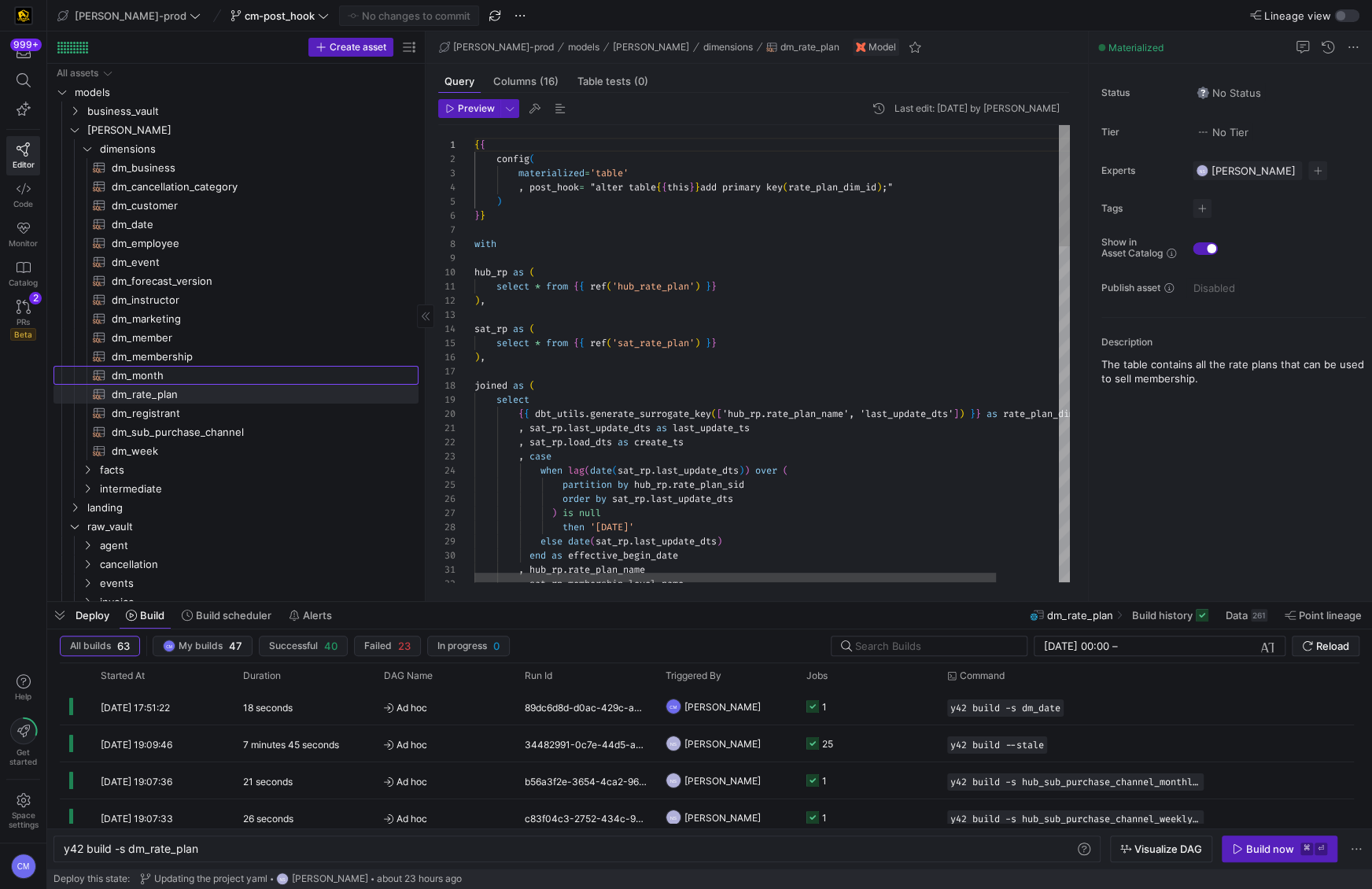
click at [215, 375] on span "dm_month​​​​​​​​​​" at bounding box center [256, 375] width 288 height 18
type textarea "y42 build -s dm_month"
type textarea "{{ config( materialized='table' , post_hook= "alter table {{ this }} add primar…"
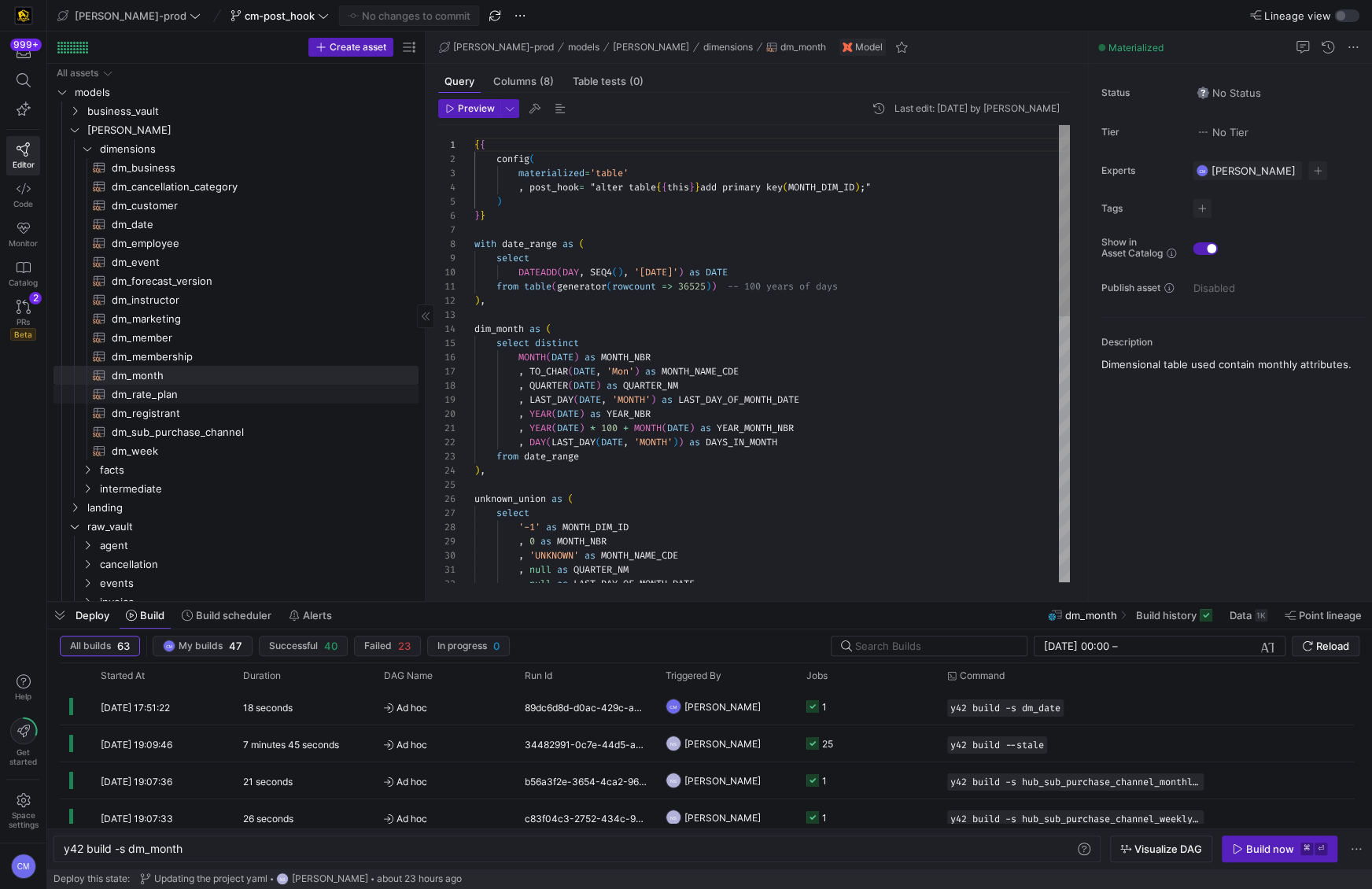
click at [214, 397] on span "dm_rate_plan​​​​​​​​​​" at bounding box center [256, 394] width 288 height 18
type textarea "y42 build -s dm_rate_plan"
type textarea "{{ config( materialized='table' , post_hook= "alter table {{ this }} add primar…"
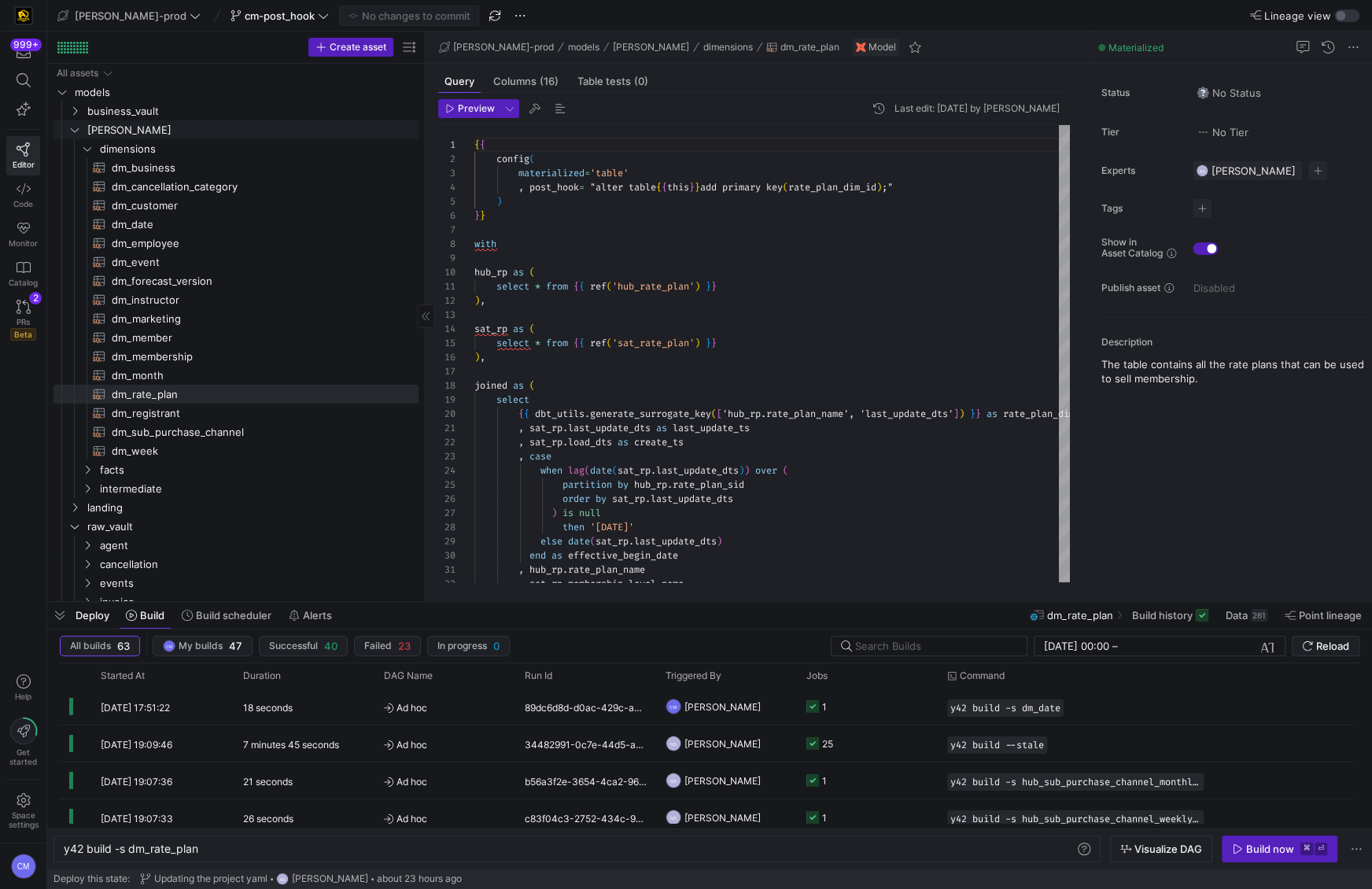
click at [140, 138] on div "All assets models business_vault [PERSON_NAME] landing raw_vault staging seeds …" at bounding box center [236, 582] width 365 height 1038
click at [146, 149] on span "dimensions" at bounding box center [240, 149] width 279 height 18
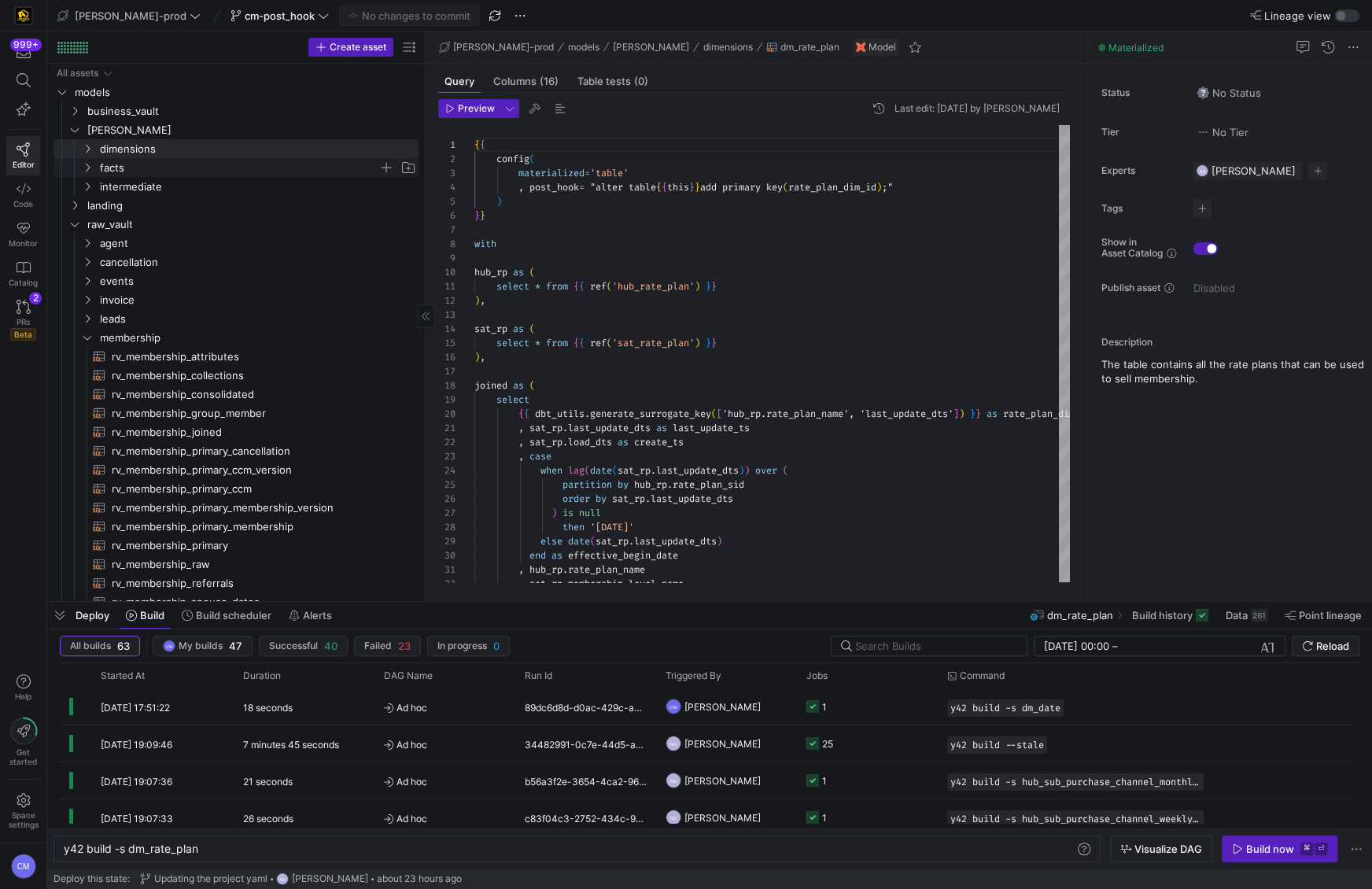
click at [153, 172] on span "facts" at bounding box center [240, 167] width 279 height 18
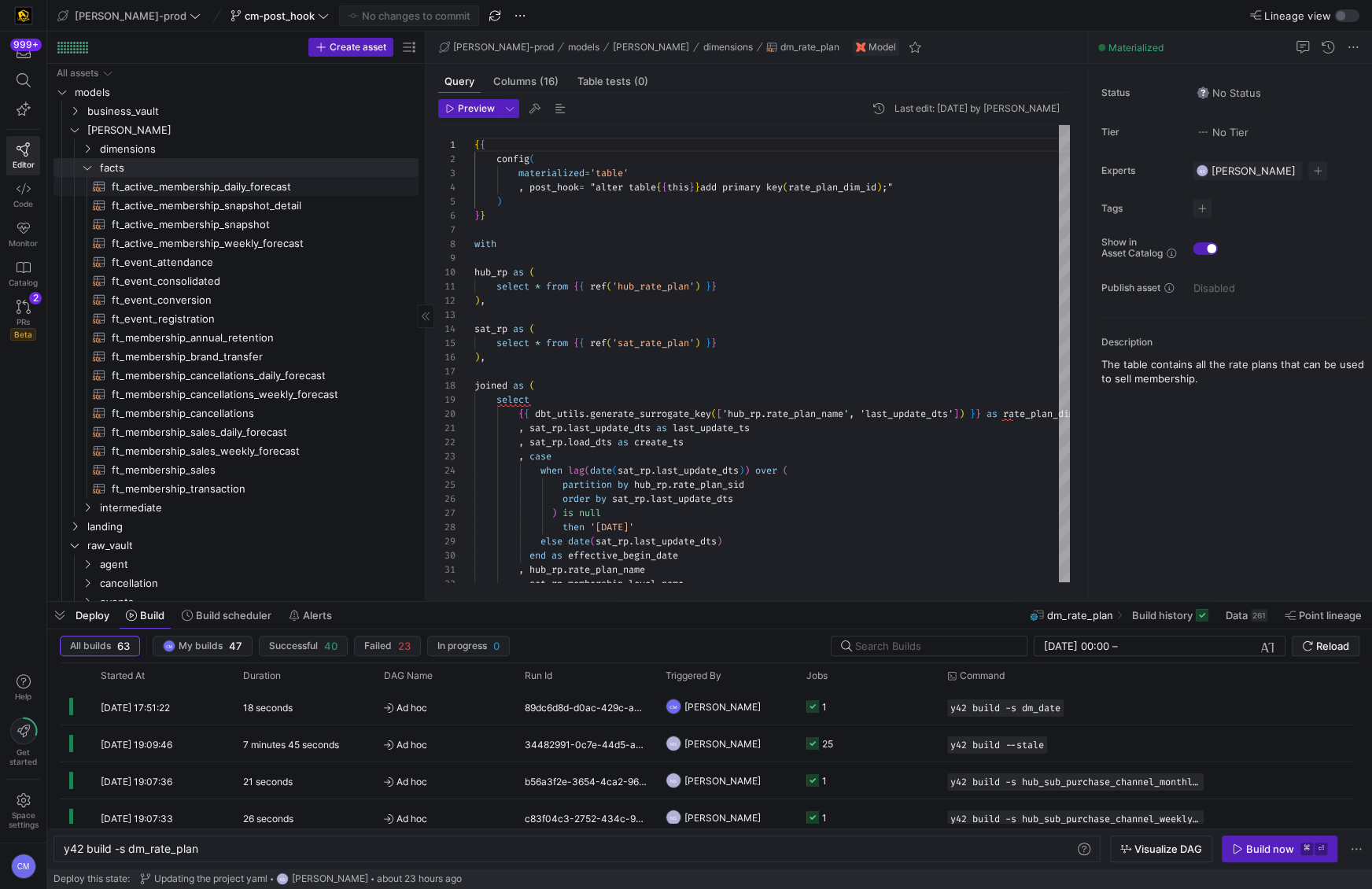
click at [201, 183] on span "ft_active_membership_daily_forecast​​​​​​​​​​" at bounding box center [256, 186] width 288 height 18
type textarea "y42 build -s ft_active_membership_daily_forecast"
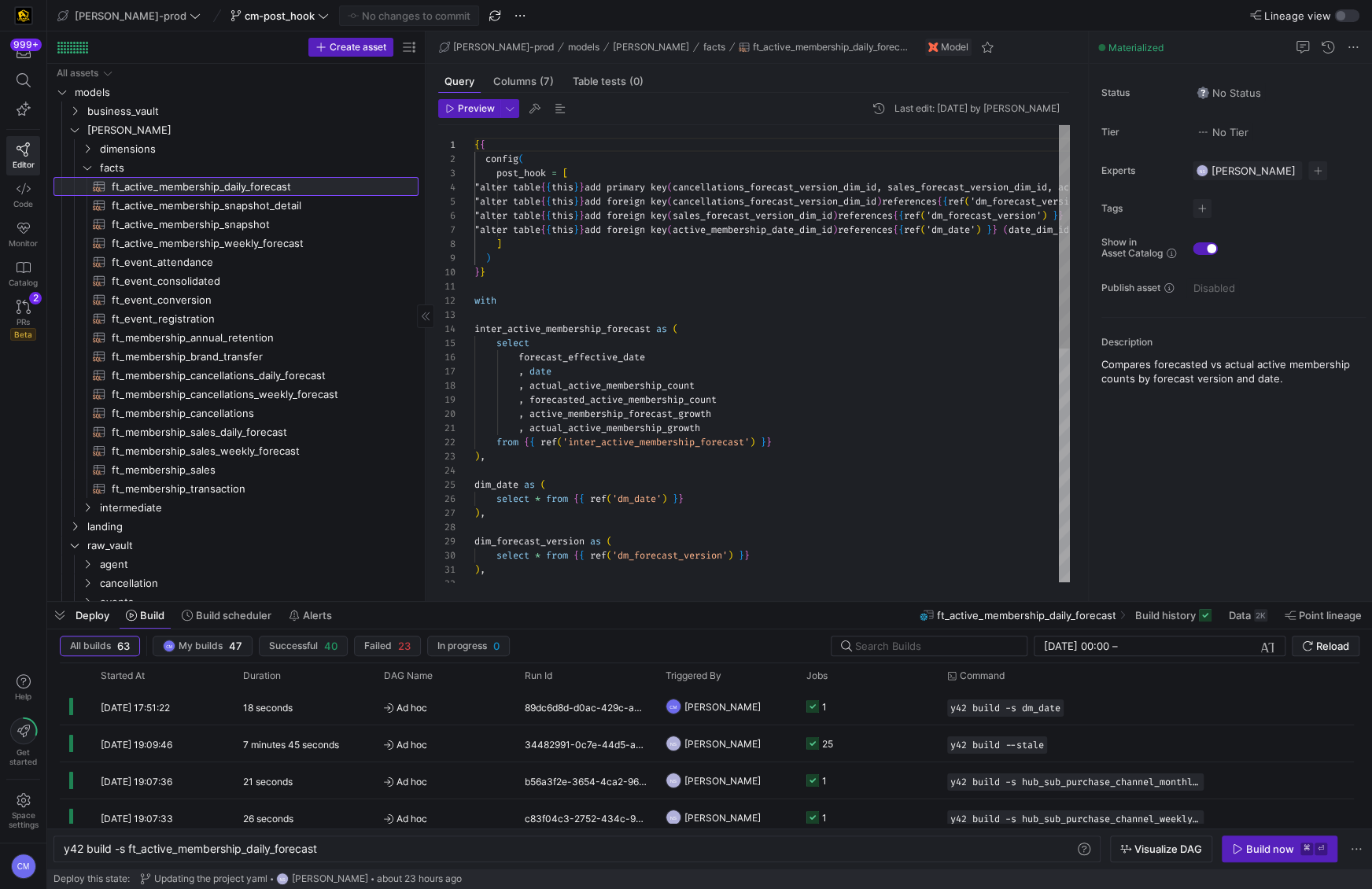
scroll to position [85, 0]
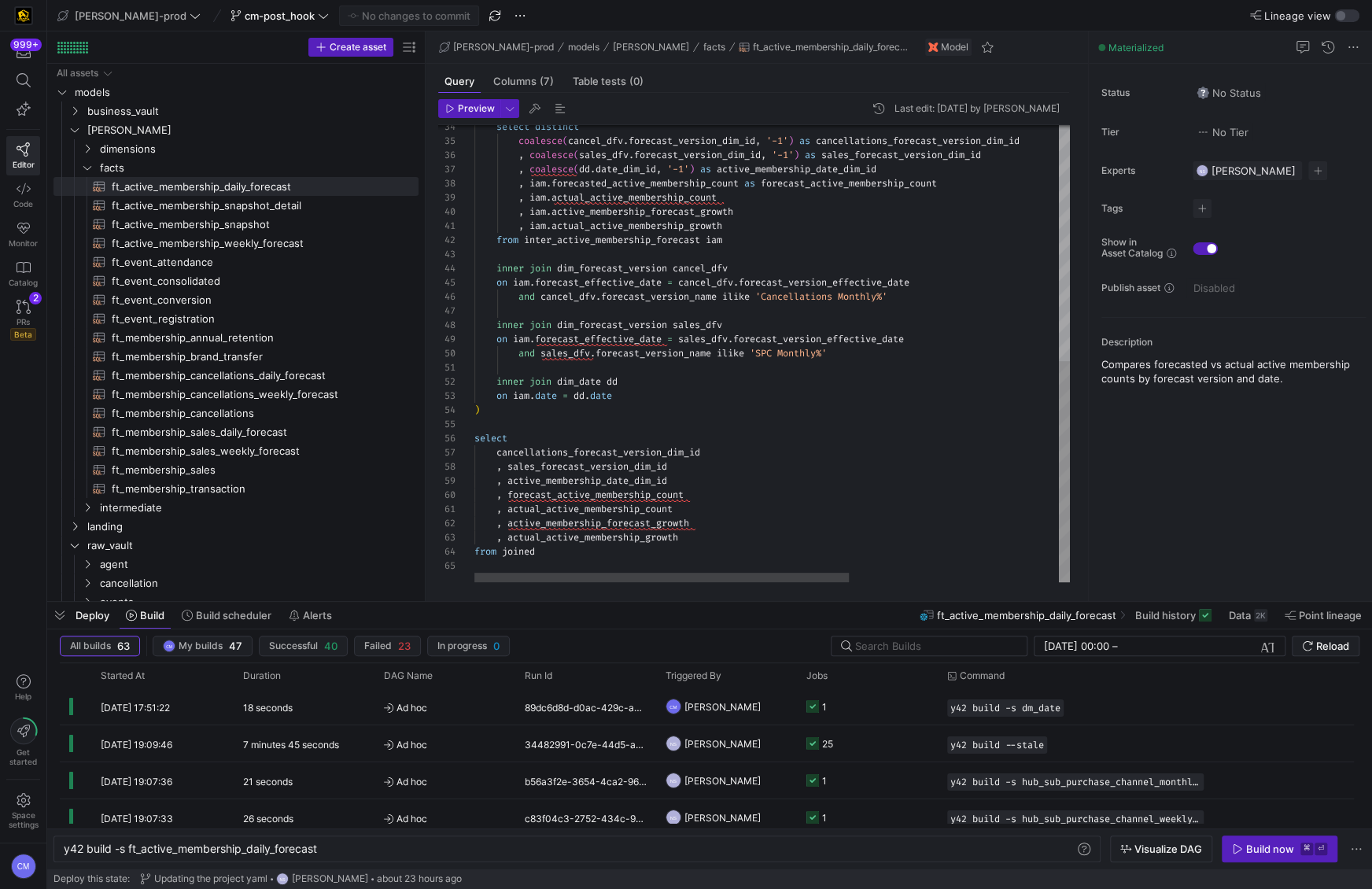
type textarea "inner join dim_date dd on [DOMAIN_NAME] = [DOMAIN_NAME] ) select cancellations_…"
click at [668, 449] on div "select distinct coalesce ( cancel_dfv . forecast_version_dim_id , '-1' ) as can…" at bounding box center [939, 111] width 928 height 942
click at [650, 467] on div "select distinct coalesce ( cancel_dfv . forecast_version_dim_id , '-1' ) as can…" at bounding box center [939, 111] width 928 height 942
click at [649, 484] on div "select distinct coalesce ( cancel_dfv . forecast_version_dim_id , '-1' ) as can…" at bounding box center [939, 111] width 928 height 942
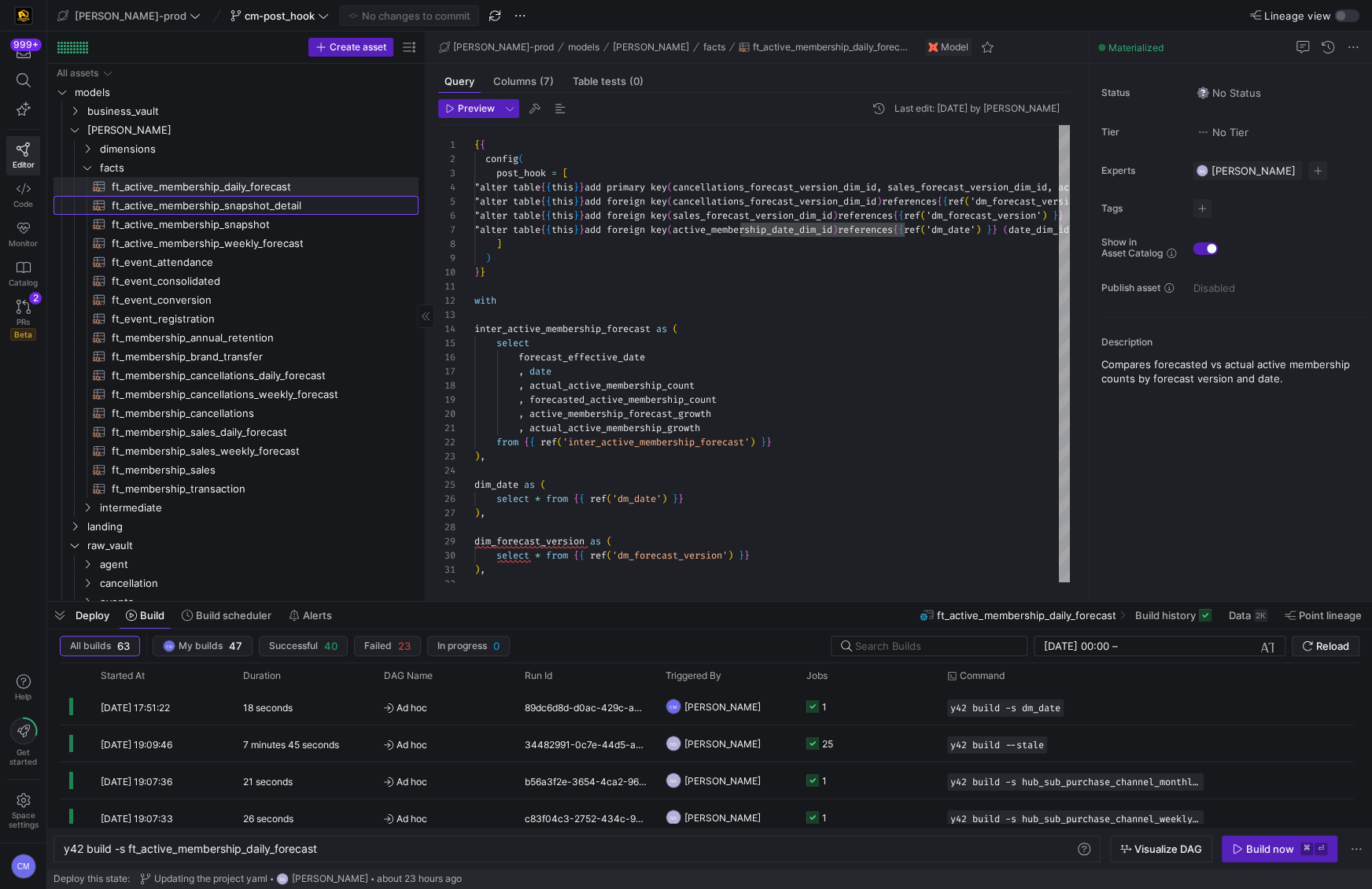
click at [248, 199] on span "ft_active_membership_snapshot_detail​​​​​​​​​​" at bounding box center [256, 205] width 288 height 18
type textarea "y42 build -s ft_active_membership_snapshot_detail"
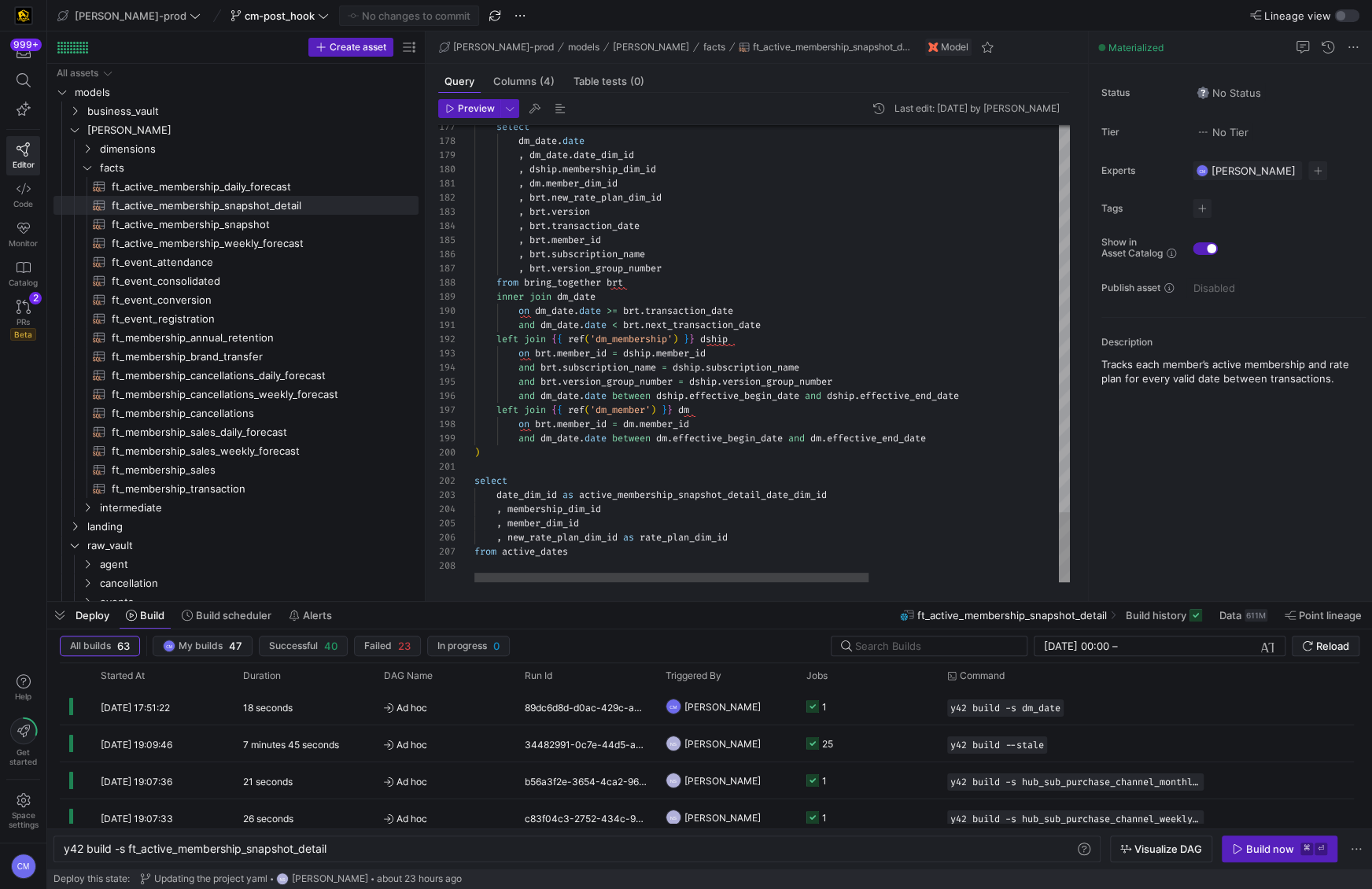
type textarea "select date_dim_id as active_membership_snapshot_detail_date_dim_id , membershi…"
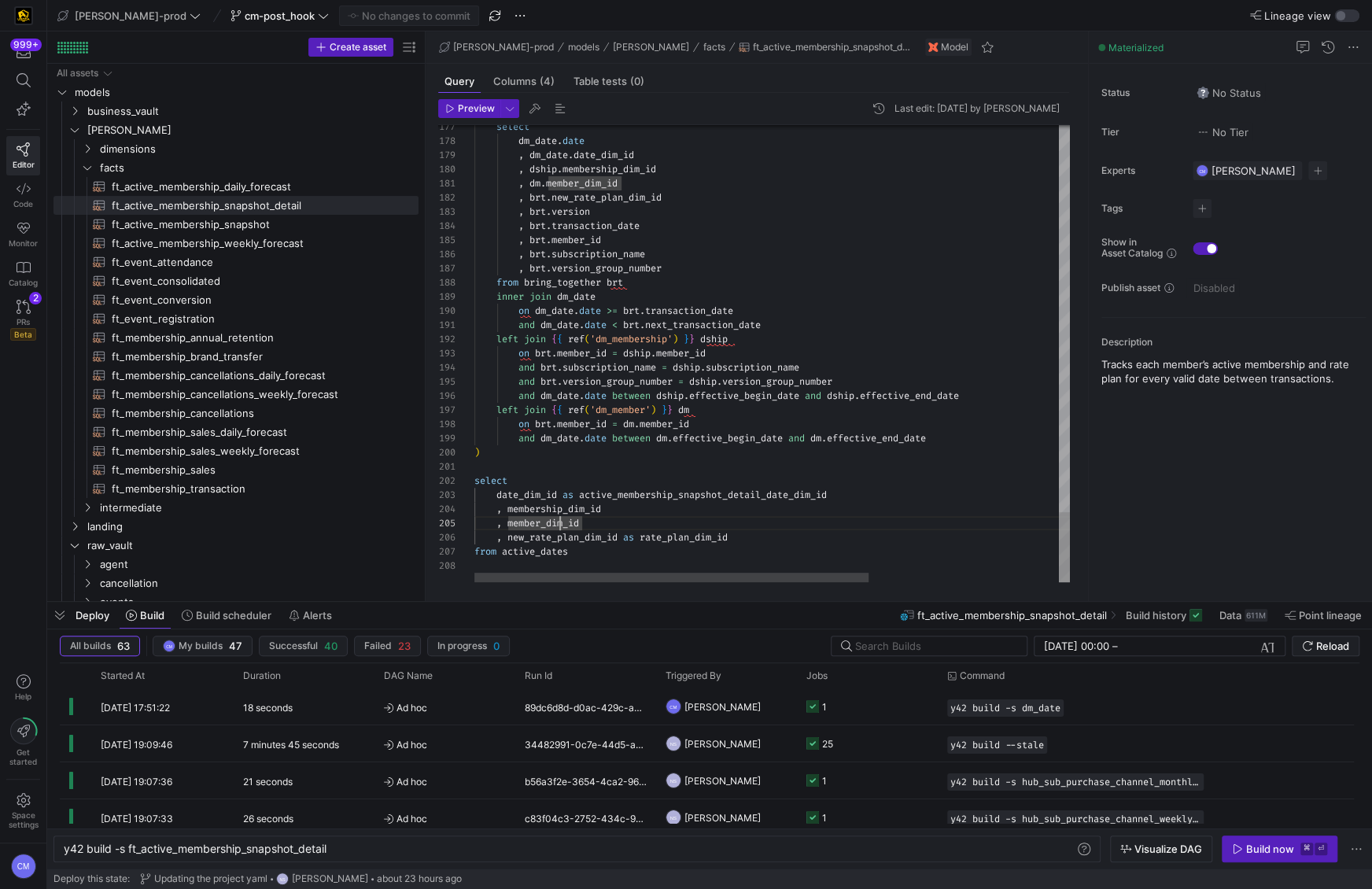
scroll to position [71, 226]
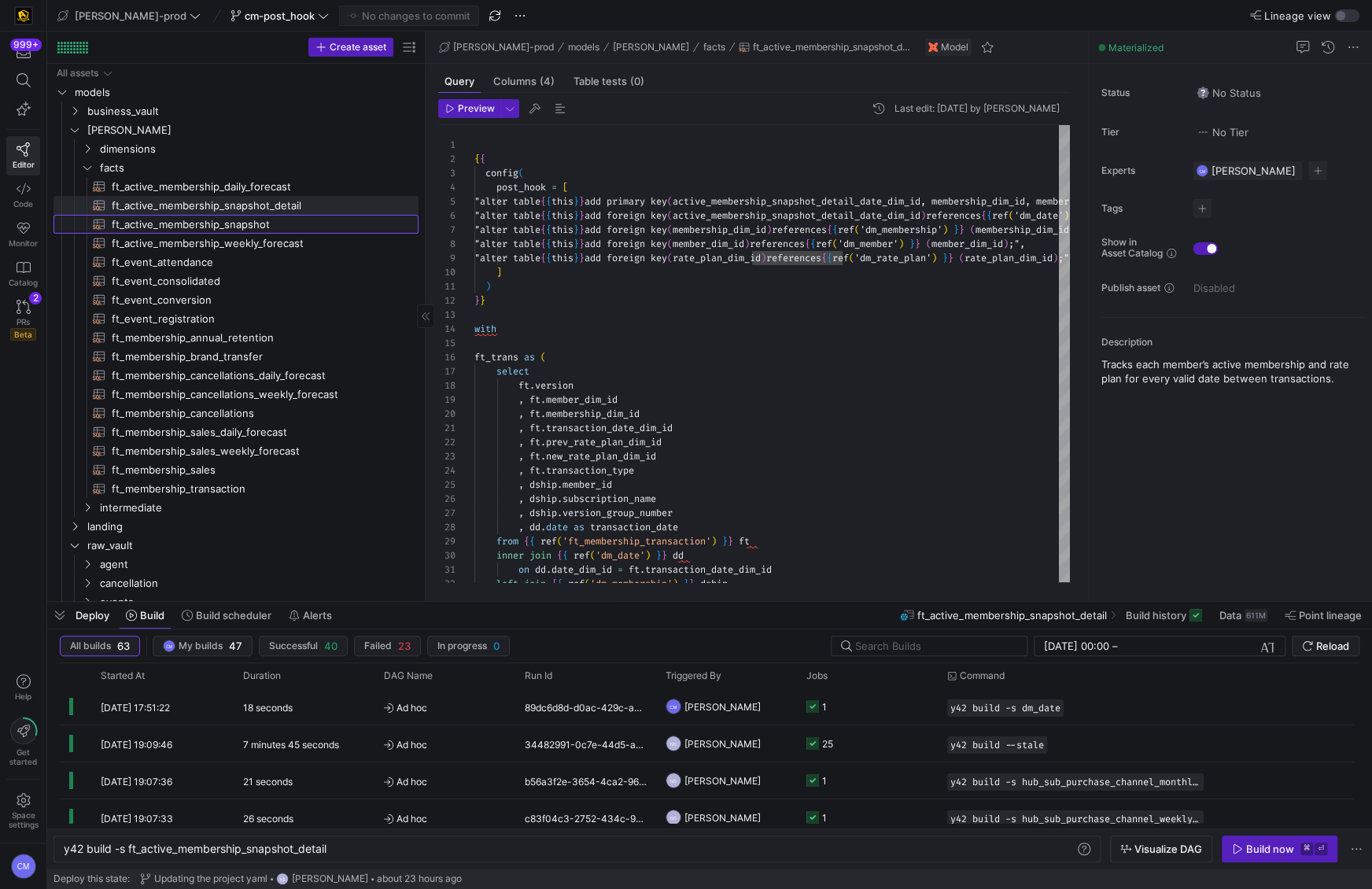
click at [228, 225] on span "ft_active_membership_snapshot​​​​​​​​​​" at bounding box center [256, 224] width 288 height 18
type textarea "y42 build -s ft_active_membership_snapshot"
type textarea "{{ config( post_hook = [ "alter table {{ this }} add primary key (active_member…"
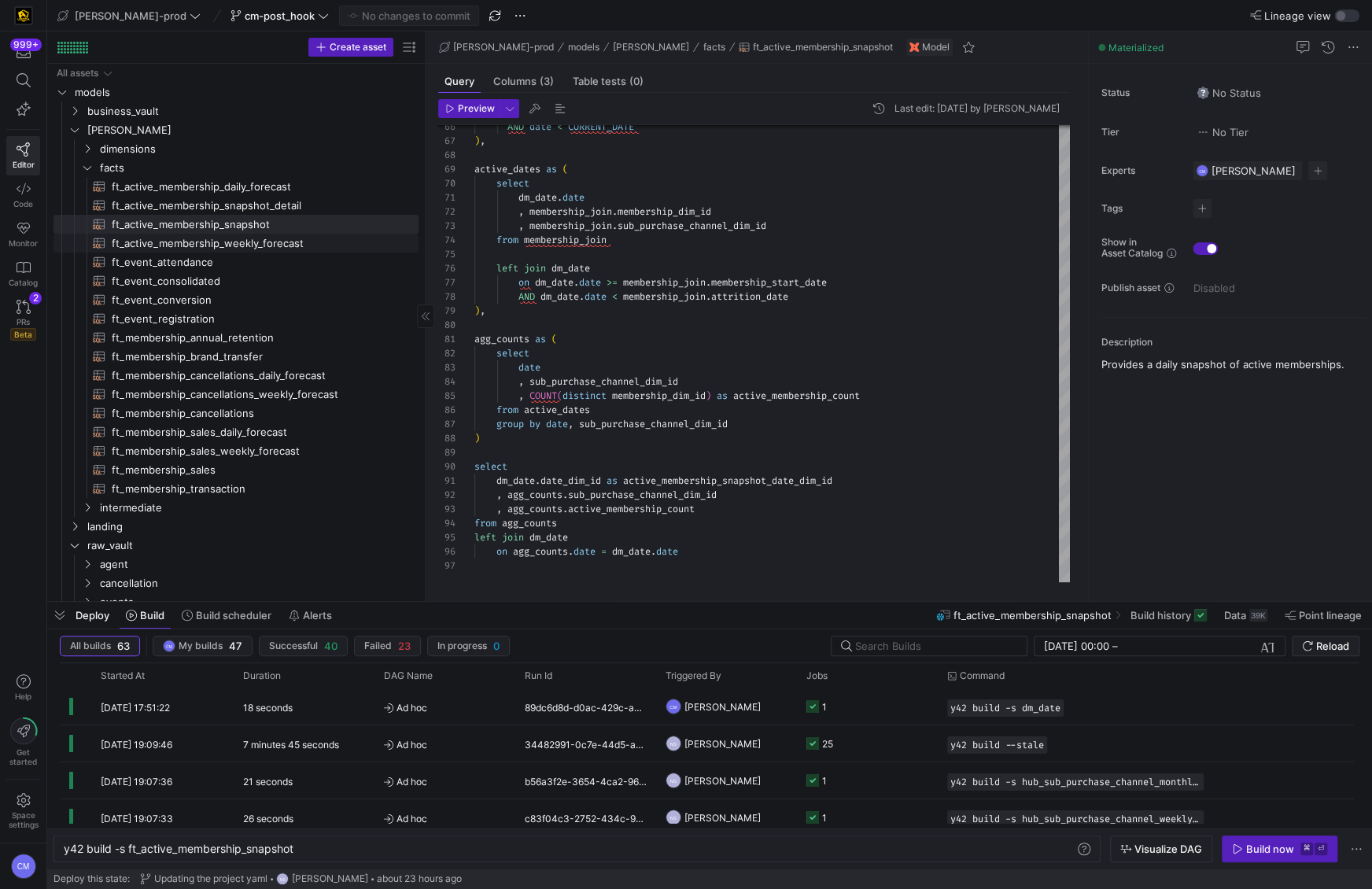
click at [203, 242] on span "ft_active_membership_weekly_forecast​​​​​​​​​​" at bounding box center [256, 243] width 288 height 18
type textarea "y42 build -s ft_active_membership_weekly_forecast"
type textarea "{{ config( post_hook = [ "alter table {{ this }} add primary key (cancellations…"
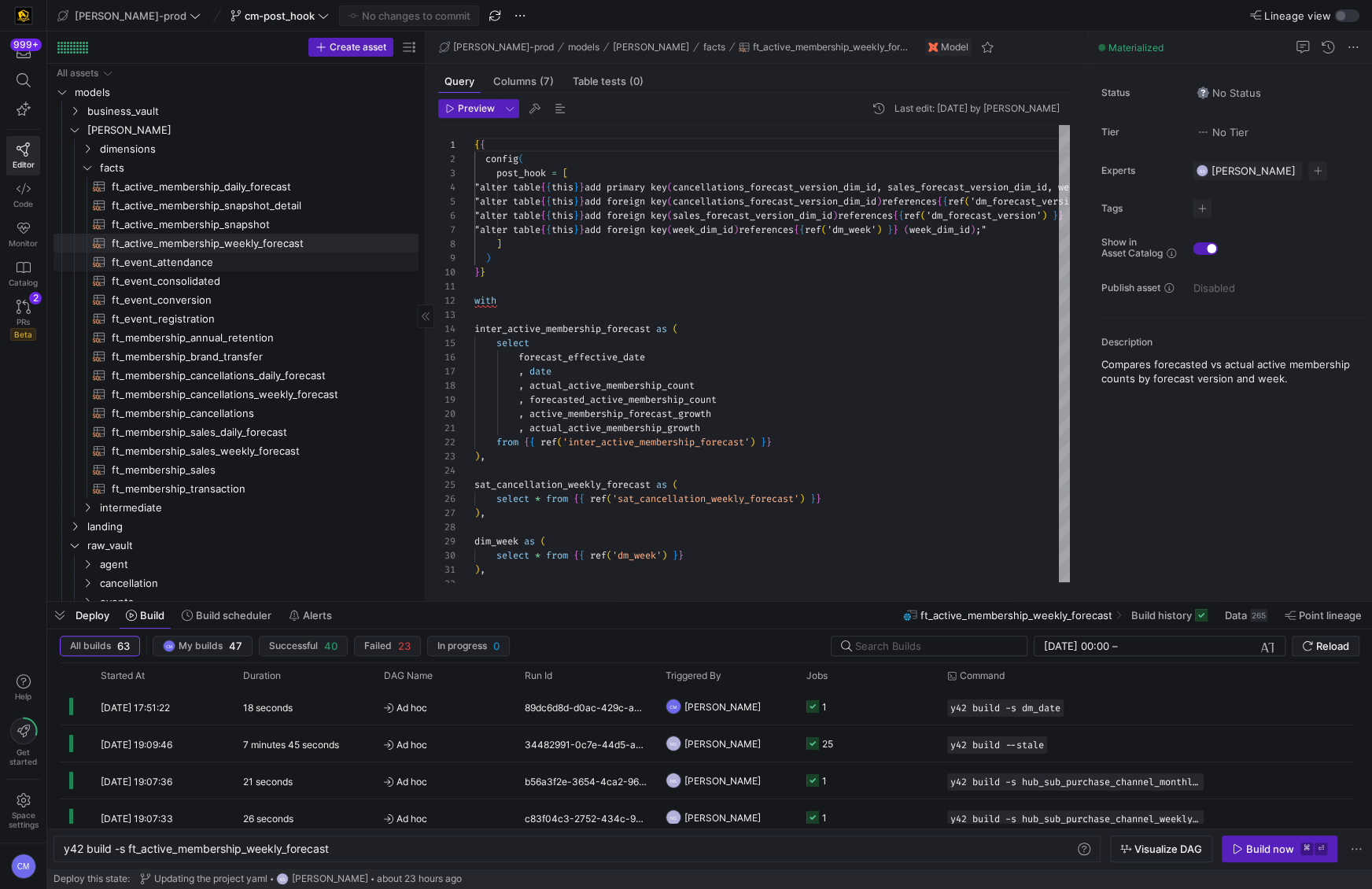
click at [243, 265] on span "ft_event_attendance​​​​​​​​​​" at bounding box center [256, 262] width 288 height 18
type textarea "y42 build -s ft_event_attendance"
type textarea "{{ config( post_hook = [ "alter table {{ this }} add primary key (event_close_d…"
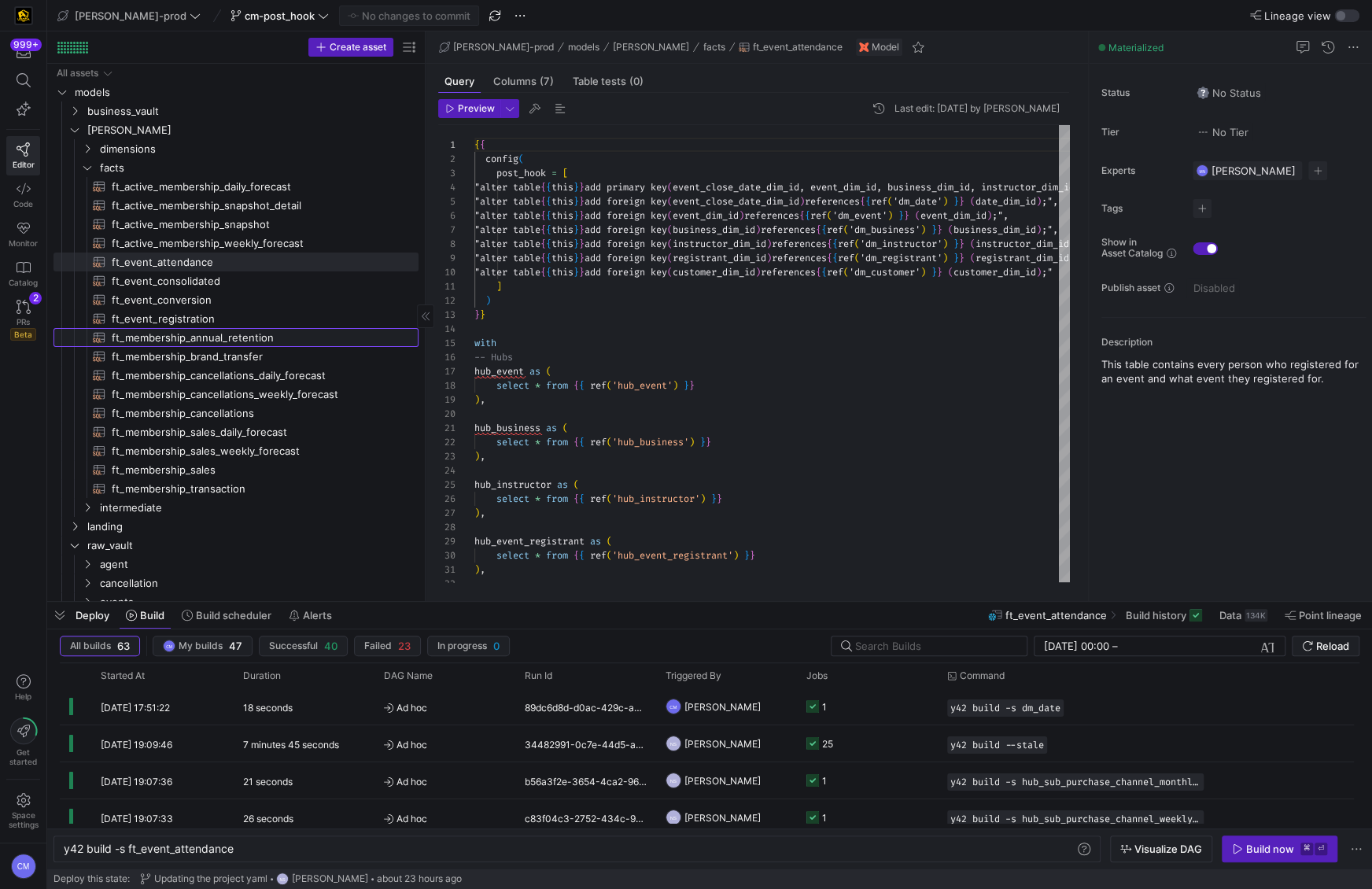
click at [234, 332] on span "ft_membership_annual_retention​​​​​​​​​​" at bounding box center [256, 337] width 288 height 18
type textarea "y42 build -s ft_membership_annual_retention"
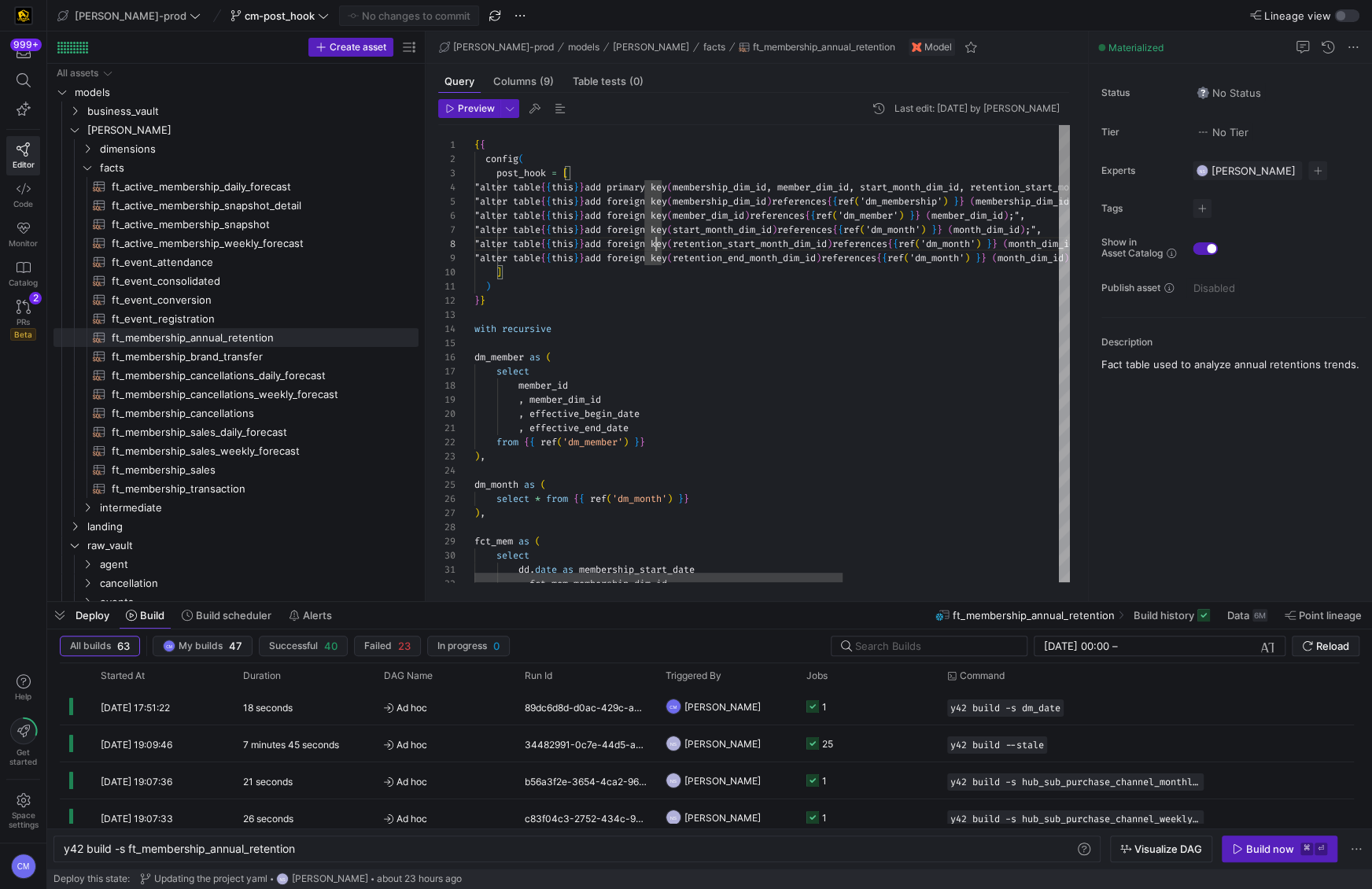
type textarea "e {{ this }} add foreign key (membership_dim_id) references {{ ref('dm_membersh…"
click at [306, 355] on span "ft_membership_brand_transfer​​​​​​​​​​" at bounding box center [256, 356] width 288 height 18
type textarea "y42 build -s ft_membership_brand_transfer"
type textarea "{{ config( post_hook = [ "alter table {{ this }} add primary key (brand_transfe…"
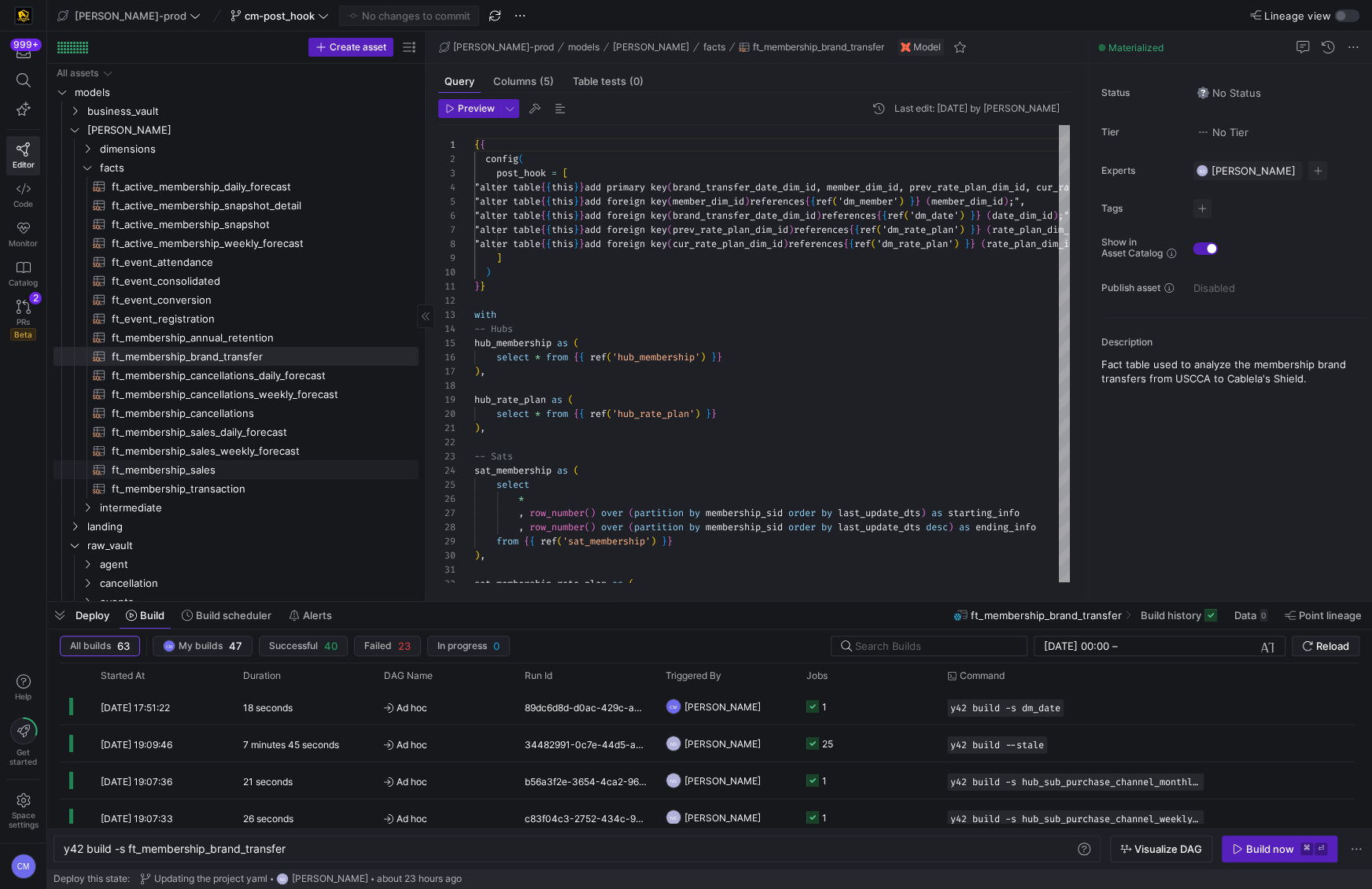
click at [249, 466] on span "ft_membership_sales​​​​​​​​​​" at bounding box center [256, 470] width 288 height 18
type textarea "y42 build -s ft_membership_sales"
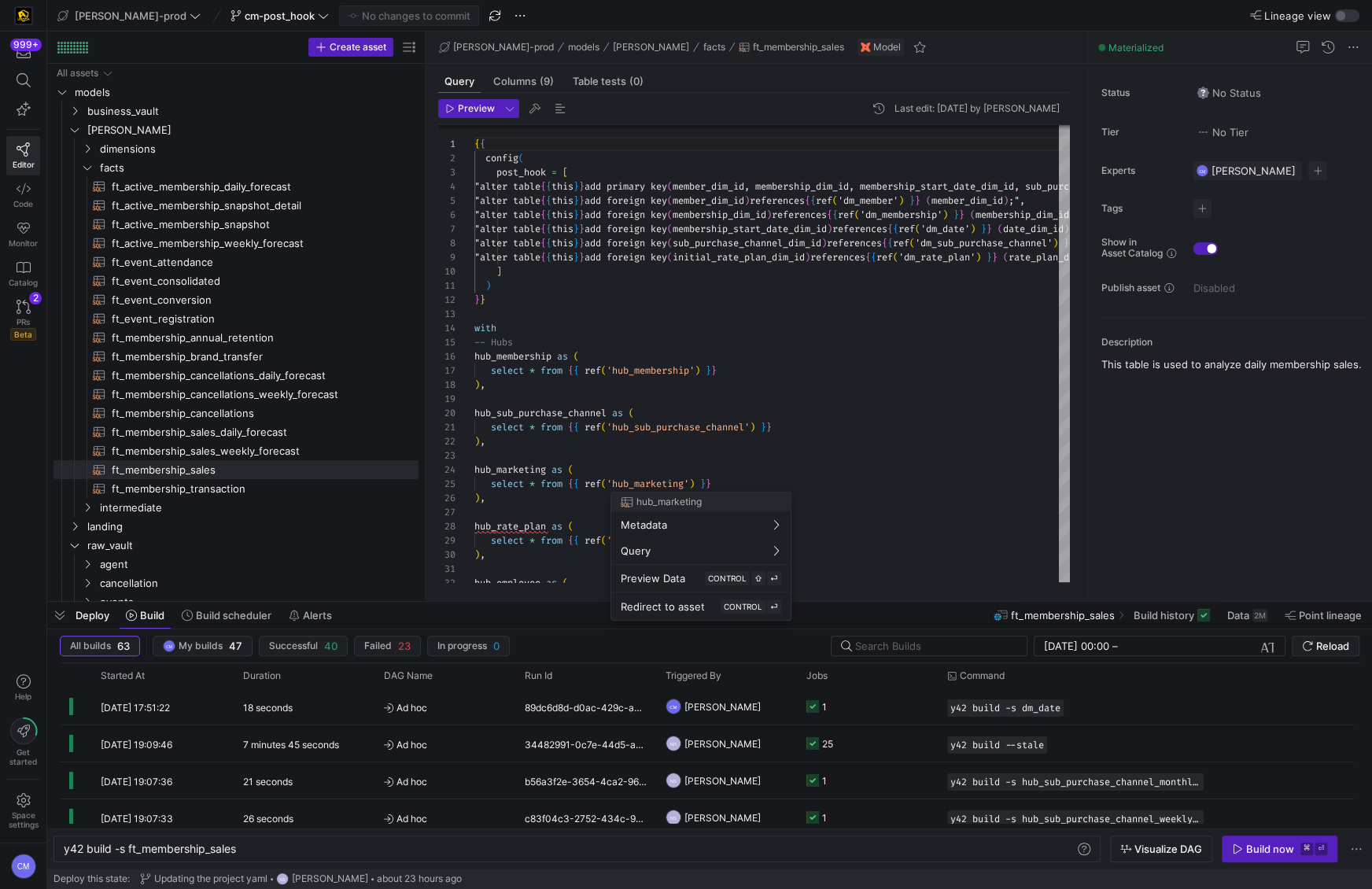
click at [873, 391] on div at bounding box center [686, 444] width 1372 height 889
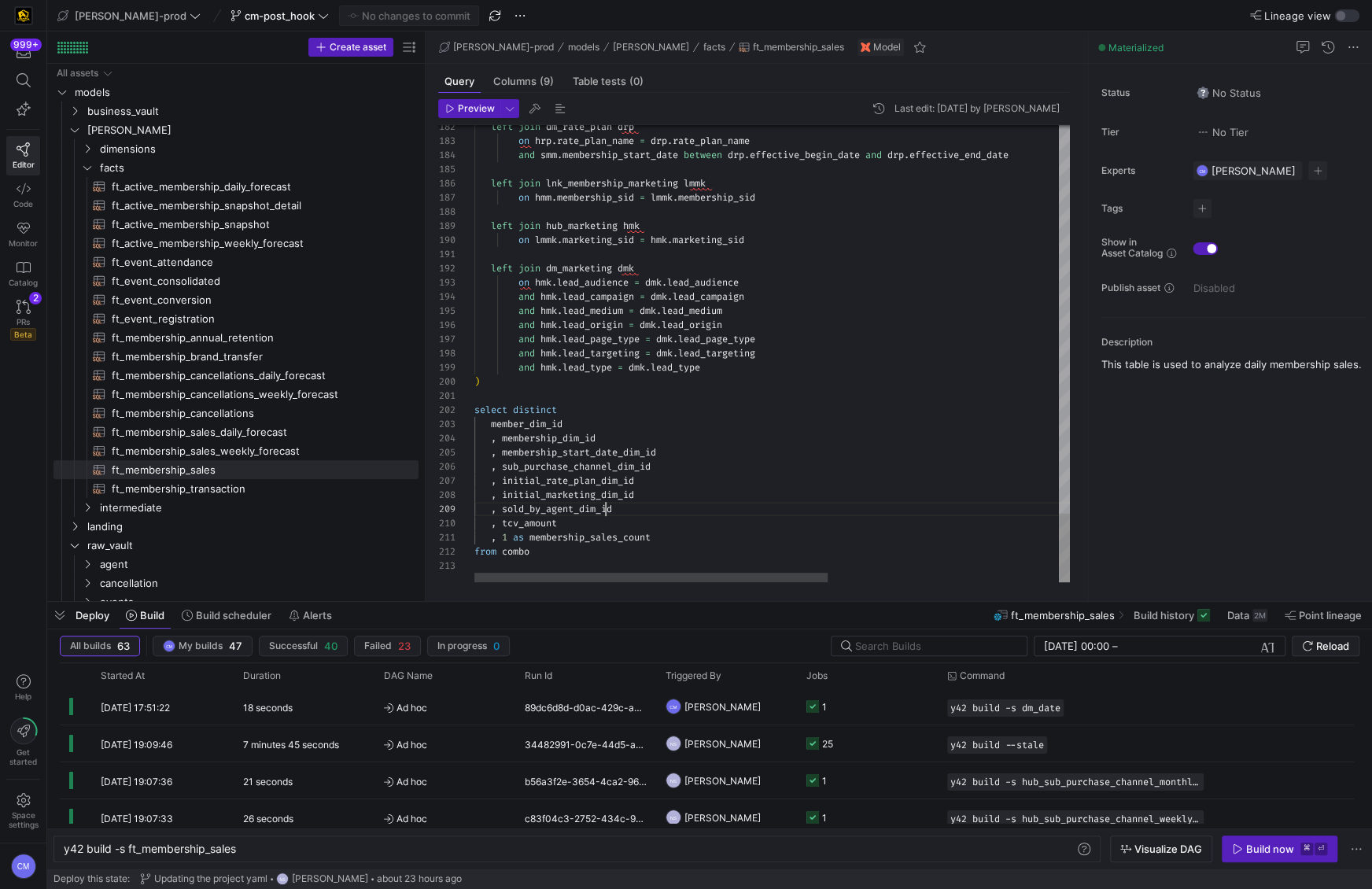
scroll to position [113, 131]
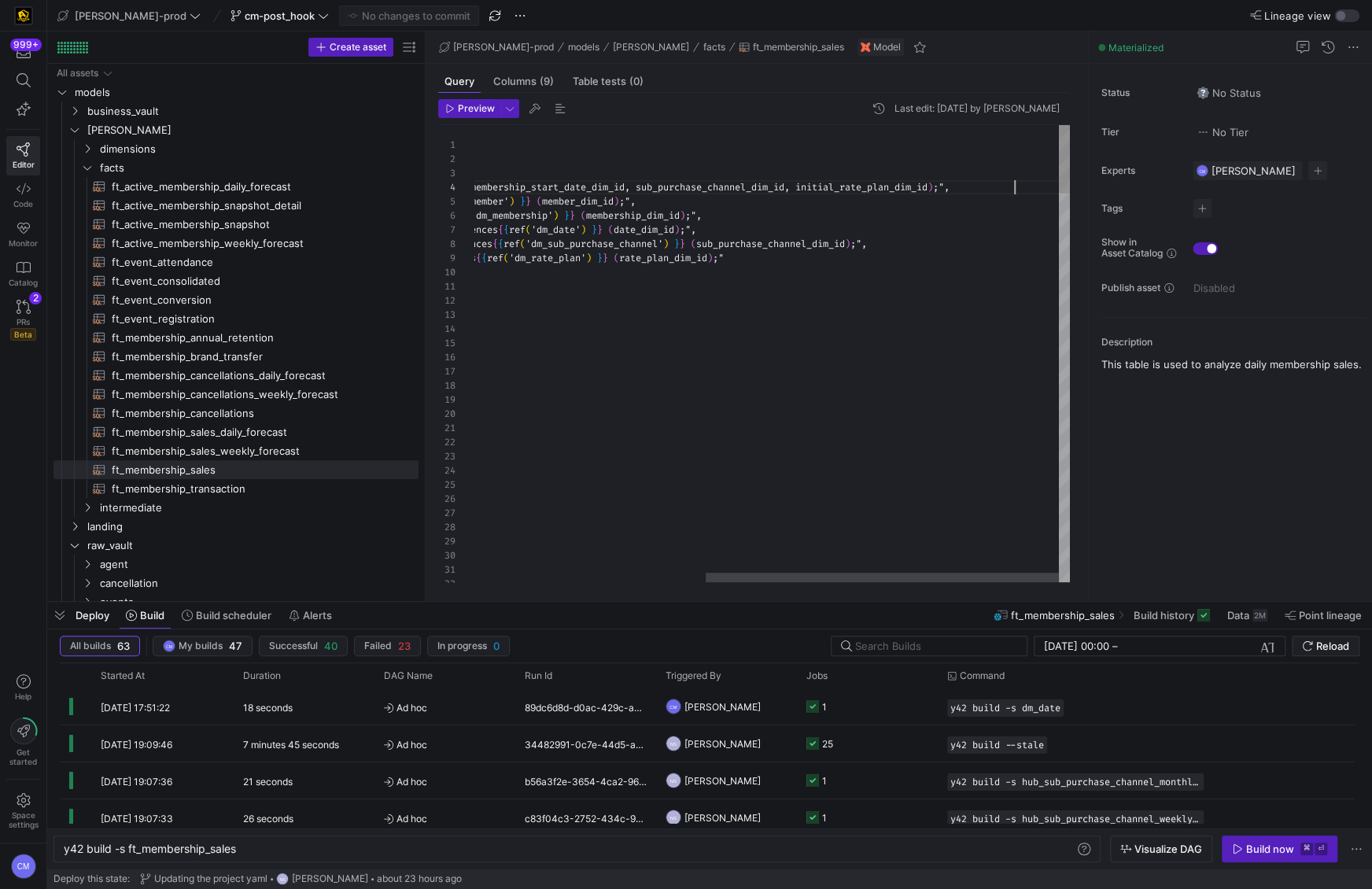
scroll to position [42, 928]
drag, startPoint x: 1015, startPoint y: 183, endPoint x: 1038, endPoint y: 182, distance: 23.0
click at [933, 183] on span ")" at bounding box center [930, 186] width 6 height 12
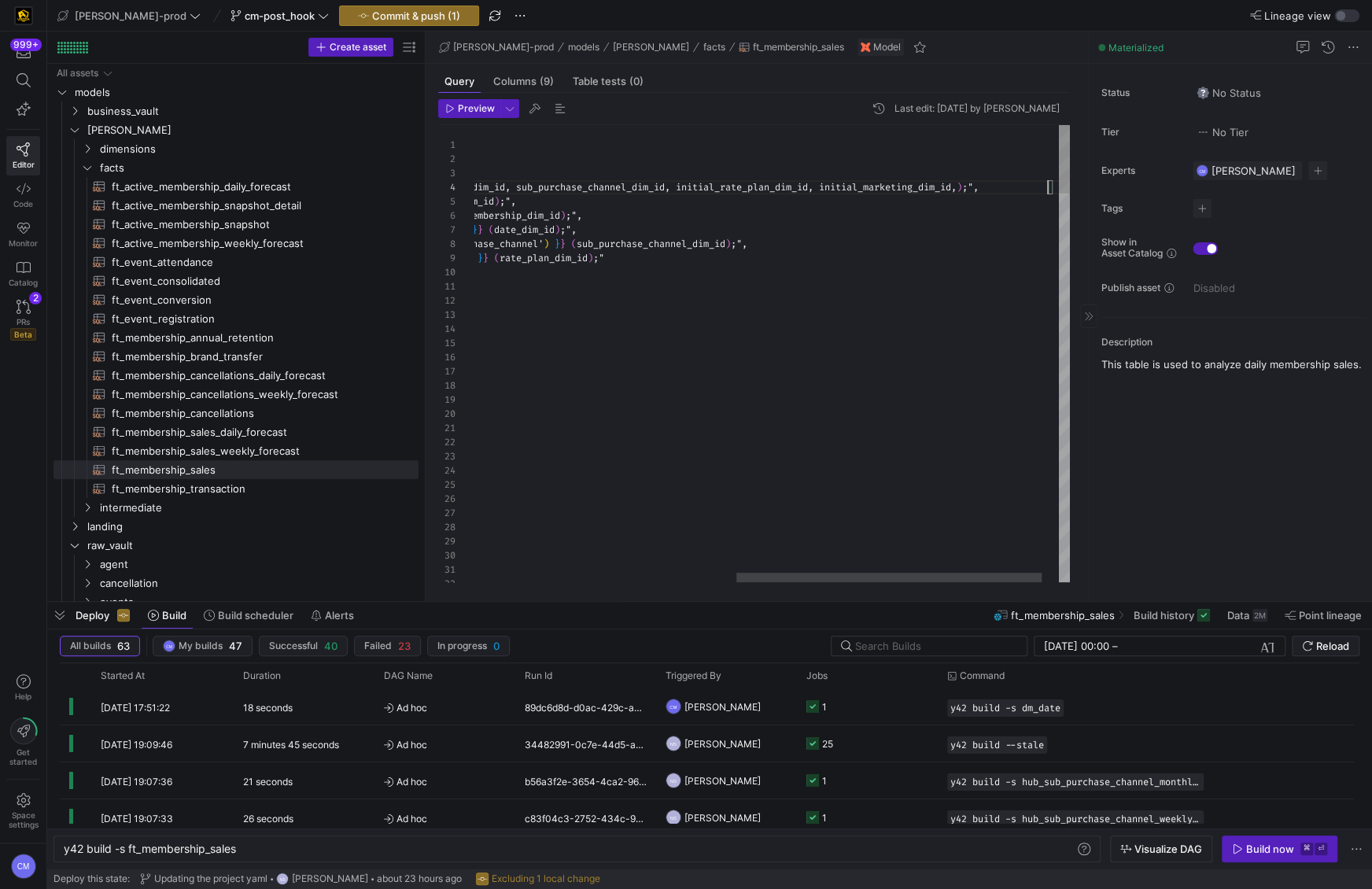
scroll to position [42, 1087]
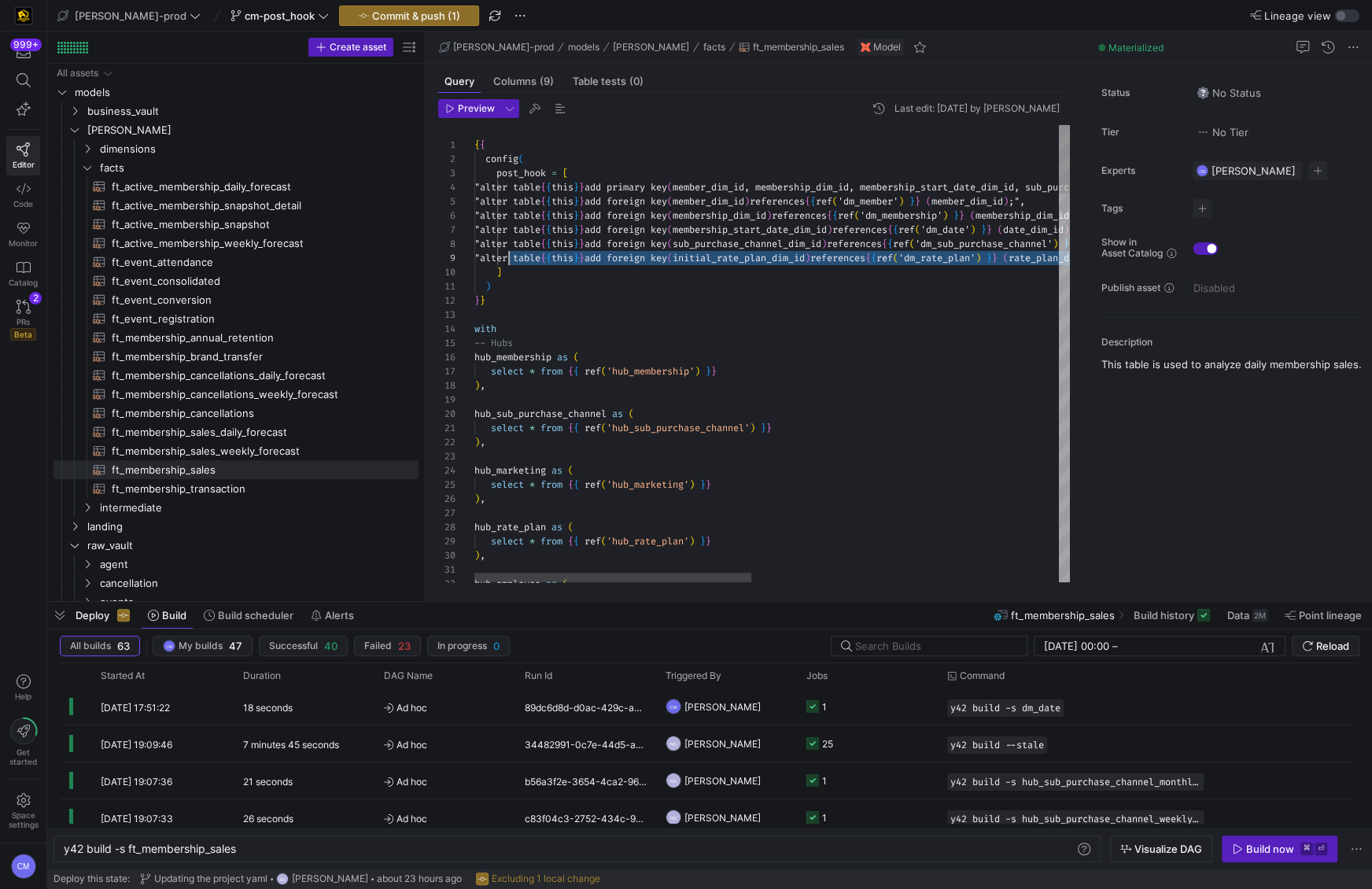
scroll to position [55, 33]
drag, startPoint x: 970, startPoint y: 256, endPoint x: 555, endPoint y: 256, distance: 415.0
click at [511, 254] on div ""alter table { { this } } add foreign key ( initial_rate_plan_dim_id ) referenc…" at bounding box center [1103, 258] width 1256 height 14
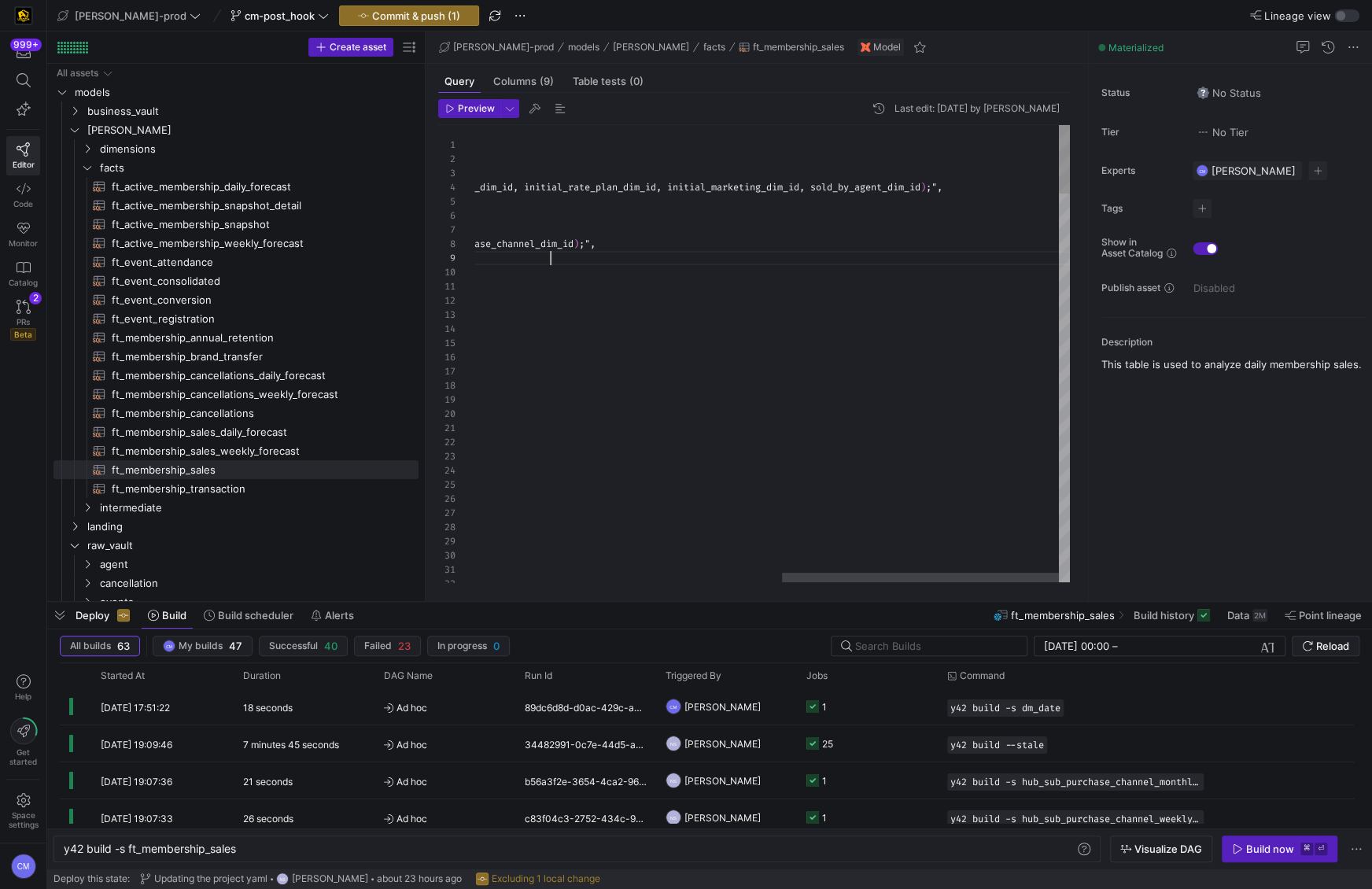
scroll to position [42, 736]
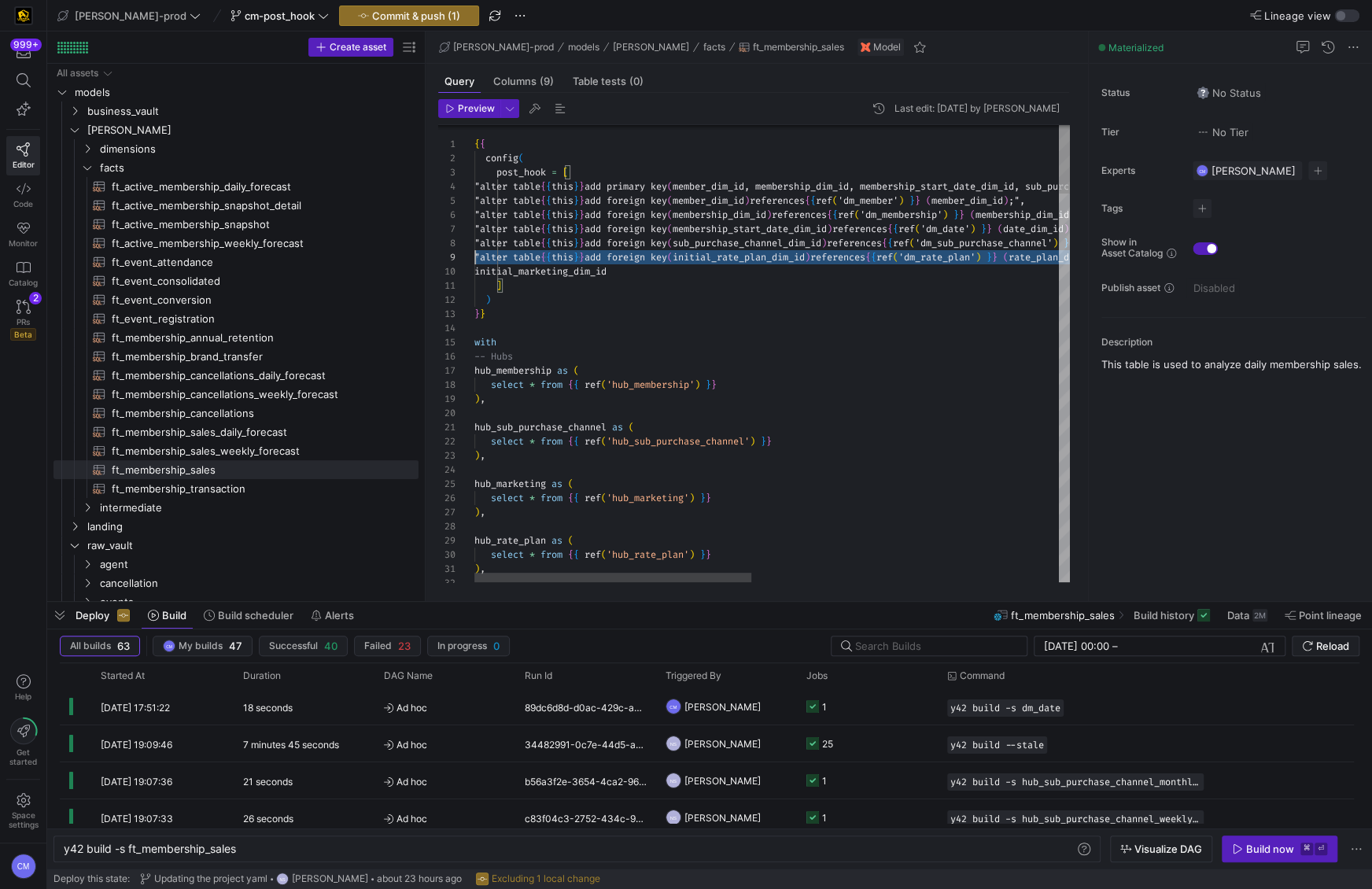
scroll to position [55, 0]
drag, startPoint x: 699, startPoint y: 258, endPoint x: 532, endPoint y: 258, distance: 167.0
click at [517, 257] on div ""alter table { { this } } add foreign key ( initial_rate_plan_dim_id ) referenc…" at bounding box center [1103, 257] width 1256 height 14
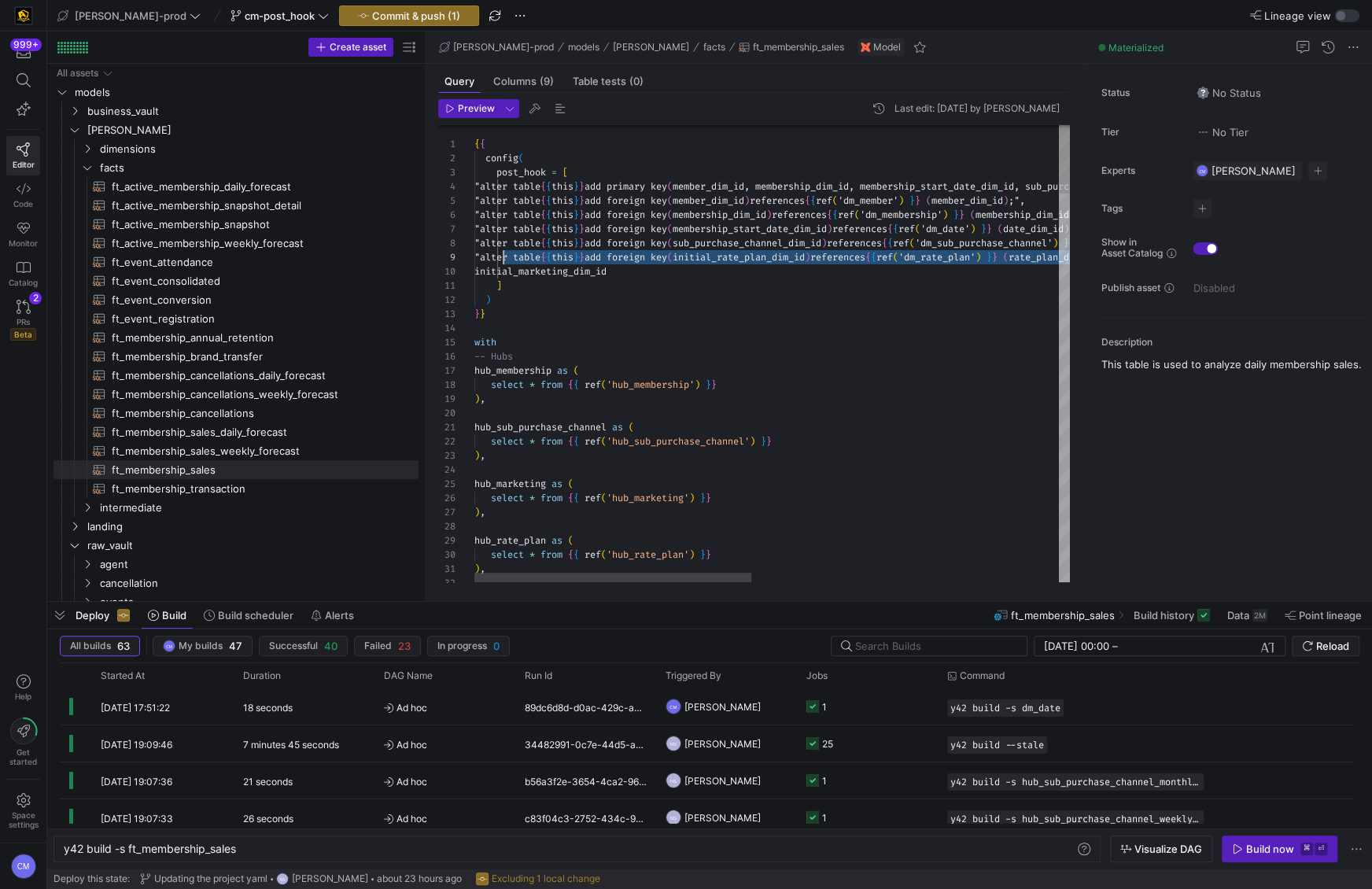
scroll to position [55, 33]
drag, startPoint x: 695, startPoint y: 255, endPoint x: 537, endPoint y: 252, distance: 158.0
click at [510, 255] on div ""alter table { { this } } add foreign key ( initial_rate_plan_dim_id ) referenc…" at bounding box center [1103, 257] width 1256 height 14
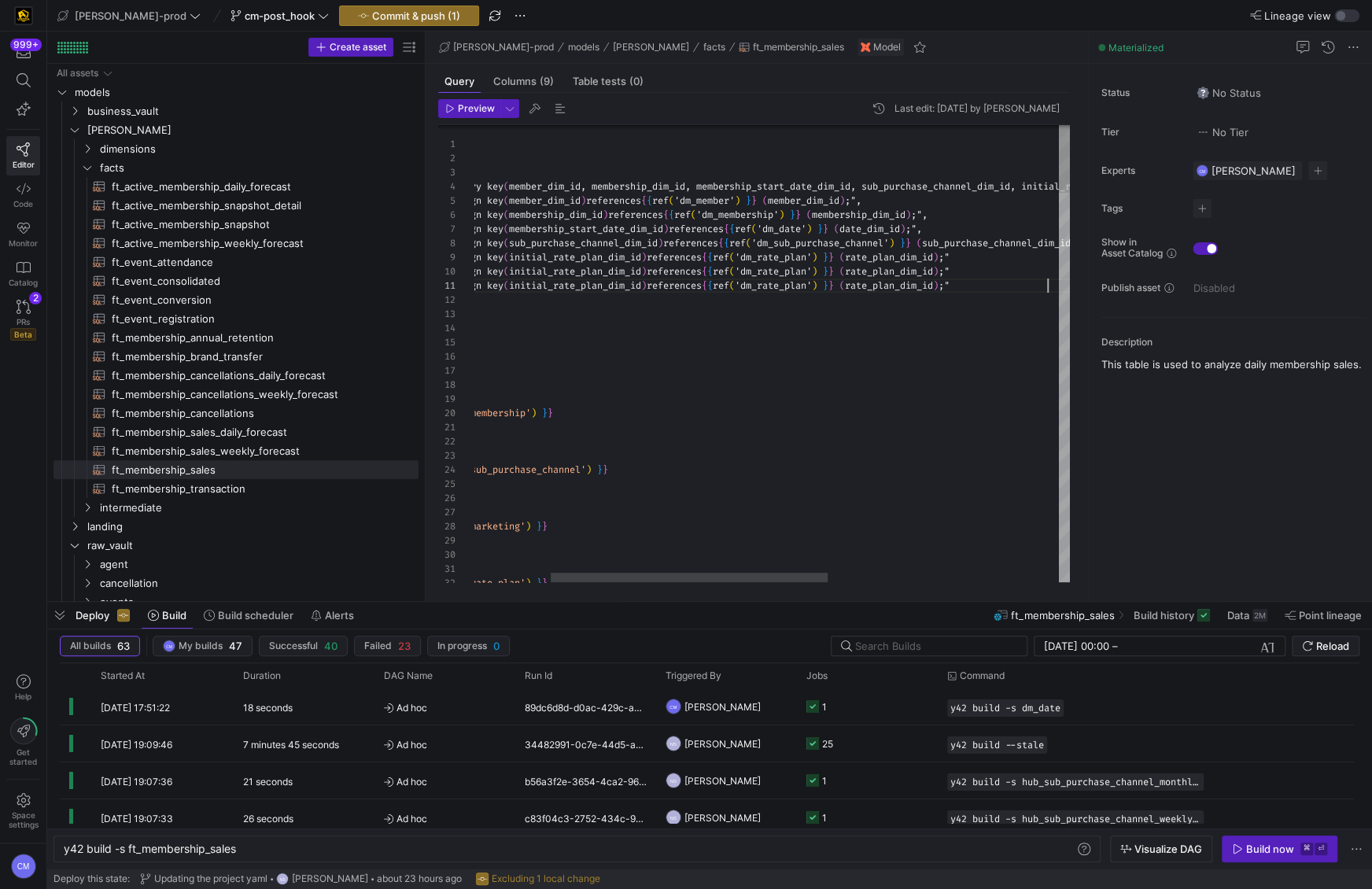
scroll to position [0, 735]
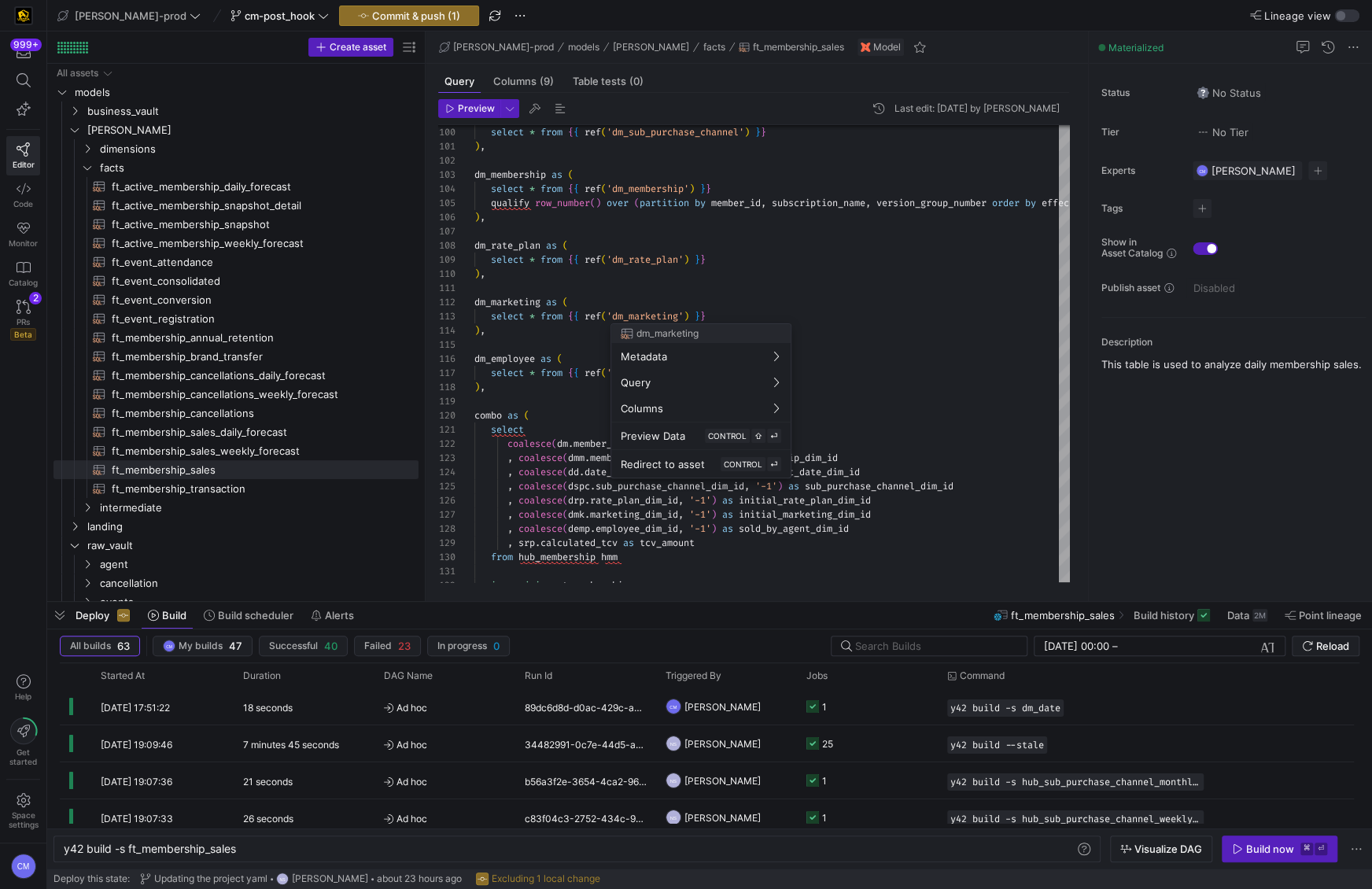
click at [665, 321] on div at bounding box center [686, 444] width 1372 height 889
click at [665, 321] on div "select * from { { ref ( 'dm_sub_purchase_channel' ) } } ) , dm_membership as ( …" at bounding box center [1103, 243] width 1256 height 3066
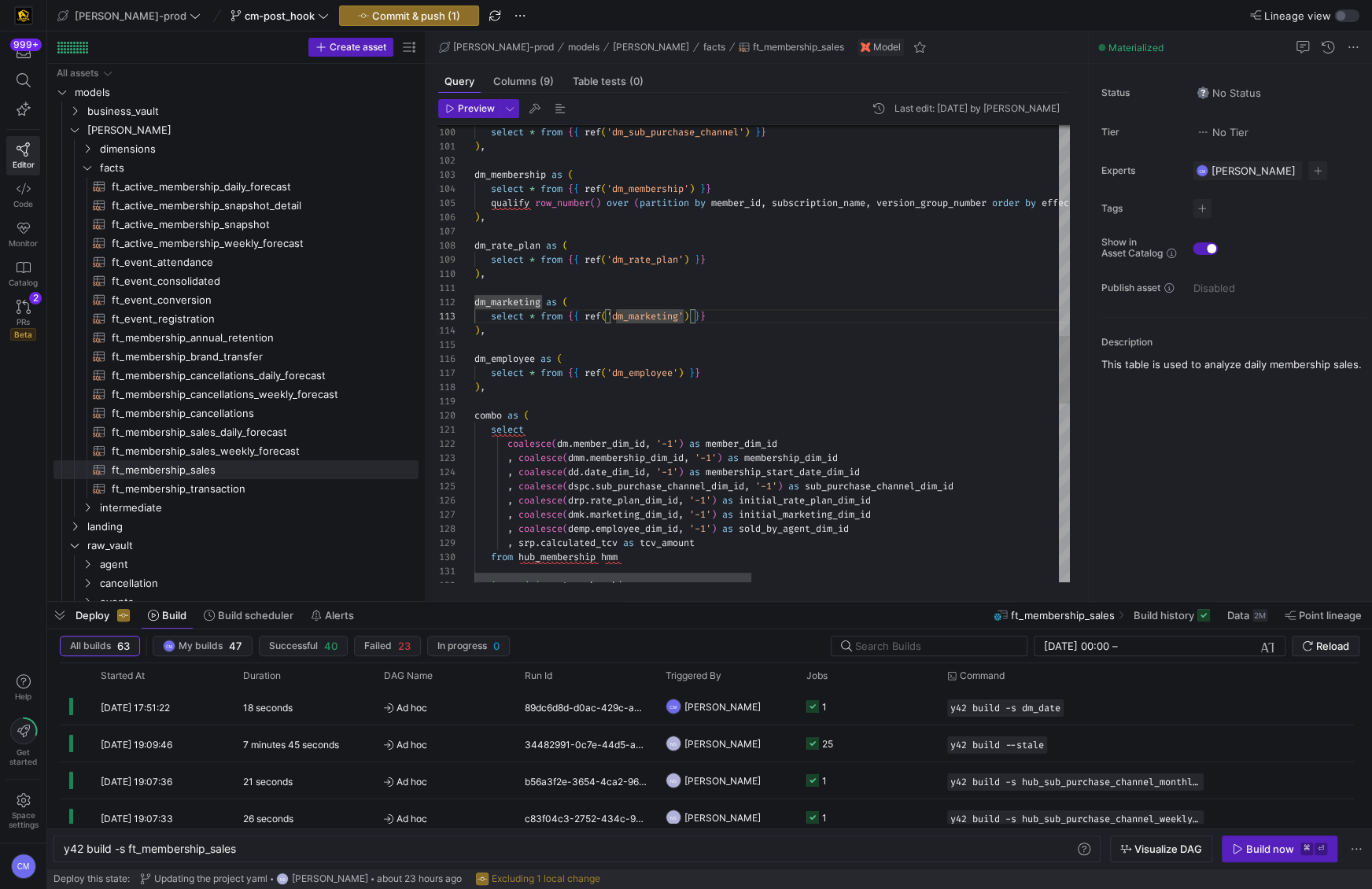
click at [665, 321] on div "select * from { { ref ( 'dm_sub_purchase_channel' ) } } ) , dm_membership as ( …" at bounding box center [1103, 243] width 1256 height 3066
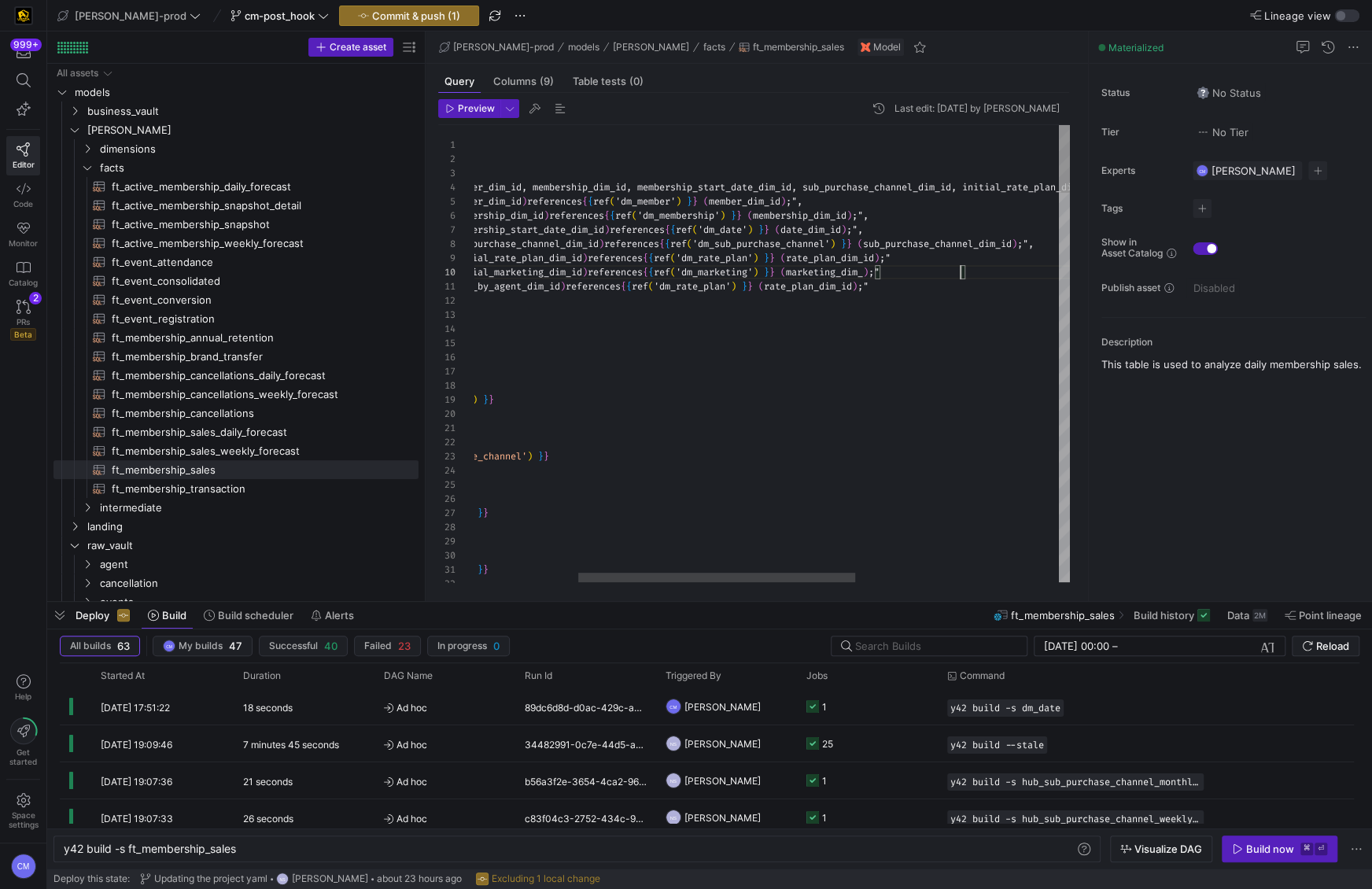
scroll to position [42, 718]
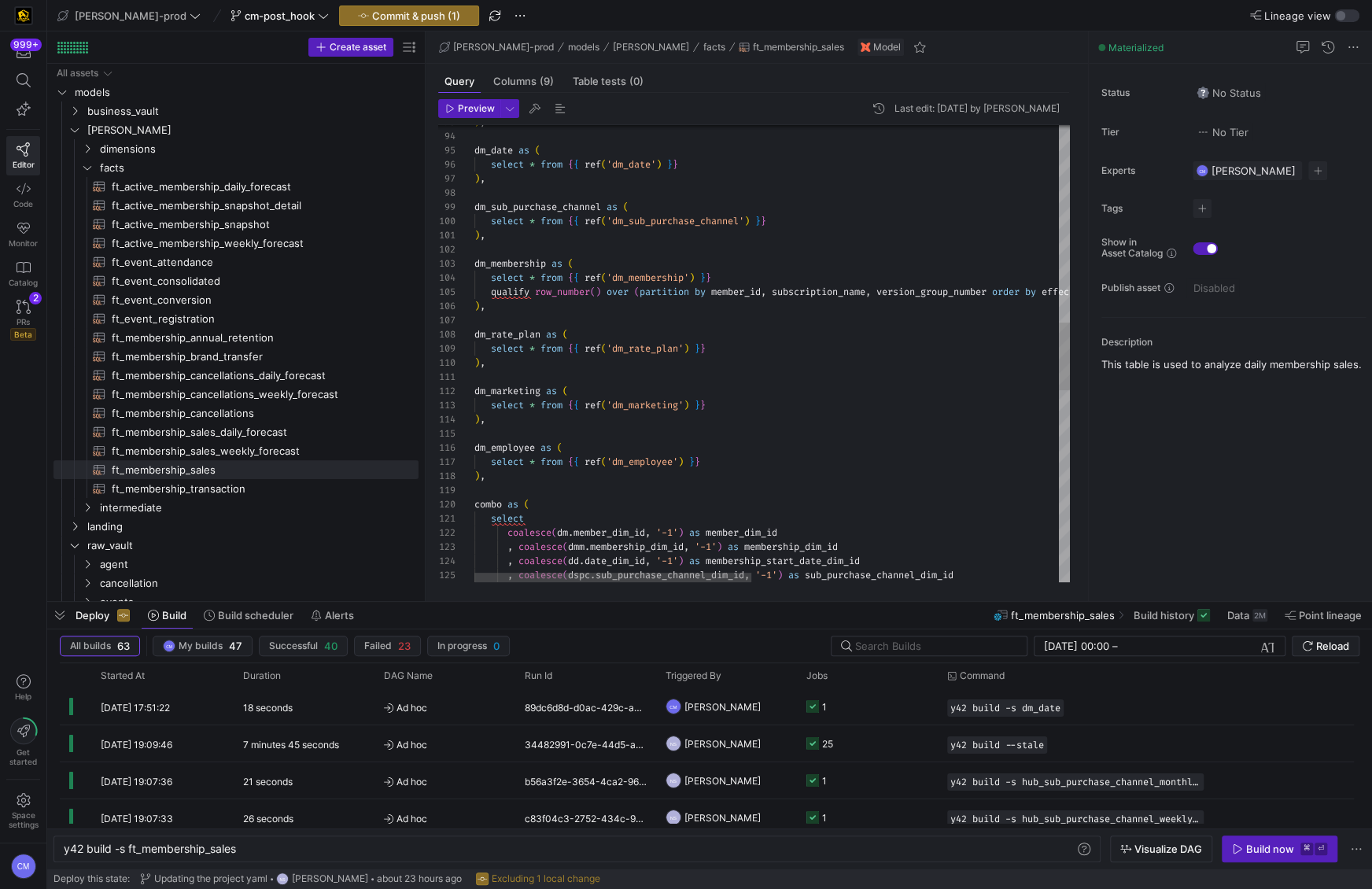
click at [660, 457] on div "select * from { { ref ( 'dm_marketing' ) } } ) , dm_marketing as ( ) , select *…" at bounding box center [1103, 332] width 1256 height 3066
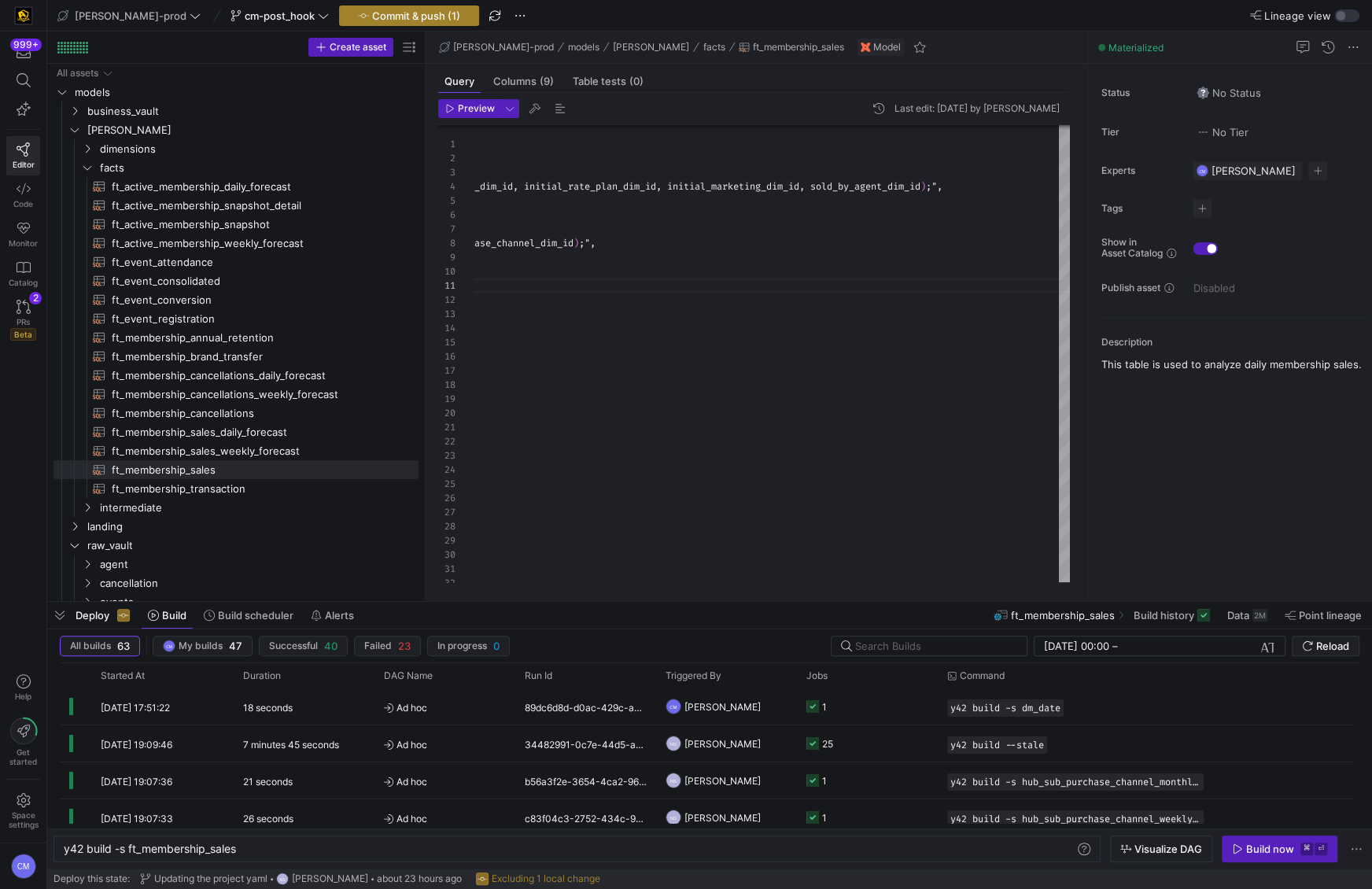
type textarea ""alter table {{ this }} add foreign key (sold_by_agent_dim_id) references {{ re…"
click at [388, 15] on span "Commit & push (1)" at bounding box center [416, 15] width 88 height 12
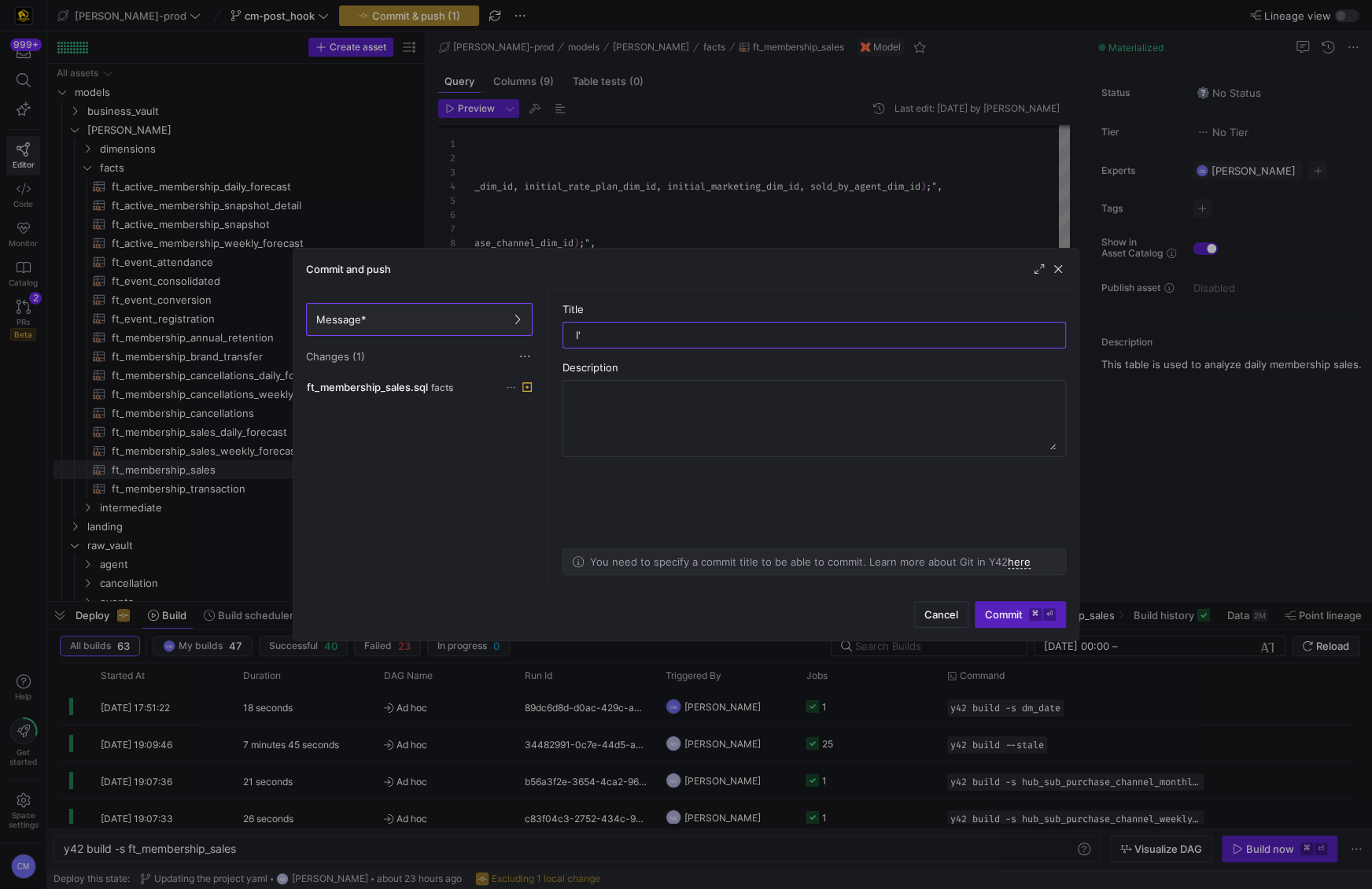
type input "I"
type input "I'm dumb"
click at [1015, 617] on span "Commit ⌘ ⏎" at bounding box center [1020, 614] width 71 height 12
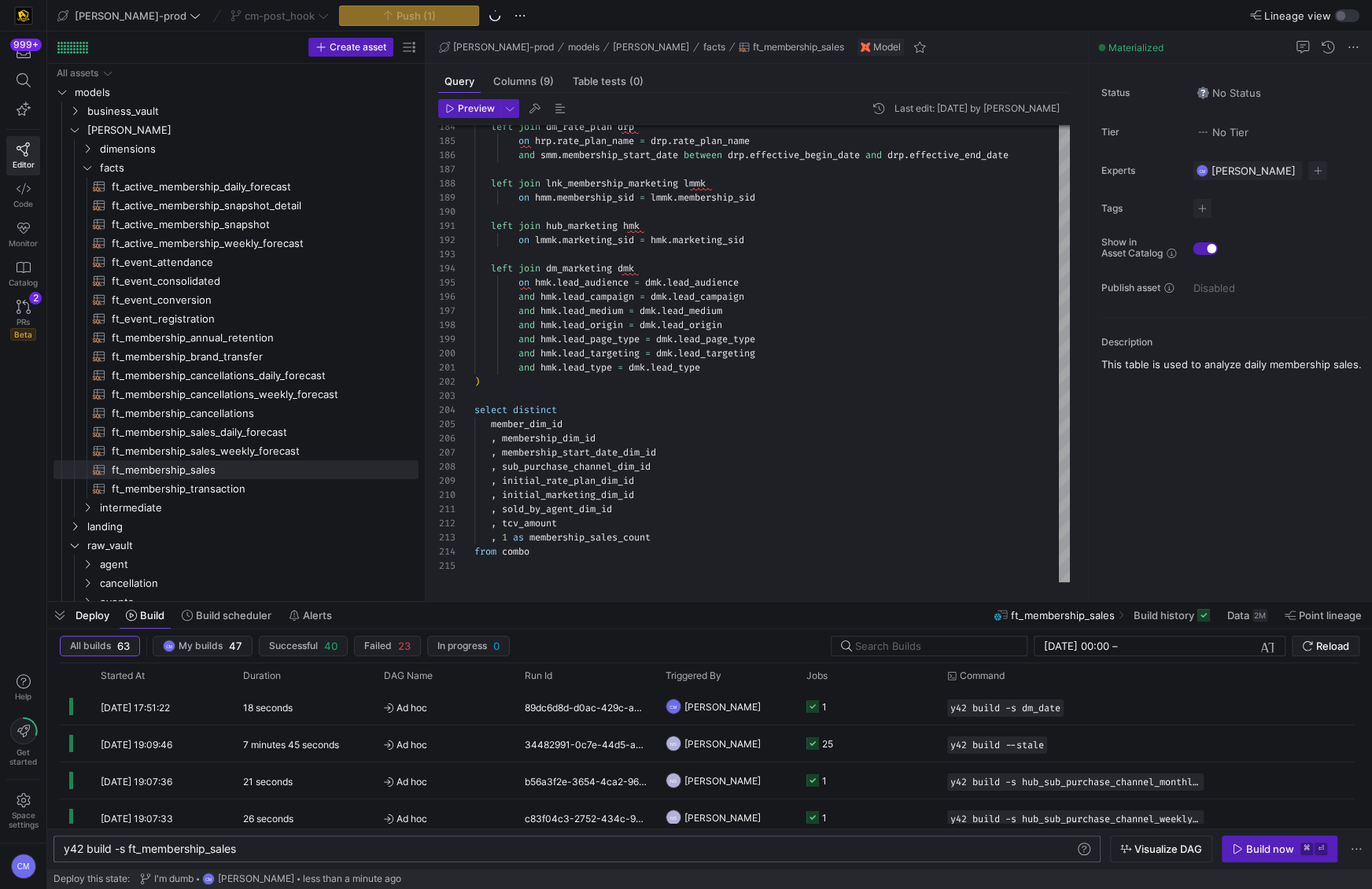
click at [210, 851] on span "y42 build -s ft_membership_sales" at bounding box center [150, 848] width 172 height 13
click at [210, 851] on div "y42 build -s ft_membership_sales" at bounding box center [569, 848] width 1011 height 12
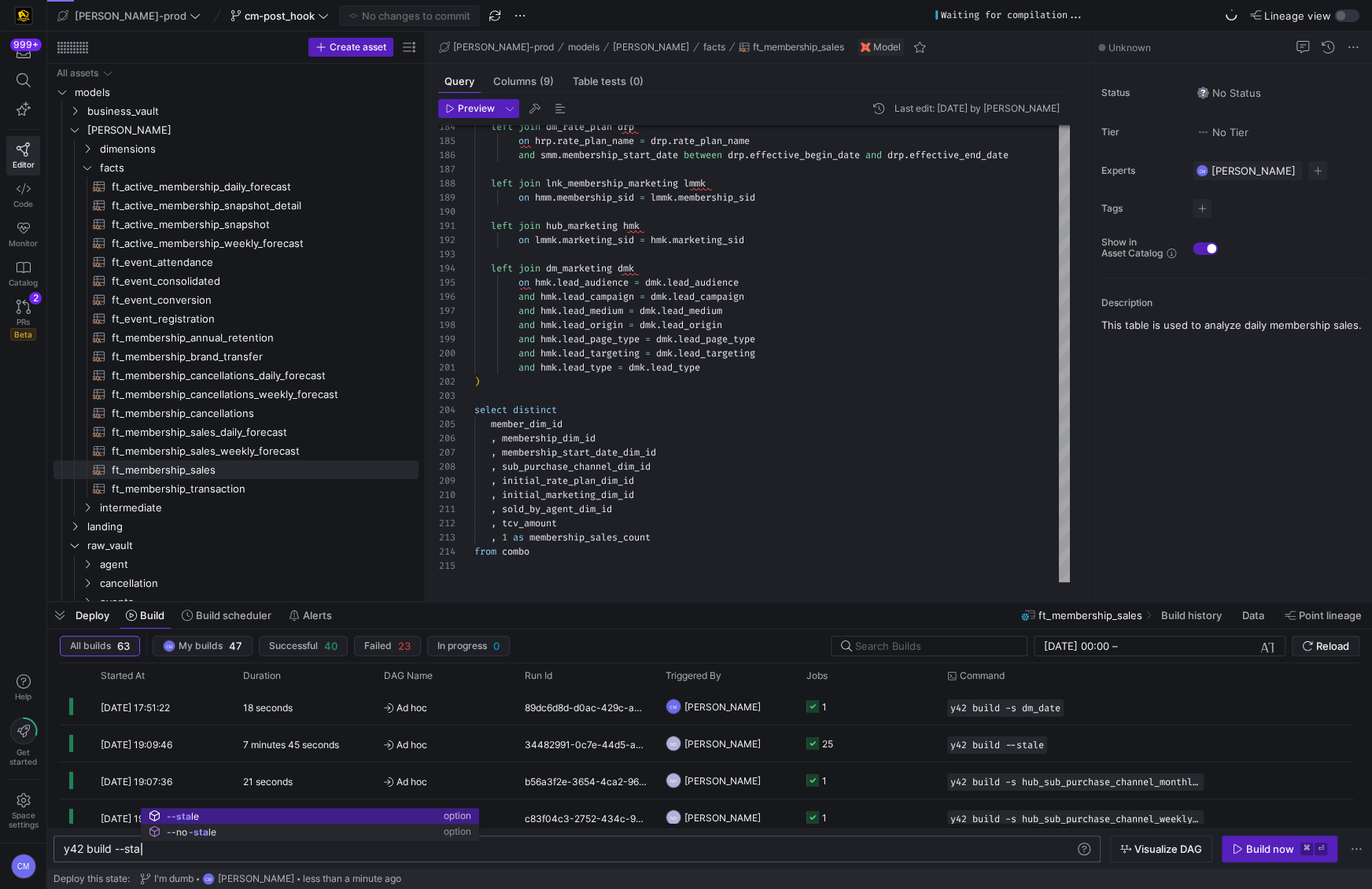
scroll to position [0, 86]
type textarea "y42 build --stale"
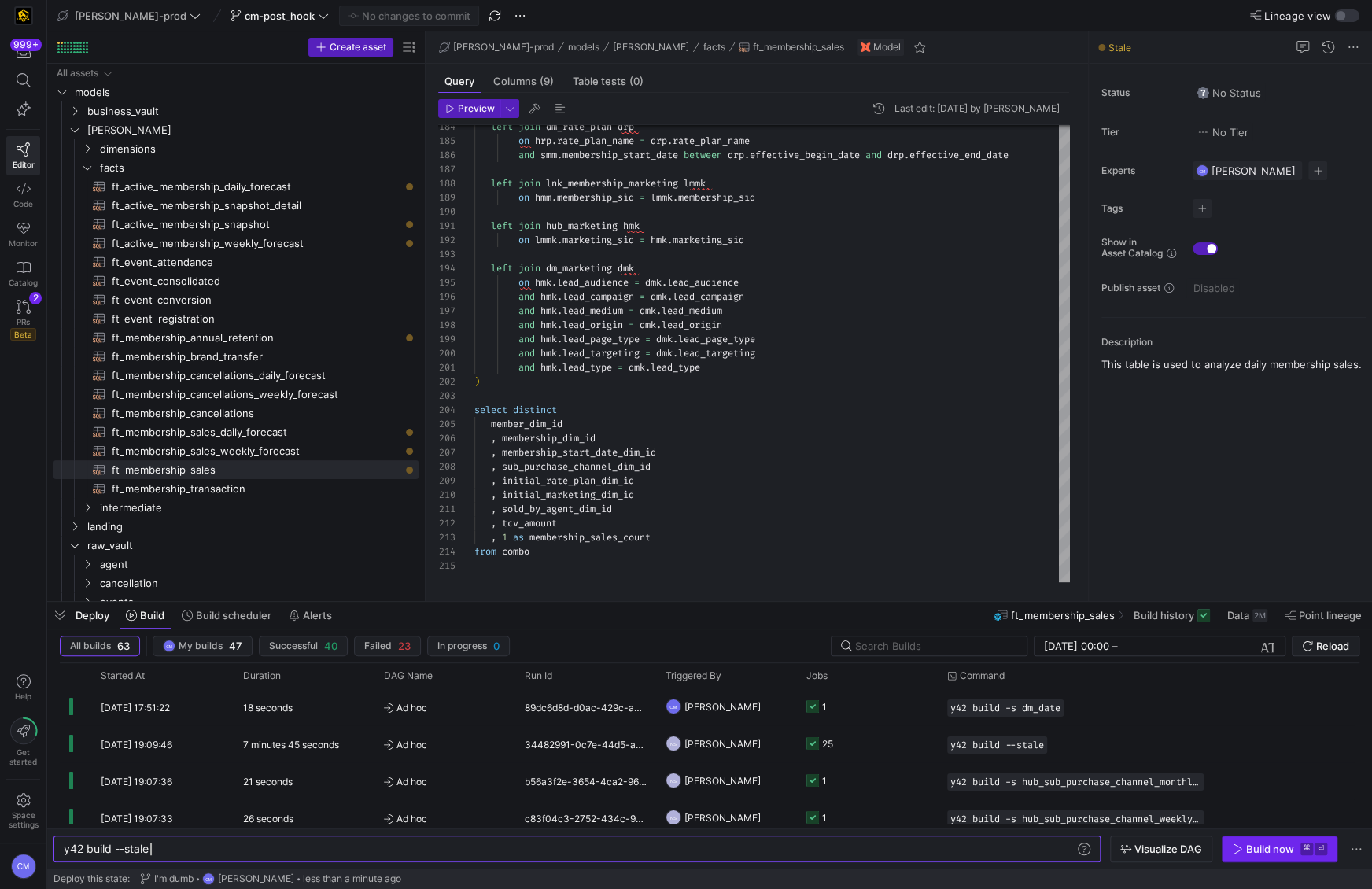
click at [1250, 846] on div "Build now" at bounding box center [1270, 848] width 48 height 12
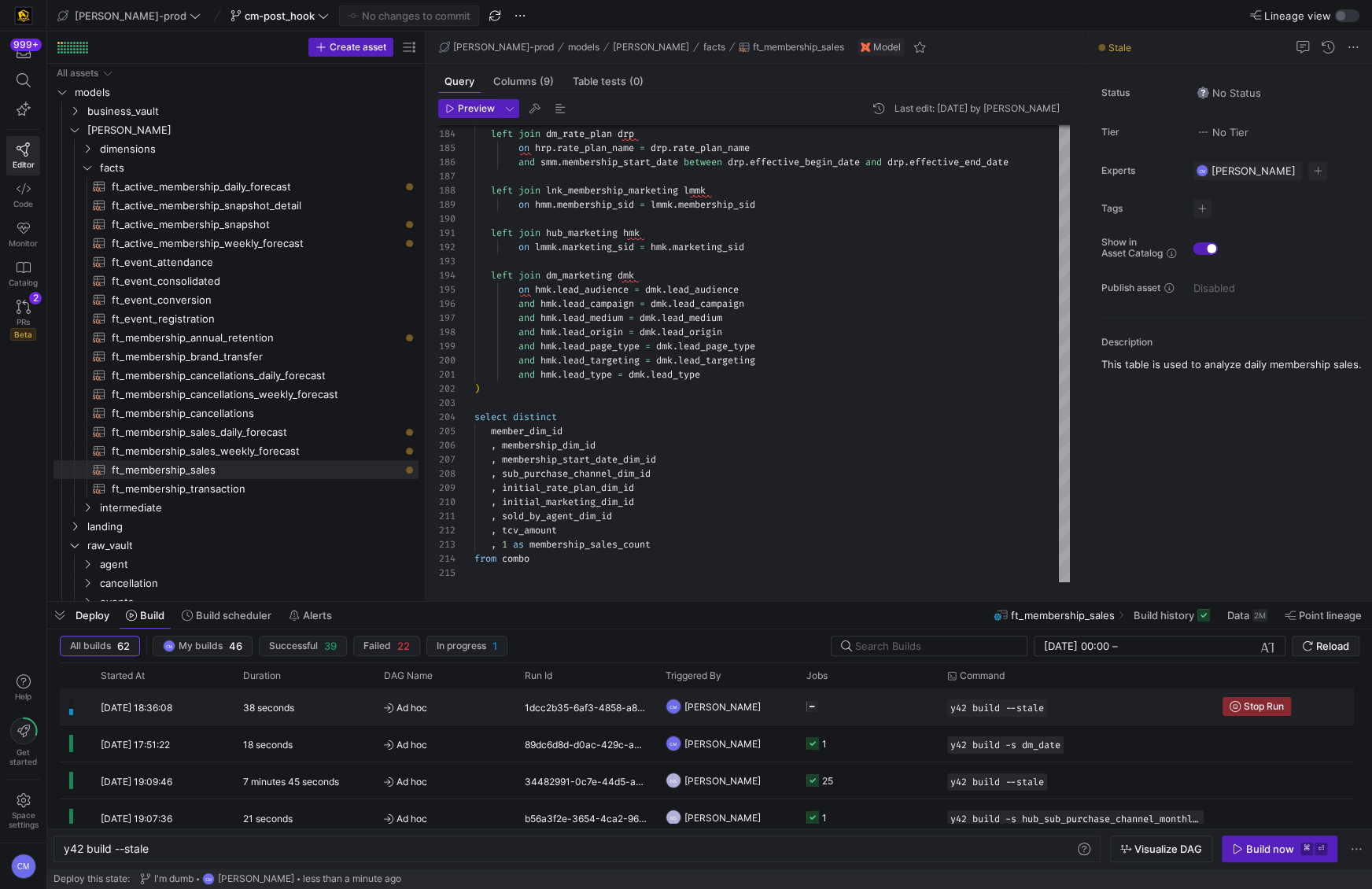
click at [906, 700] on y42-job-status-cell-renderer at bounding box center [867, 707] width 122 height 34
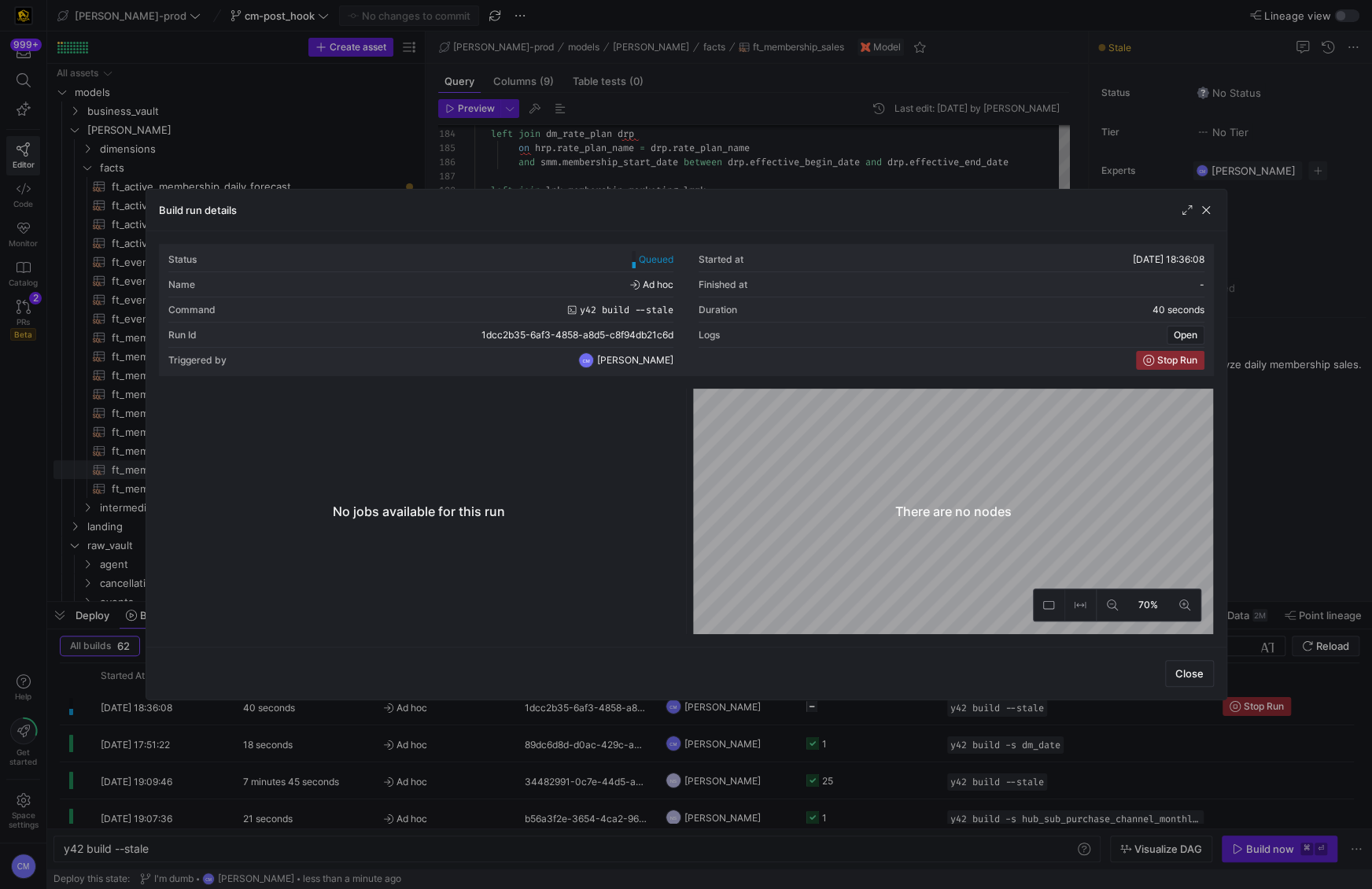
click at [906, 700] on div at bounding box center [686, 444] width 1372 height 889
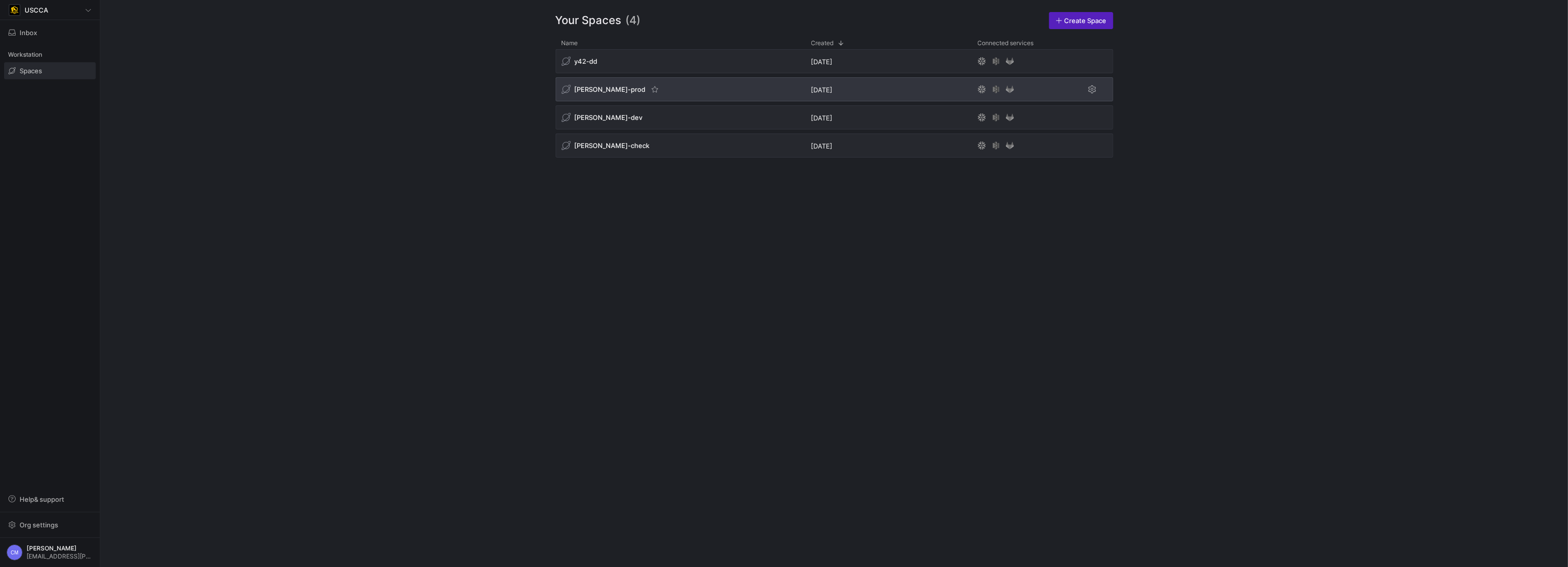
click at [600, 87] on span "[PERSON_NAME]-prod" at bounding box center [610, 89] width 71 height 8
